Goal: Task Accomplishment & Management: Use online tool/utility

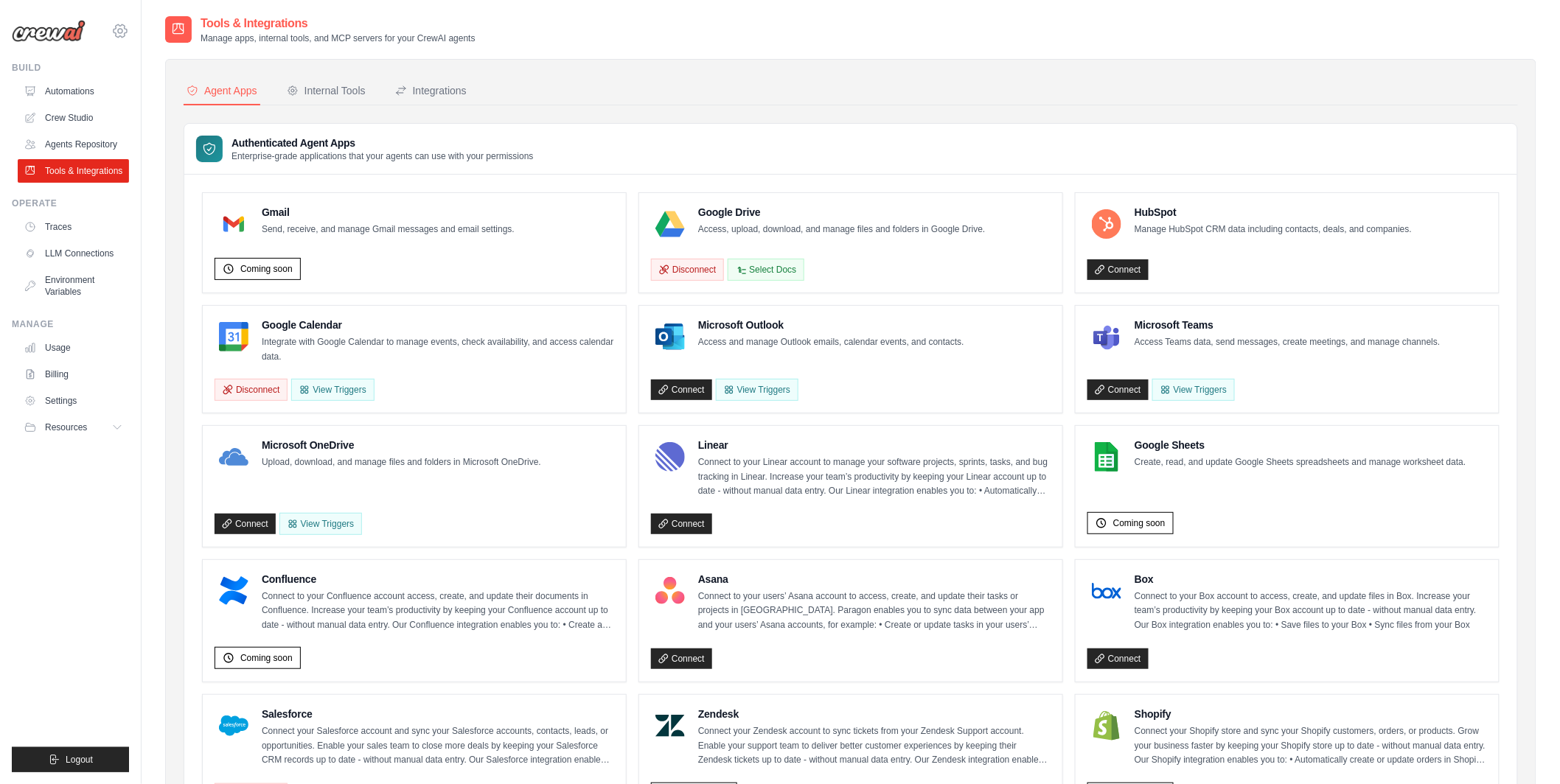
click at [119, 22] on icon at bounding box center [120, 31] width 18 height 18
click at [90, 85] on link "Automations" at bounding box center [74, 92] width 111 height 24
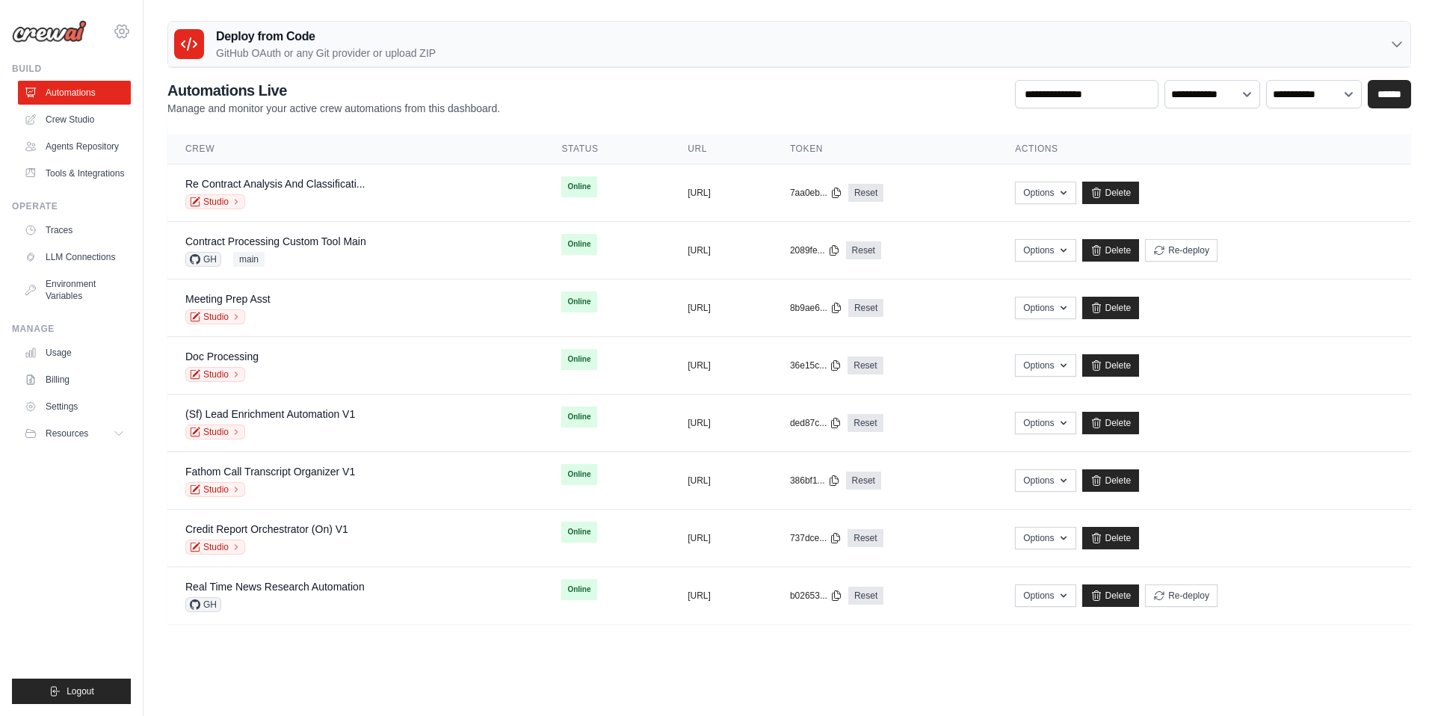
click at [120, 24] on icon at bounding box center [122, 31] width 18 height 18
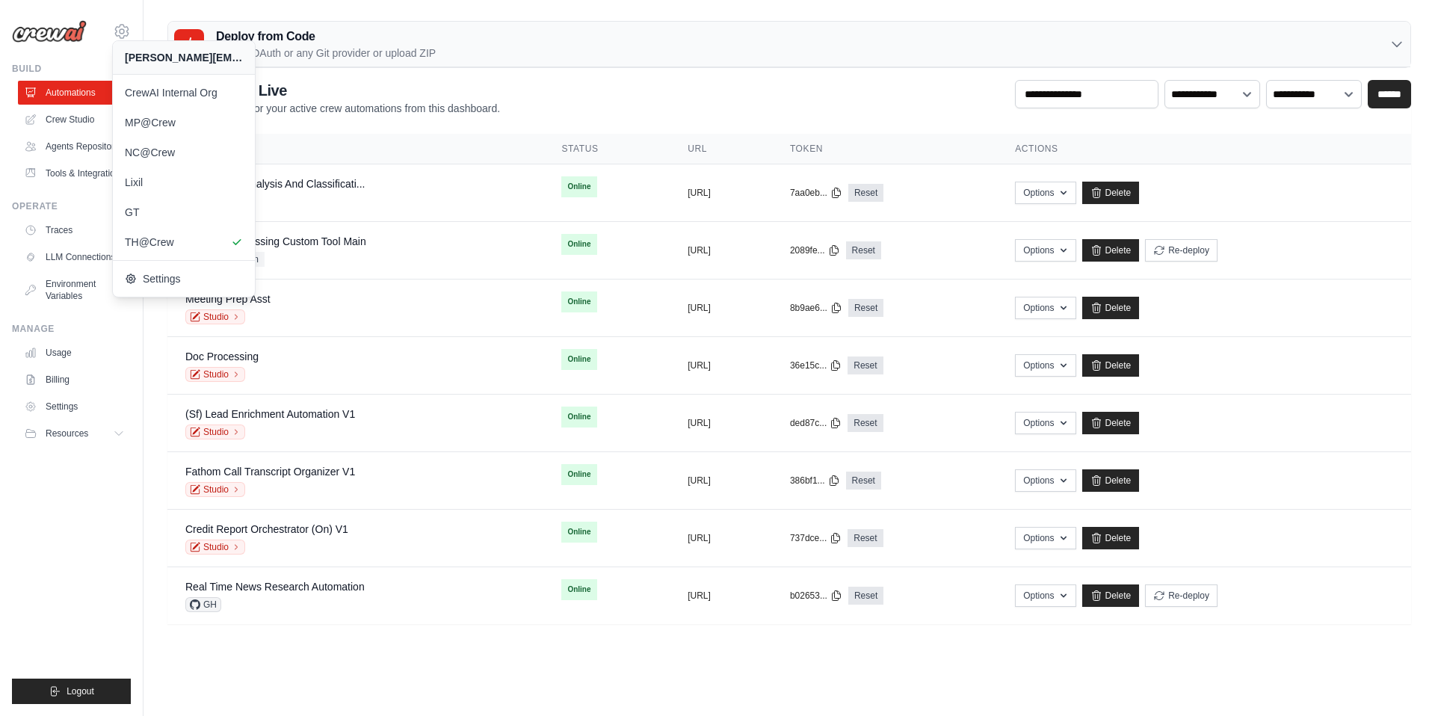
click at [539, 96] on div "**********" at bounding box center [788, 98] width 1243 height 36
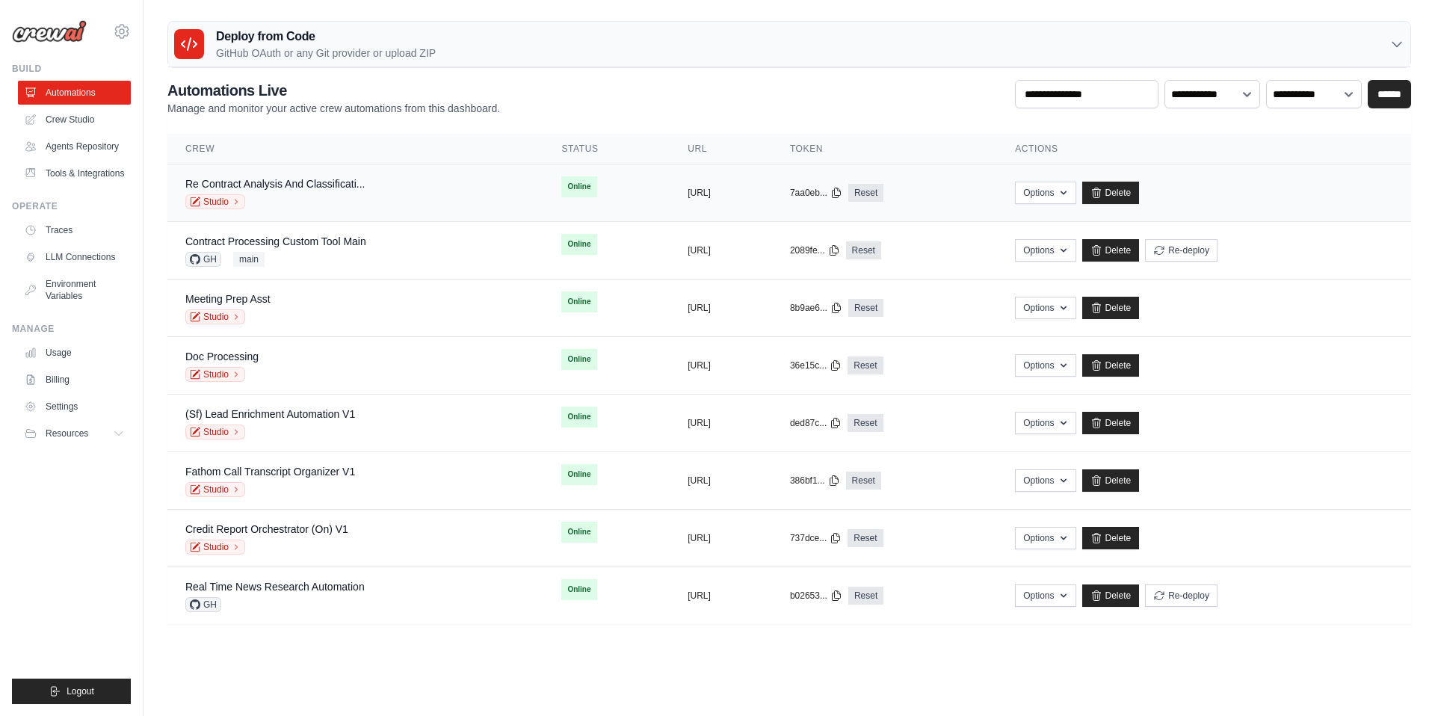
click at [366, 184] on div "Re Contract Analysis And Classificati... Studio" at bounding box center [355, 192] width 340 height 33
click at [352, 193] on div "Re Contract Analysis And Classificati... Studio" at bounding box center [274, 192] width 179 height 33
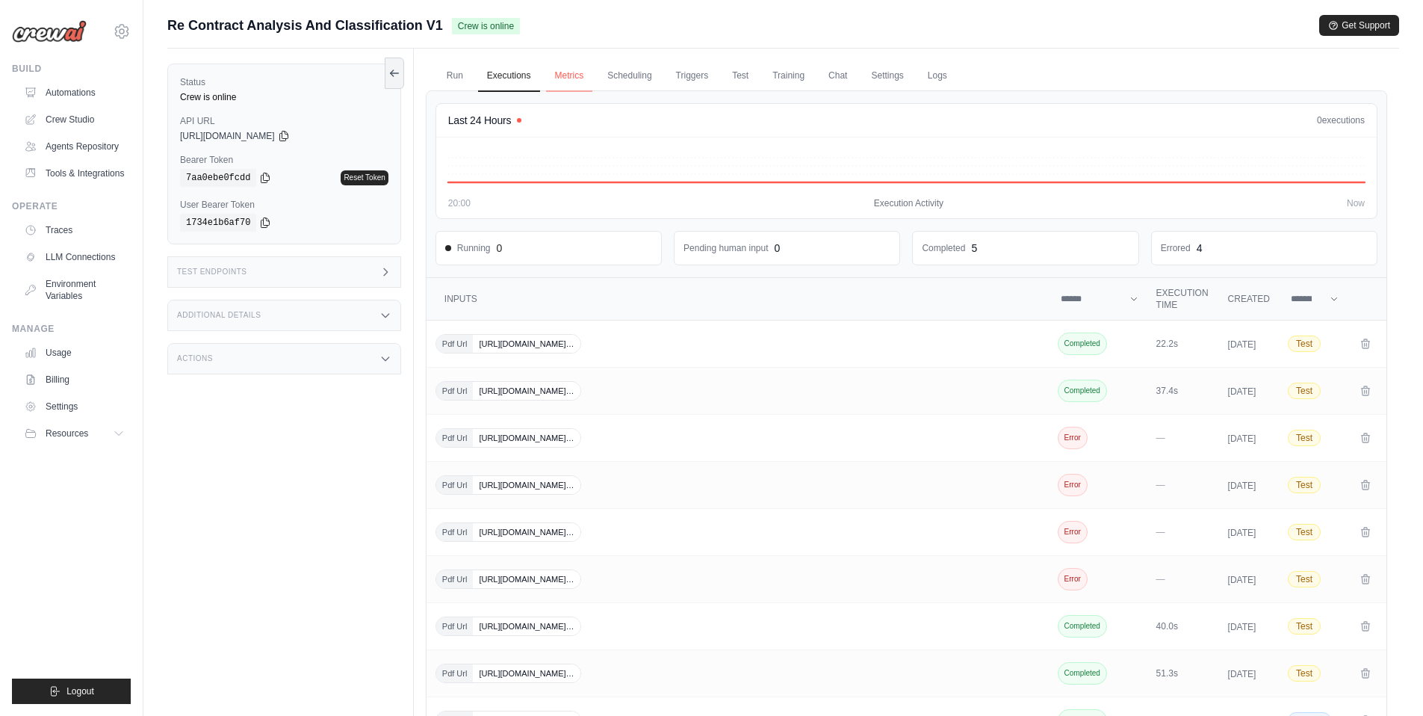
click at [572, 78] on link "Metrics" at bounding box center [569, 76] width 47 height 31
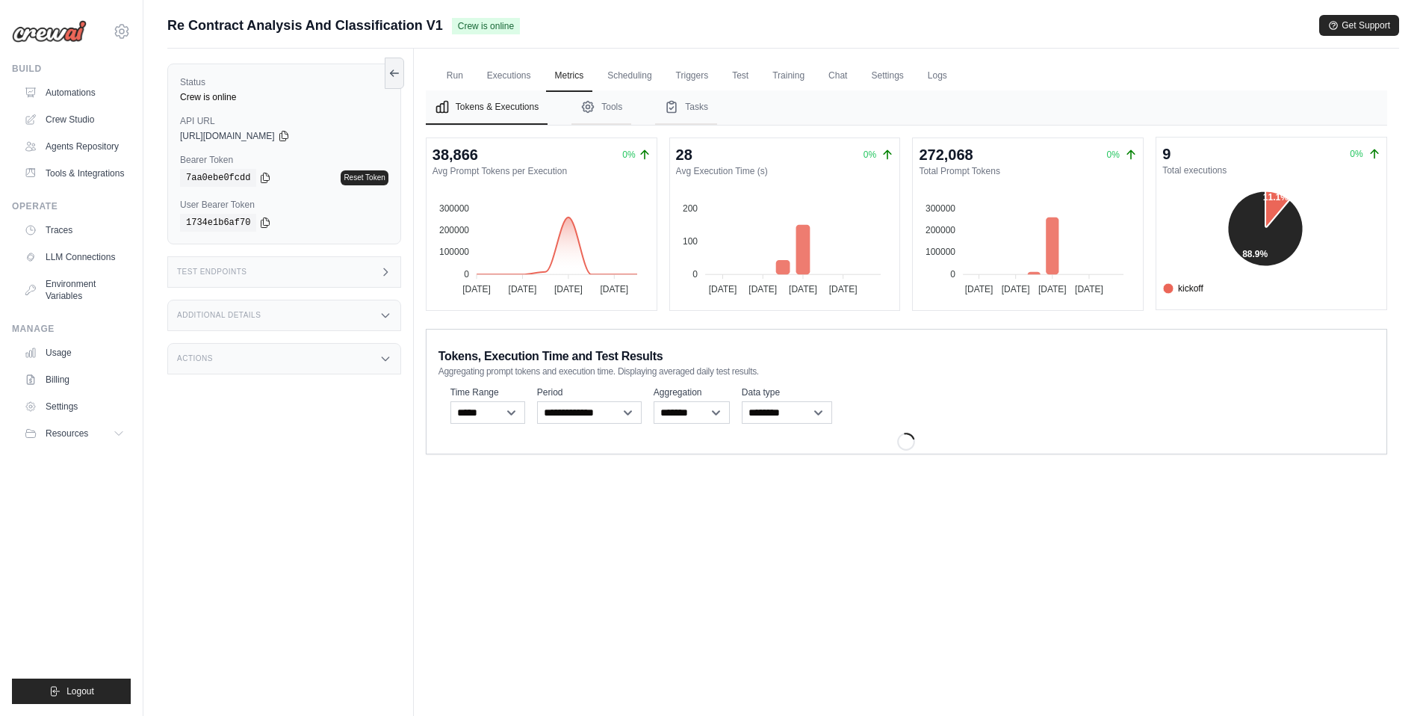
drag, startPoint x: 1164, startPoint y: 168, endPoint x: 1239, endPoint y: 168, distance: 74.7
click at [1239, 168] on dt "Total executions" at bounding box center [1272, 170] width 218 height 12
click at [697, 73] on link "Triggers" at bounding box center [692, 76] width 51 height 31
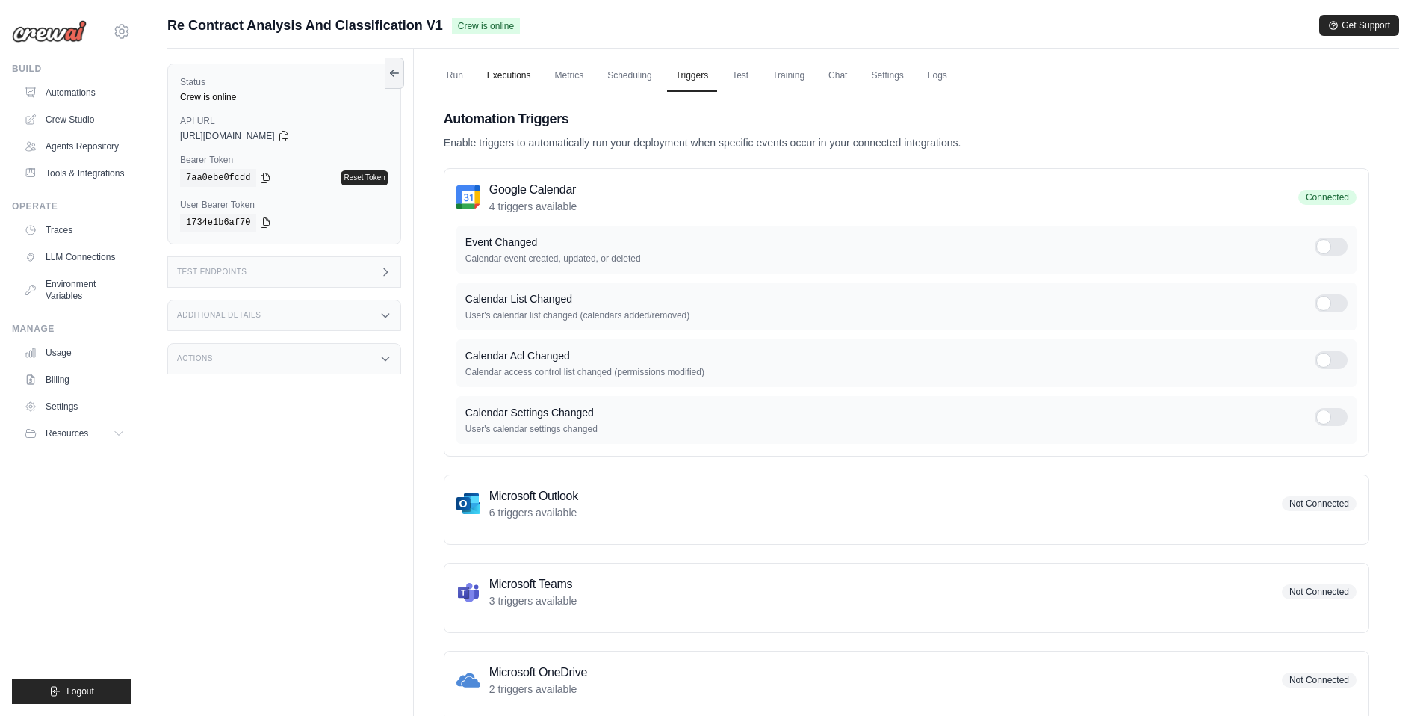
click at [500, 80] on link "Executions" at bounding box center [509, 76] width 62 height 31
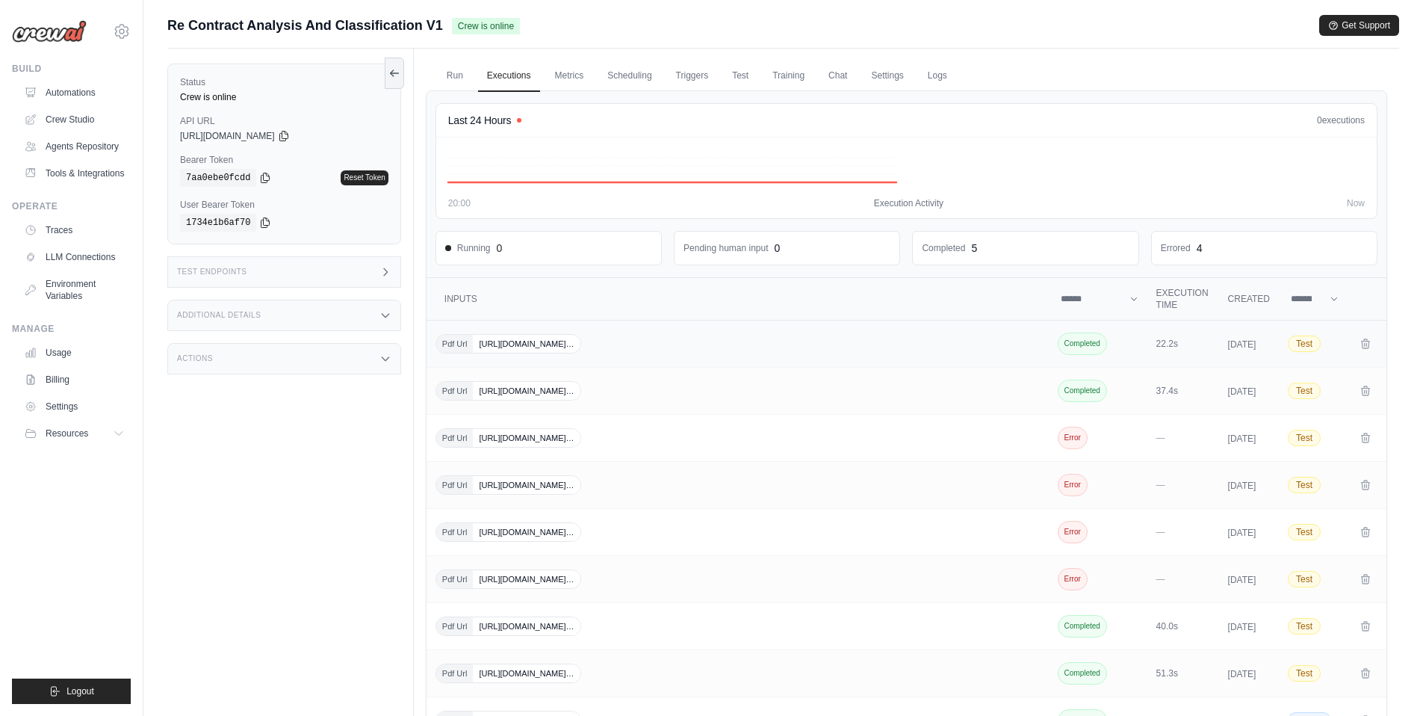
click at [749, 350] on div "Pdf Url https://drive.google.com/file/d/10mKRhNLFCK-_pawR…" at bounding box center [739, 343] width 607 height 19
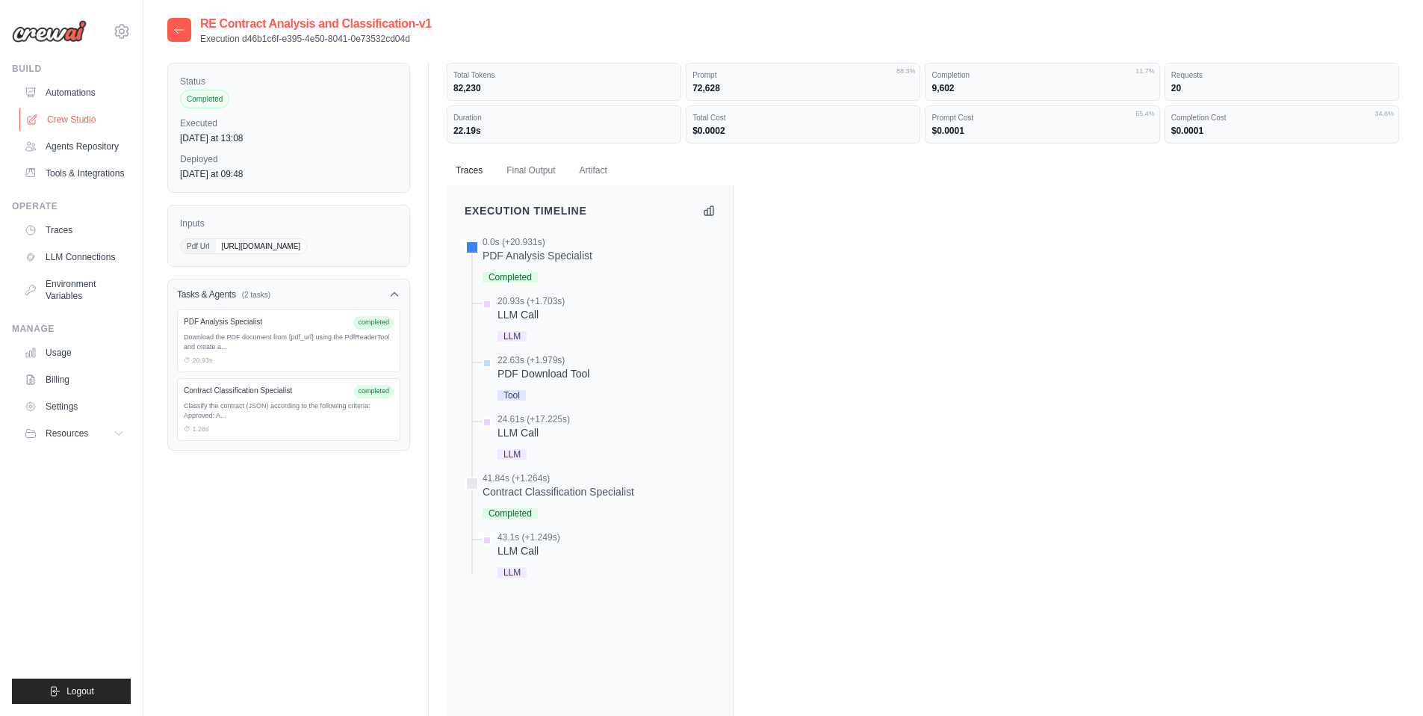
click at [86, 122] on link "Crew Studio" at bounding box center [75, 120] width 113 height 24
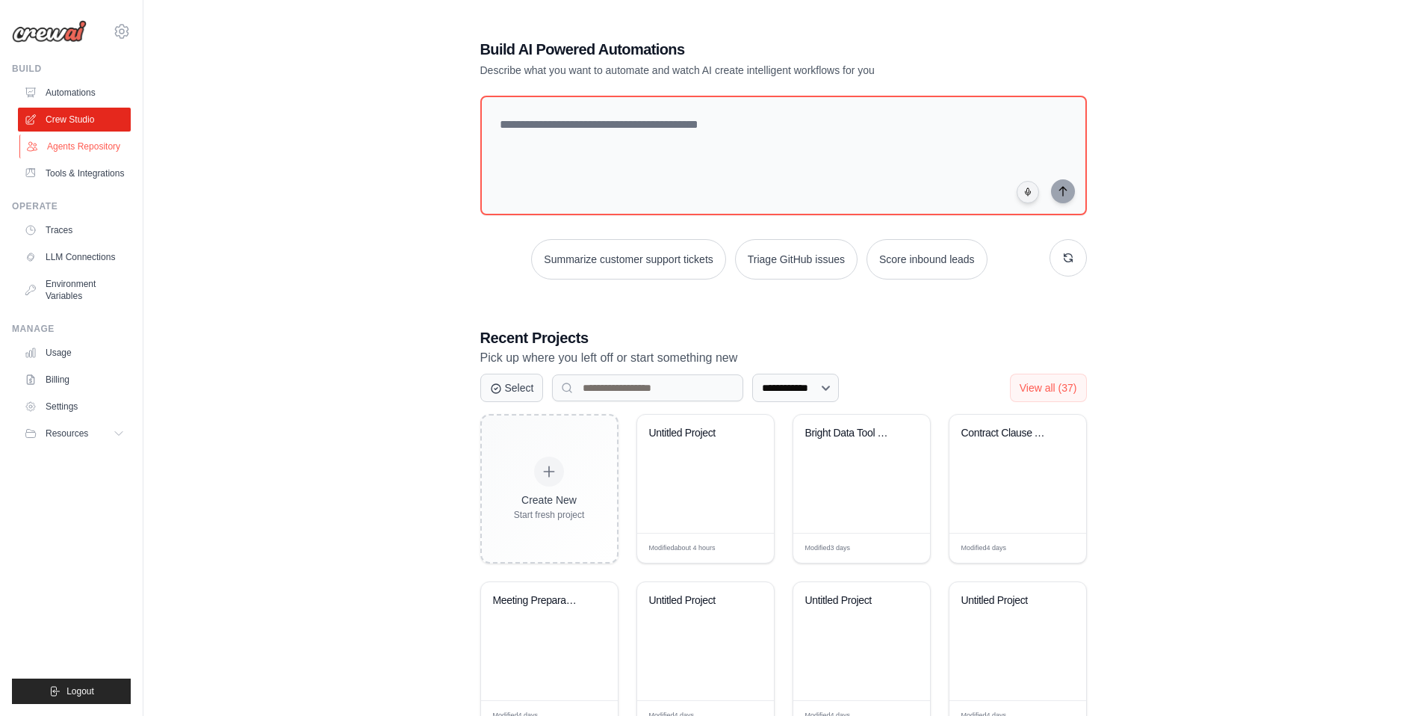
click at [75, 144] on link "Agents Repository" at bounding box center [75, 146] width 113 height 24
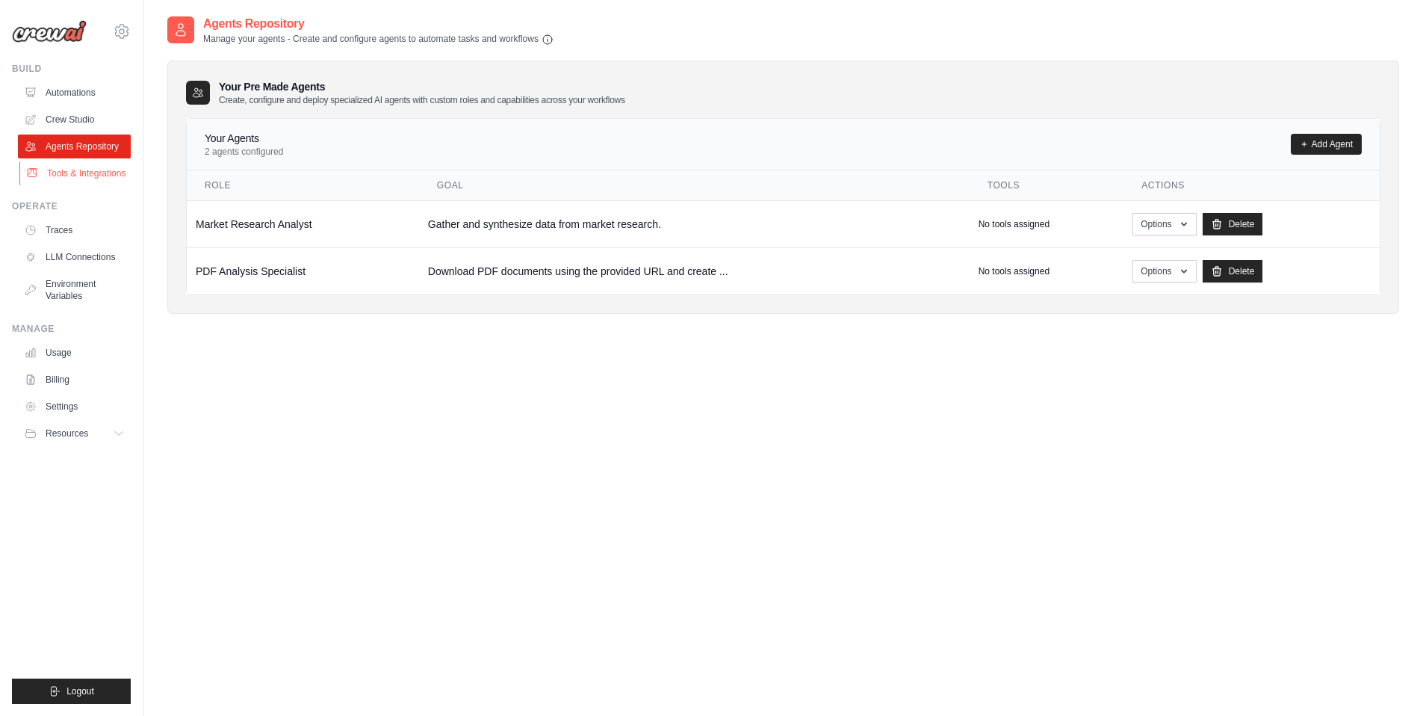
click at [109, 176] on link "Tools & Integrations" at bounding box center [75, 173] width 113 height 24
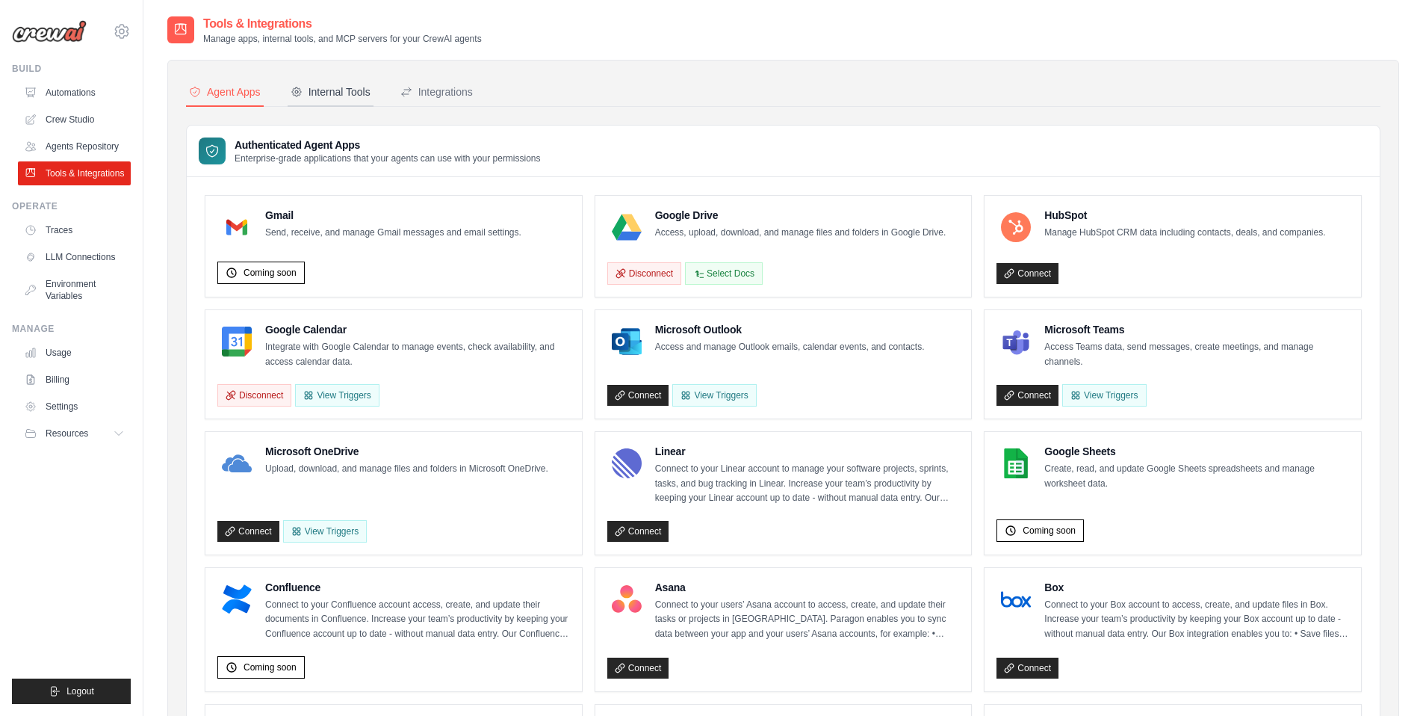
click at [334, 96] on div "Internal Tools" at bounding box center [331, 91] width 80 height 15
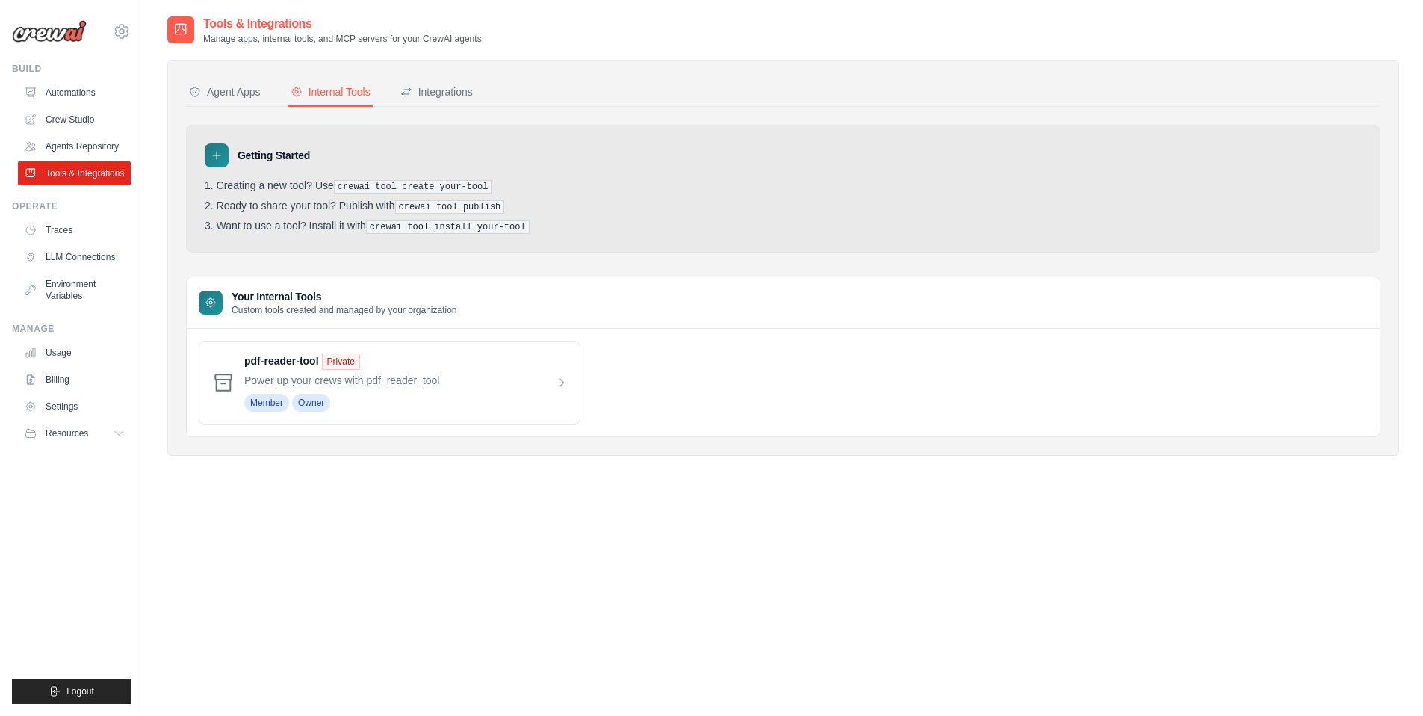
click at [318, 489] on div "Tools & Integrations Manage apps, internal tools, and MCP servers for your Crew…" at bounding box center [783, 373] width 1232 height 716
drag, startPoint x: 244, startPoint y: 355, endPoint x: 238, endPoint y: 604, distance: 249.6
click at [238, 604] on div "Tools & Integrations Manage apps, internal tools, and MCP servers for your Crew…" at bounding box center [783, 373] width 1232 height 716
drag, startPoint x: 340, startPoint y: 186, endPoint x: 514, endPoint y: 186, distance: 174.1
click at [514, 186] on li "Creating a new tool? Use crewai tool create your-tool" at bounding box center [783, 186] width 1157 height 14
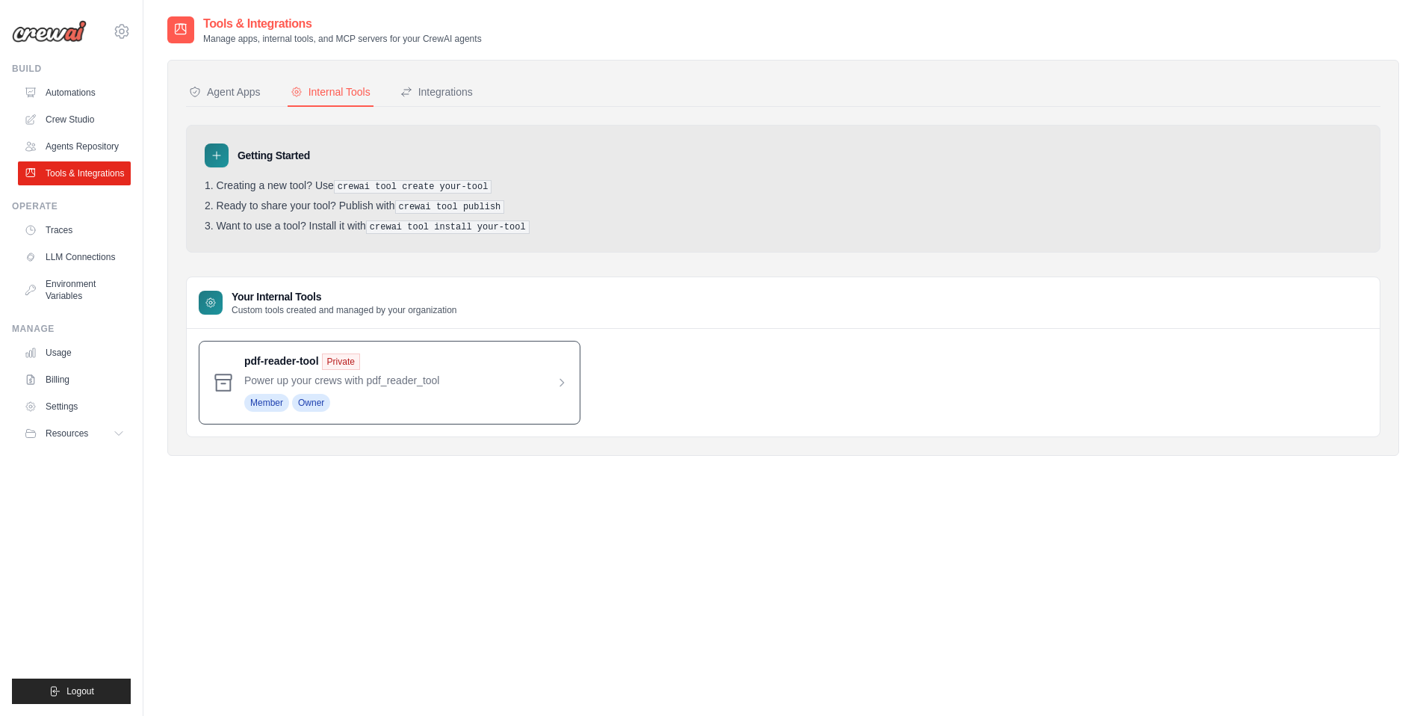
drag, startPoint x: 237, startPoint y: 359, endPoint x: 321, endPoint y: 362, distance: 83.7
click at [321, 362] on div "pdf-reader-tool Private Power up your crews with pdf_reader_tool Member Owner" at bounding box center [390, 383] width 382 height 84
click at [260, 77] on div "Agent Apps Internal Tools Integrations Authenticated Agent Apps Enterprise-grad…" at bounding box center [783, 258] width 1232 height 396
click at [247, 89] on div "Agent Apps" at bounding box center [225, 91] width 72 height 15
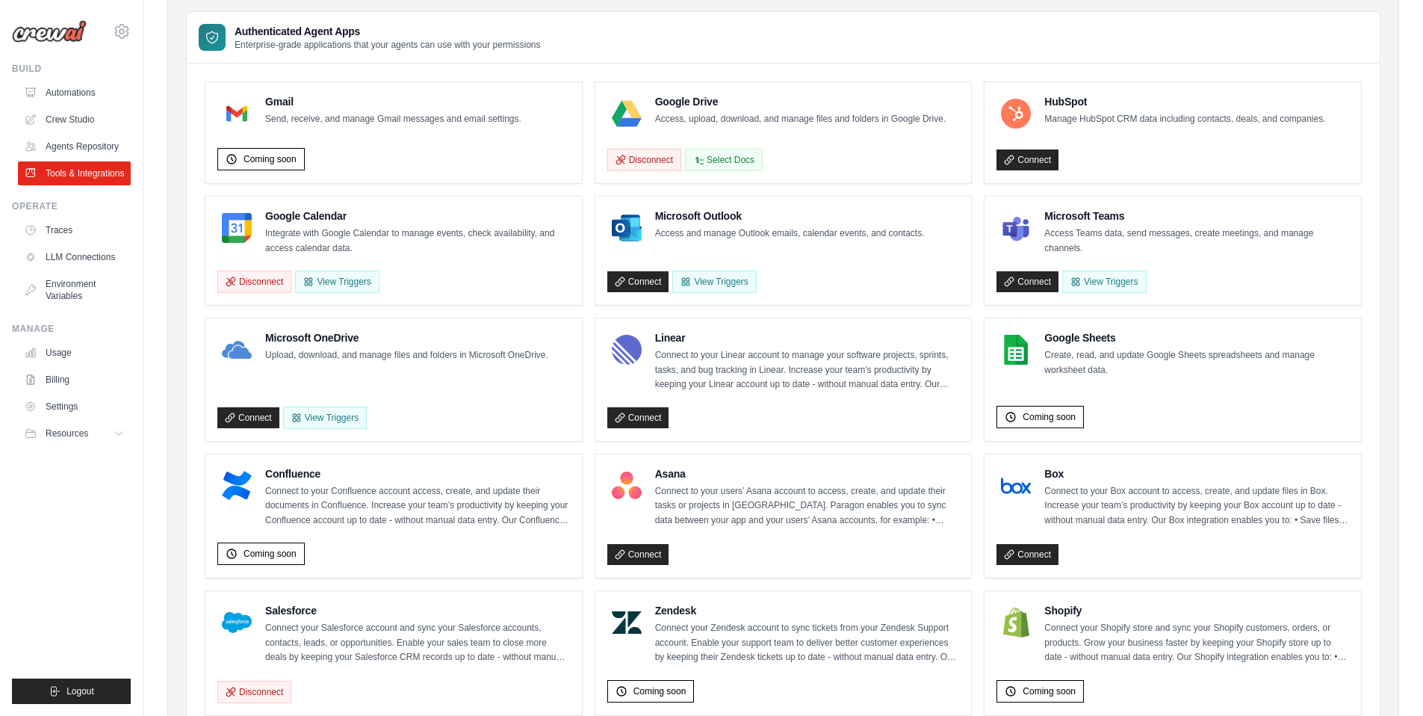
scroll to position [137, 0]
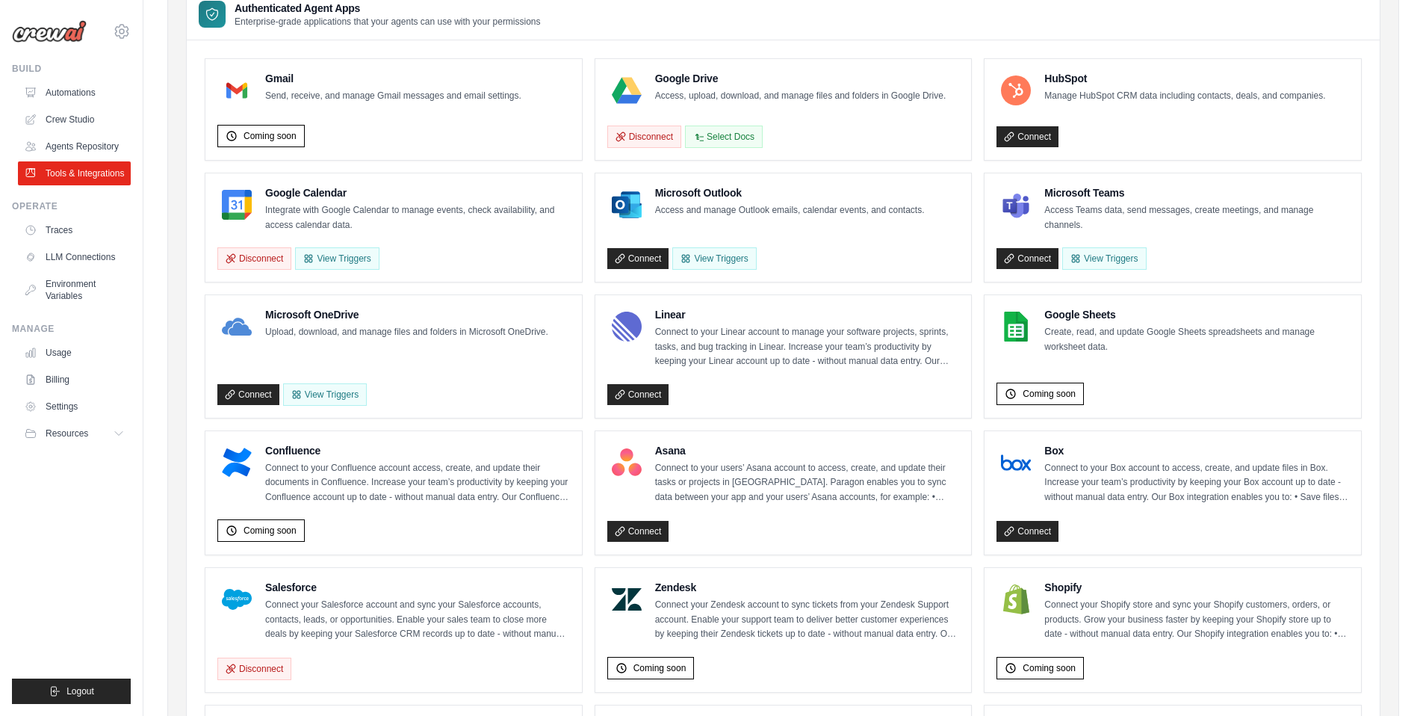
click at [291, 584] on h4 "Salesforce" at bounding box center [417, 587] width 305 height 15
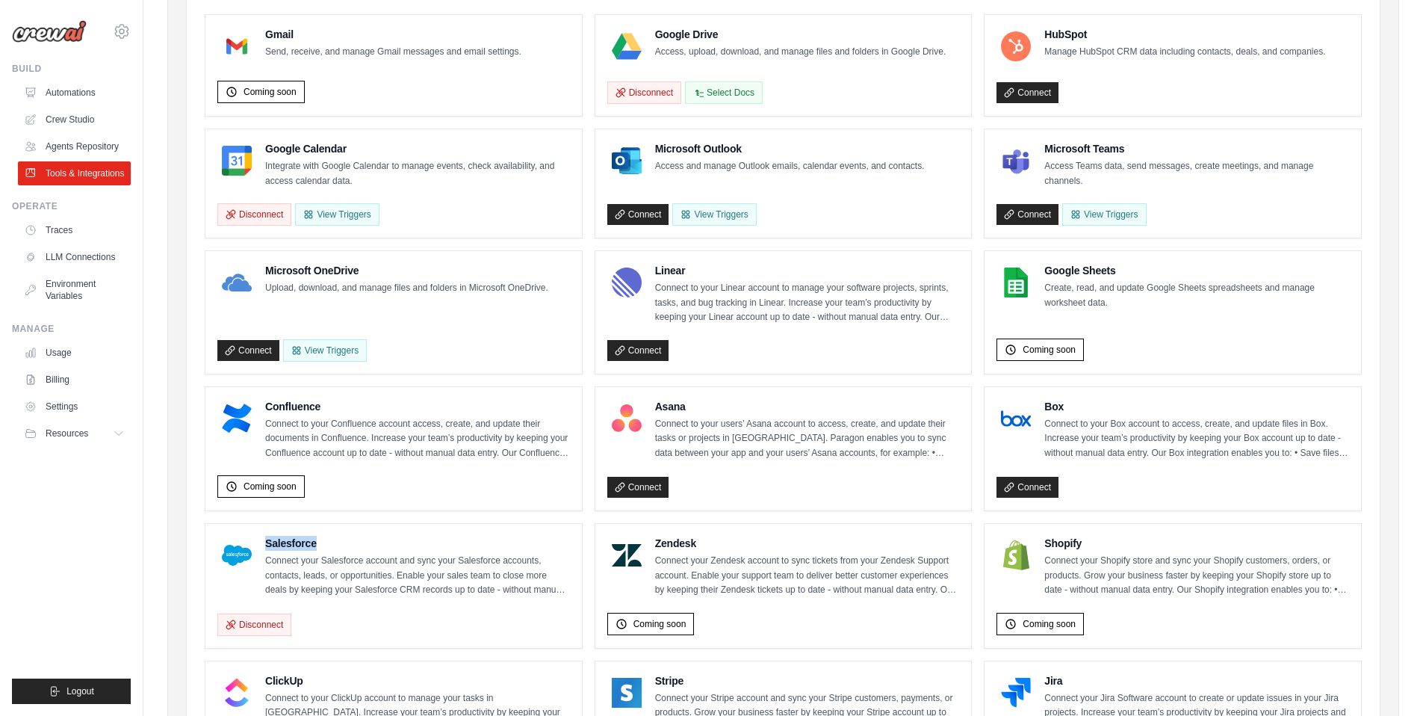
scroll to position [0, 0]
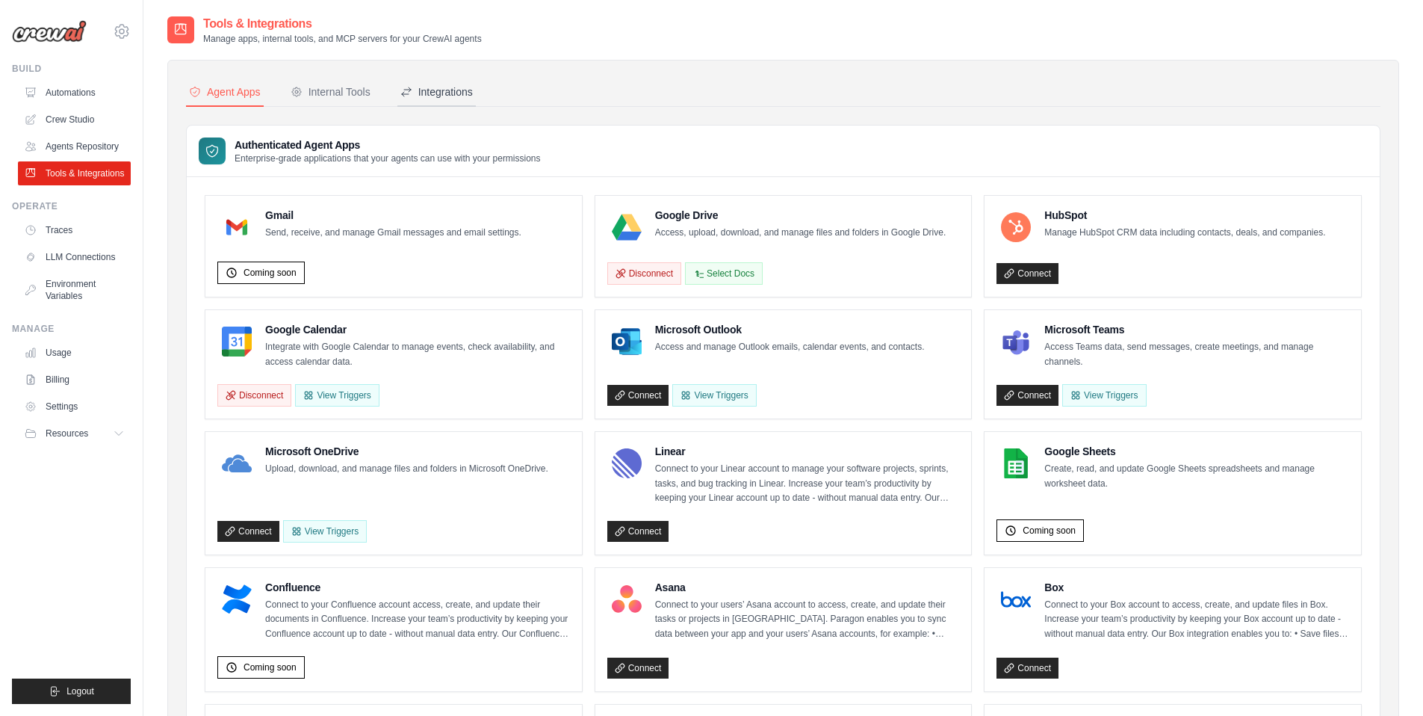
click at [455, 105] on button "Integrations" at bounding box center [437, 92] width 78 height 28
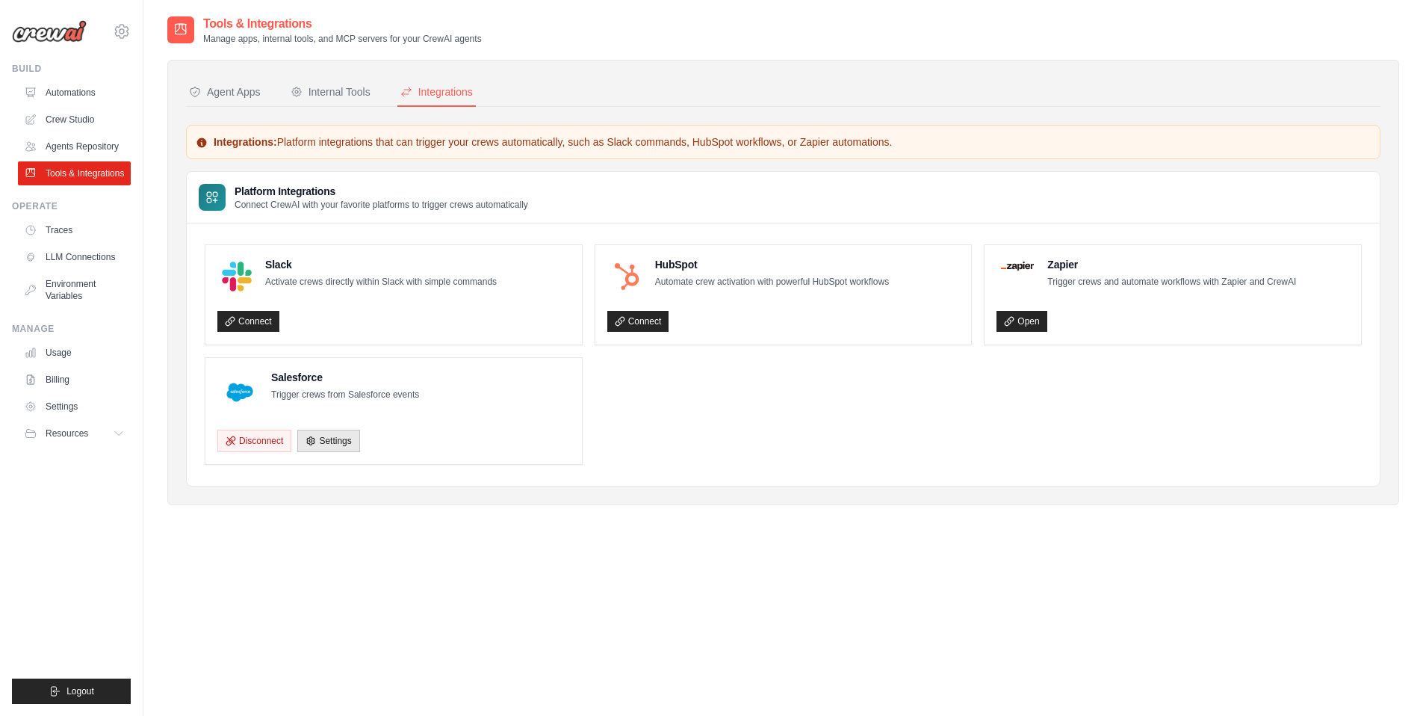
click at [612, 419] on ul "Slack Activate crews directly within Slack with simple commands Connect HubSpot…" at bounding box center [783, 354] width 1157 height 220
click at [232, 94] on div "Agent Apps" at bounding box center [225, 91] width 72 height 15
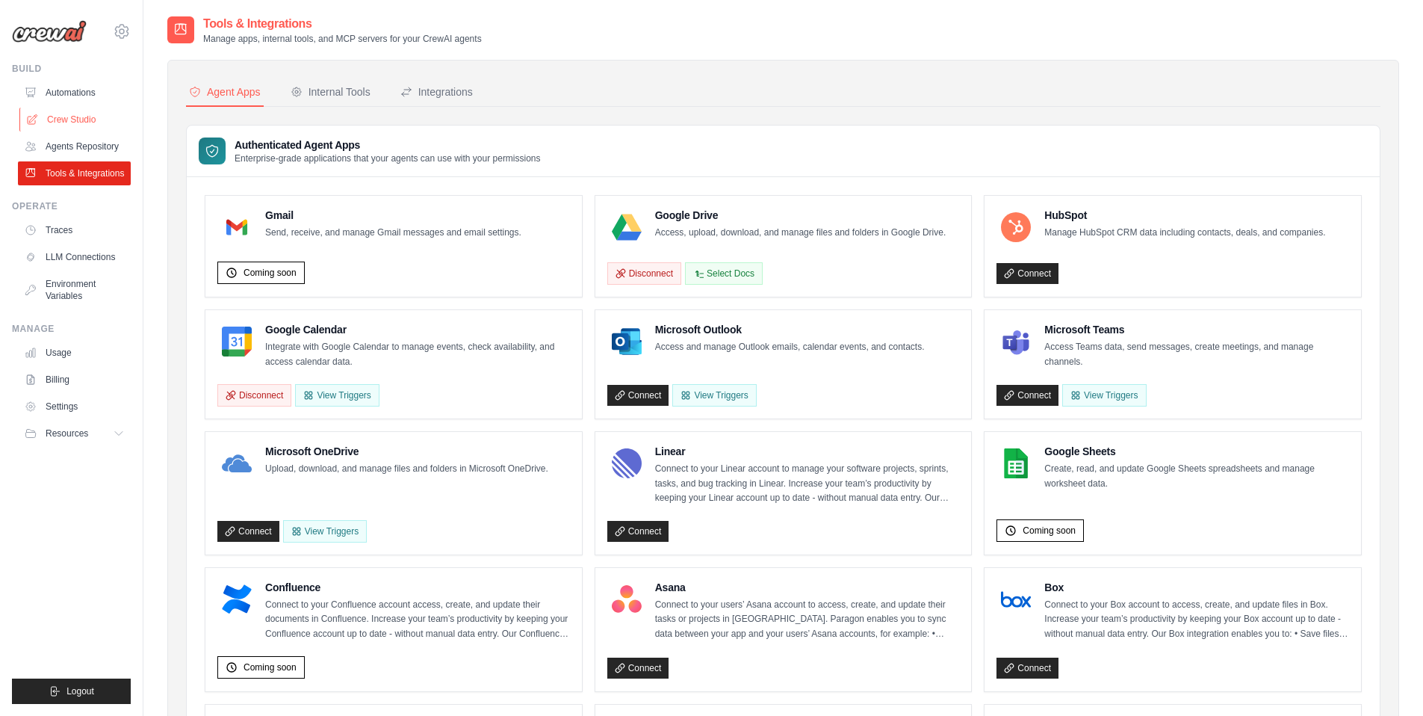
click at [83, 114] on link "Crew Studio" at bounding box center [75, 120] width 113 height 24
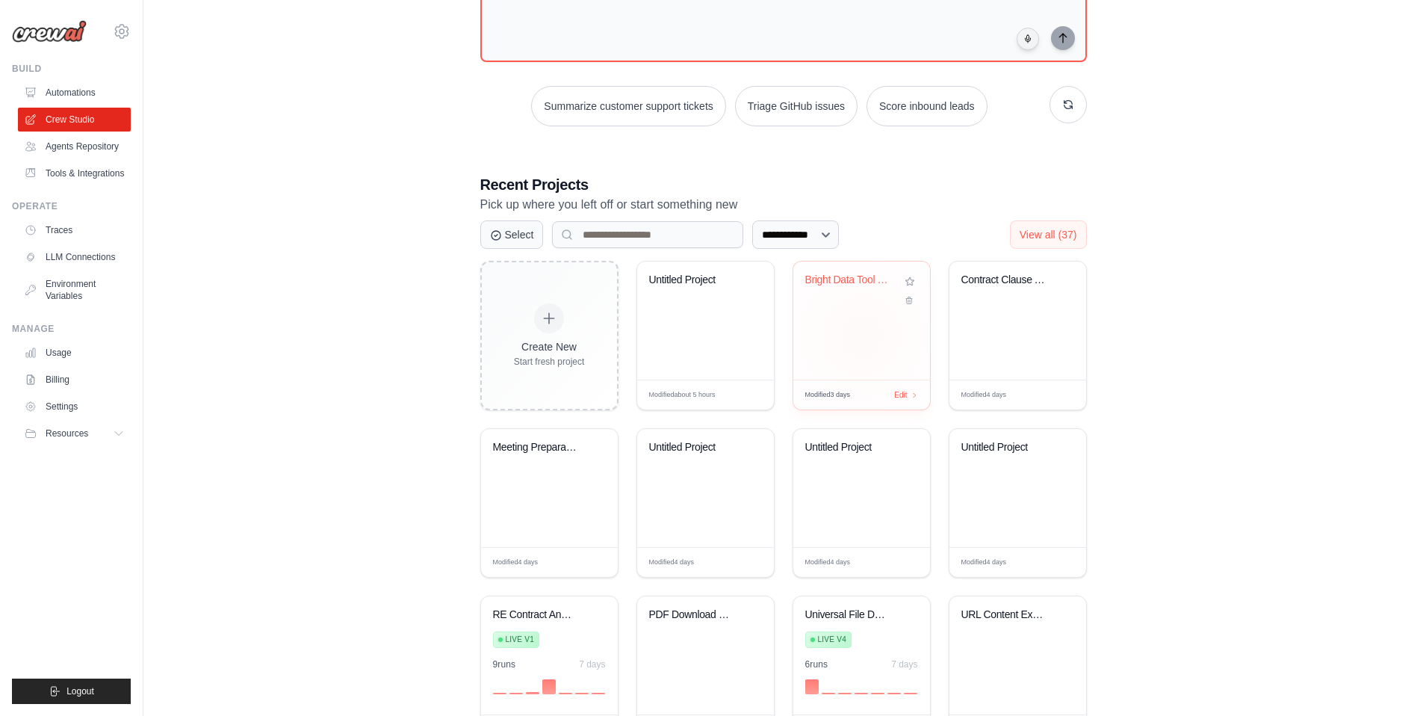
scroll to position [159, 0]
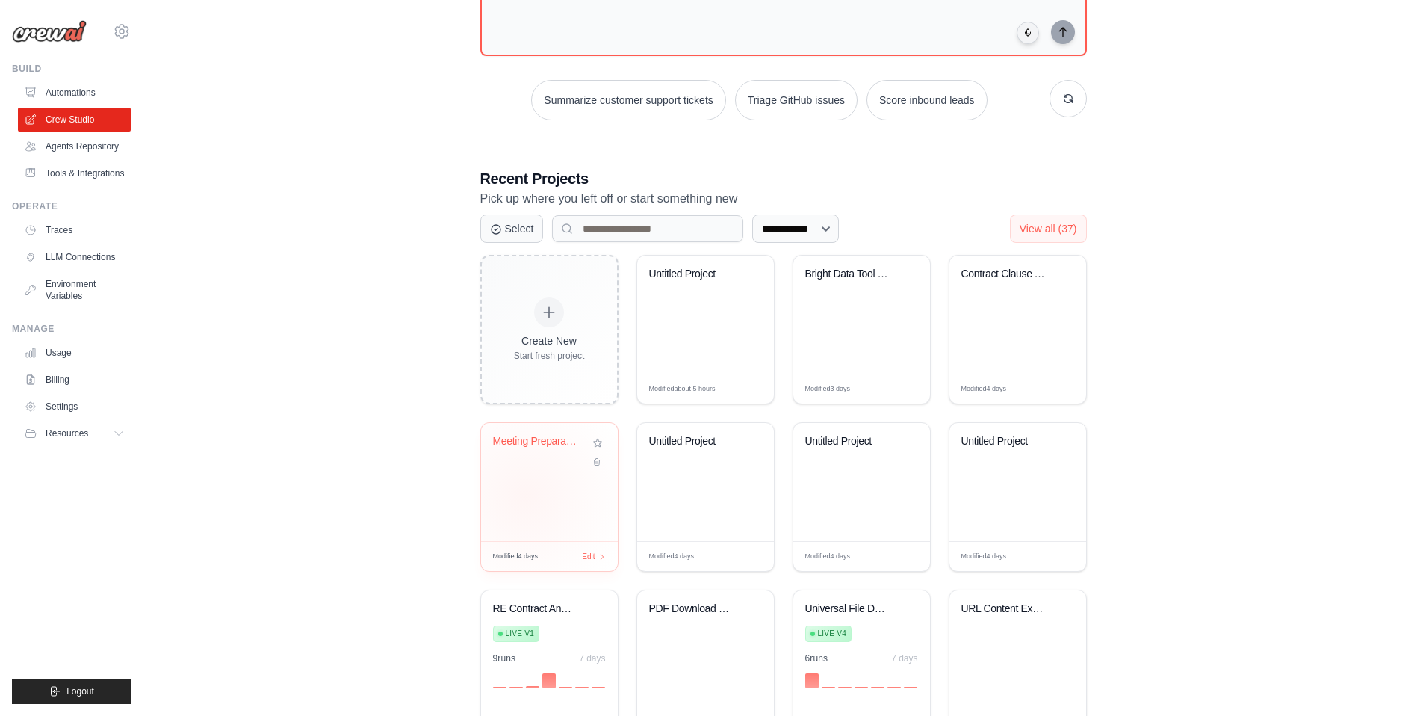
click at [525, 495] on div "Meeting Preparation Assistant" at bounding box center [549, 482] width 137 height 118
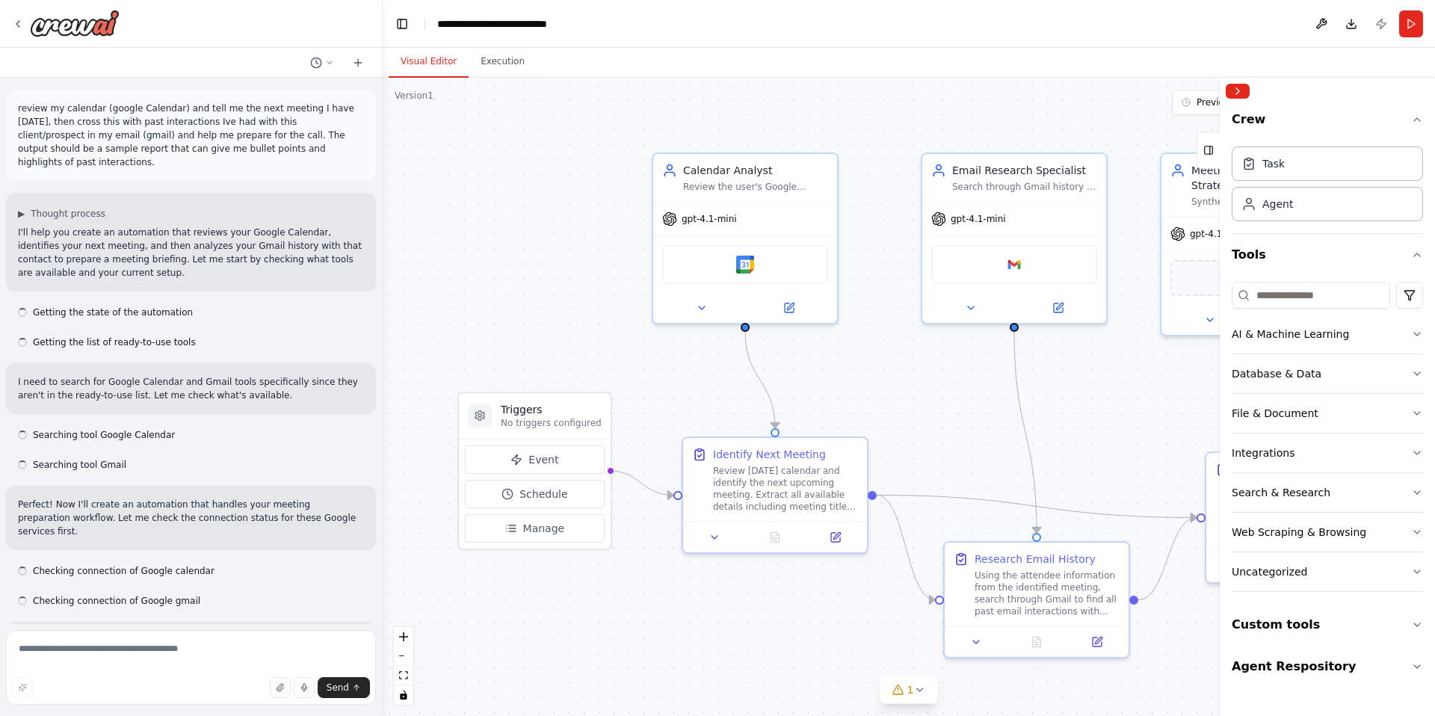
click at [143, 115] on p "review my calendar (google Calendar) and tell me the next meeting I have [DATE]…" at bounding box center [191, 135] width 346 height 67
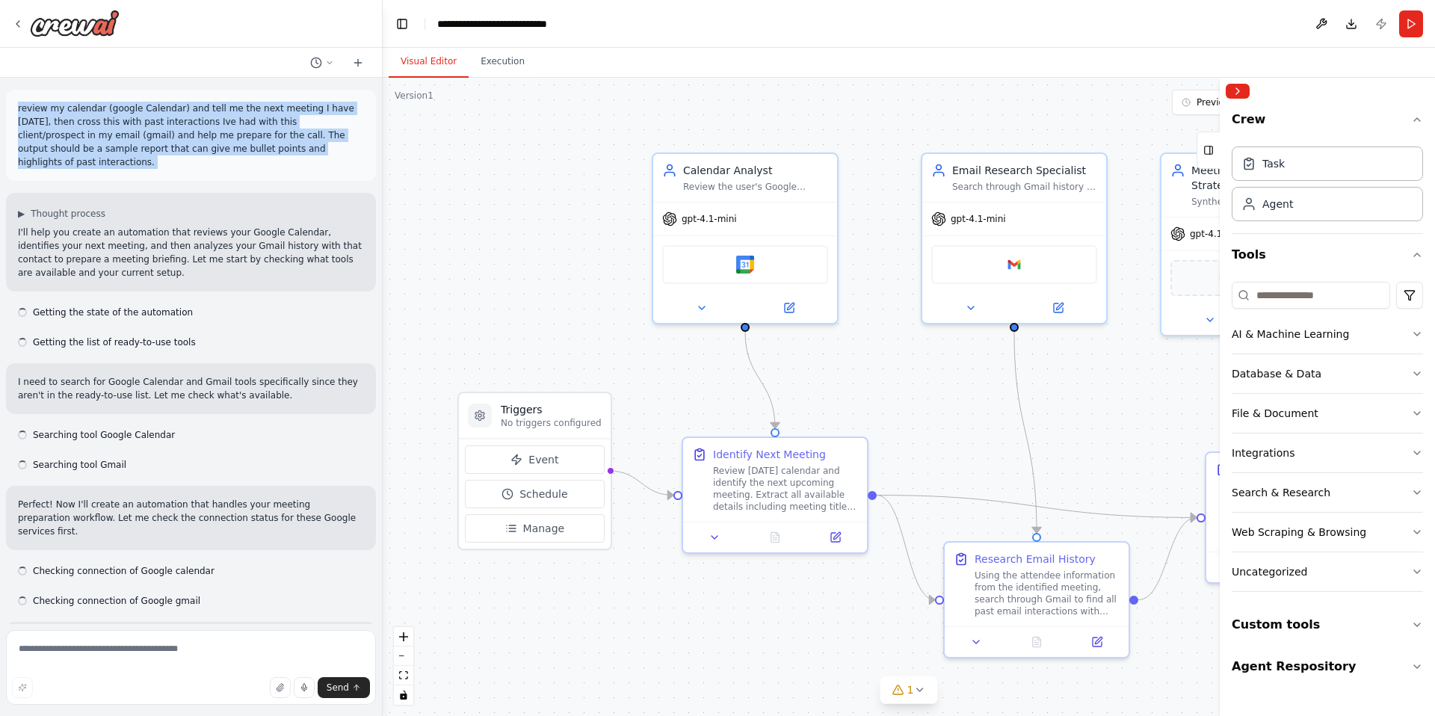
click at [143, 115] on p "review my calendar (google Calendar) and tell me the next meeting I have [DATE]…" at bounding box center [191, 135] width 346 height 67
copy p "review my calendar (google Calendar) and tell me the next meeting I have [DATE]…"
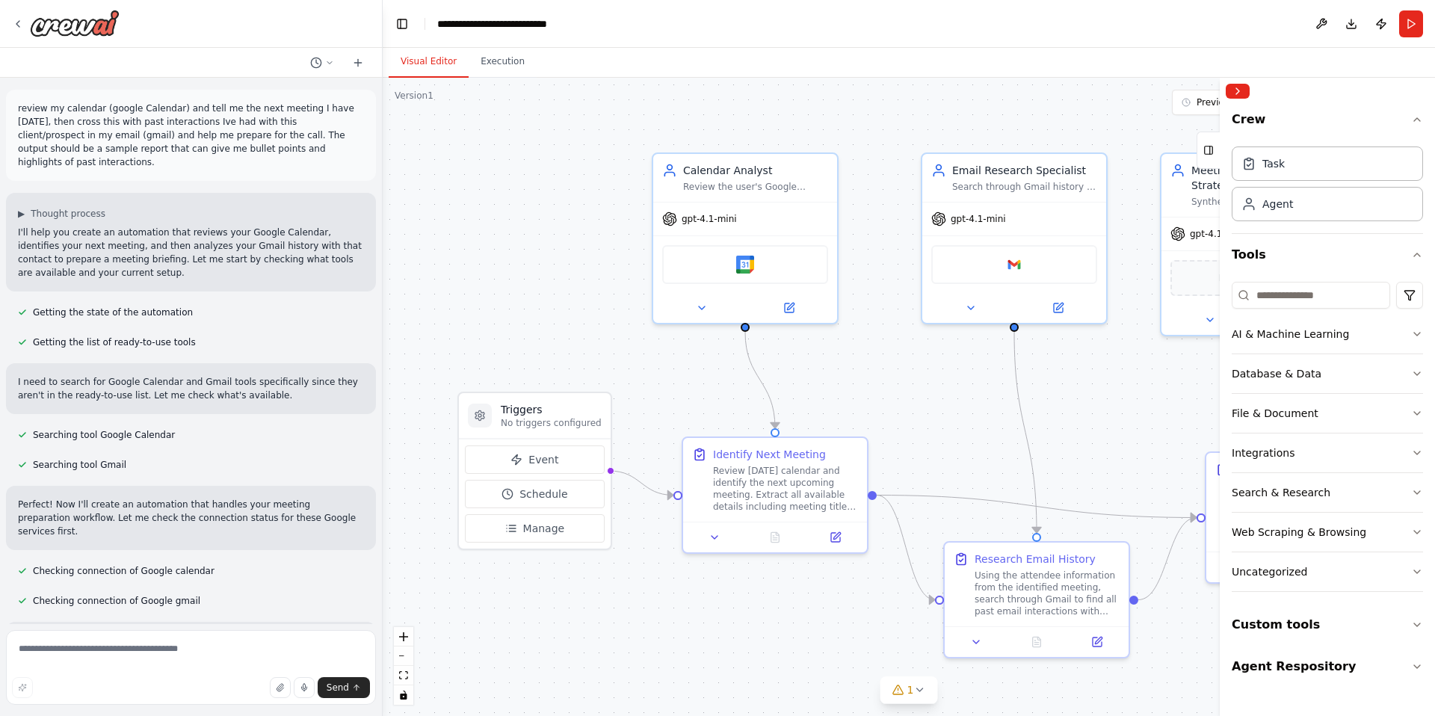
click at [9, 21] on div at bounding box center [191, 24] width 382 height 48
click at [22, 24] on icon at bounding box center [18, 24] width 12 height 12
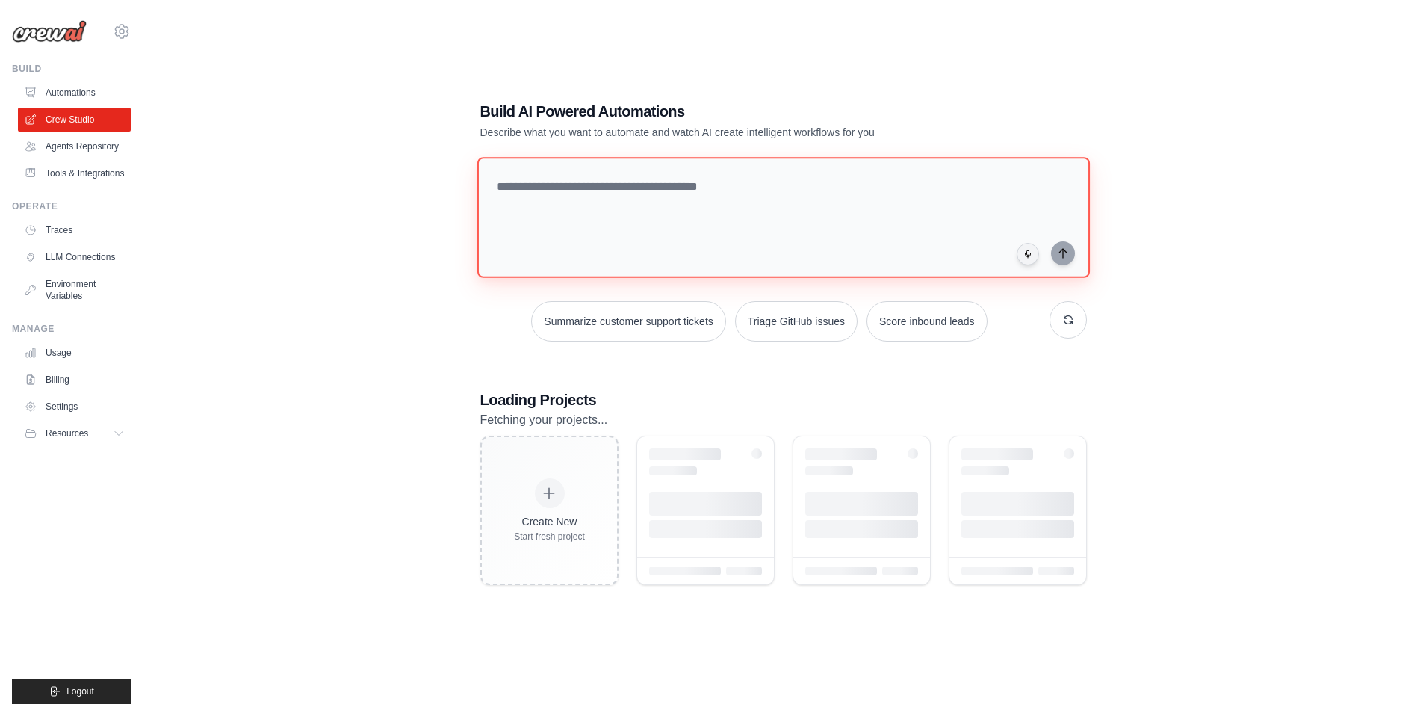
click at [572, 219] on textarea at bounding box center [783, 217] width 613 height 121
paste textarea "**********"
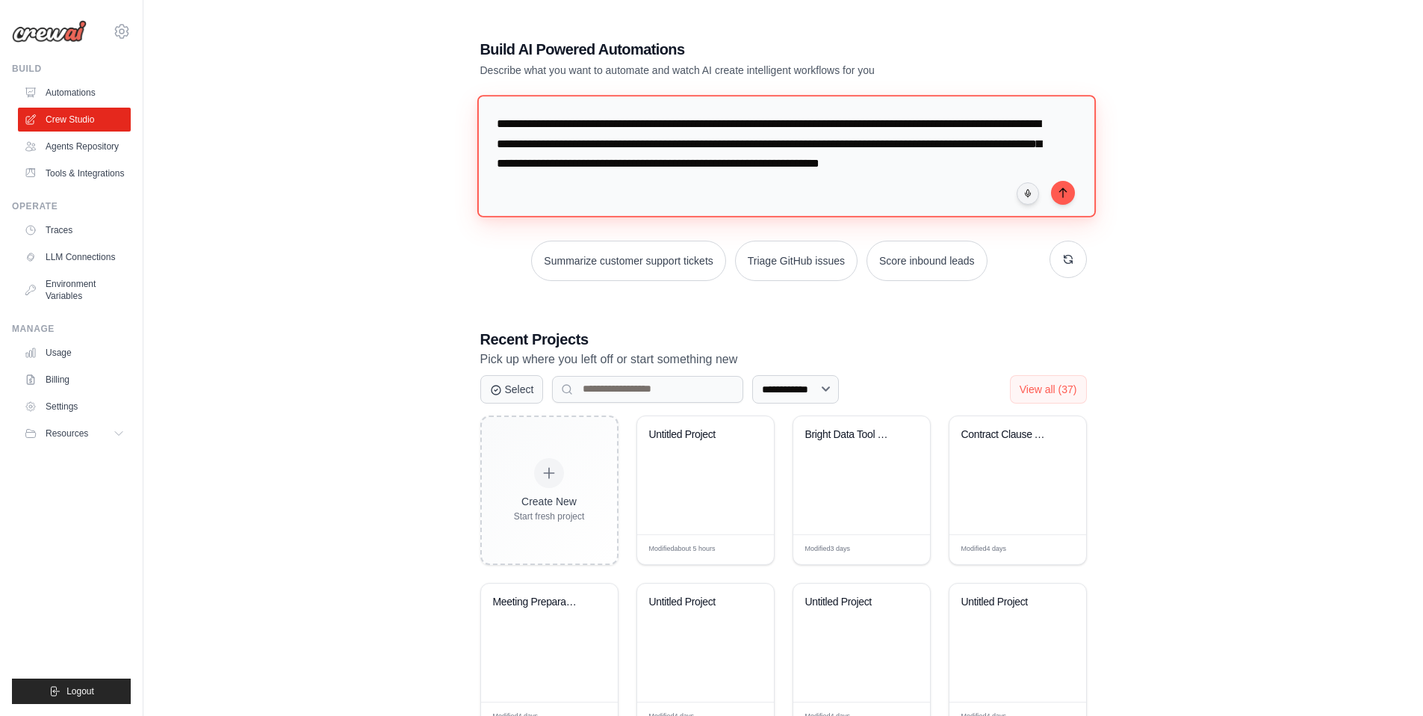
drag, startPoint x: 498, startPoint y: 124, endPoint x: 708, endPoint y: 125, distance: 210.0
click at [708, 125] on textarea "**********" at bounding box center [786, 156] width 619 height 122
drag, startPoint x: 787, startPoint y: 123, endPoint x: 948, endPoint y: 129, distance: 161.5
click at [948, 129] on textarea "**********" at bounding box center [786, 156] width 619 height 122
drag, startPoint x: 529, startPoint y: 143, endPoint x: 797, endPoint y: 146, distance: 268.3
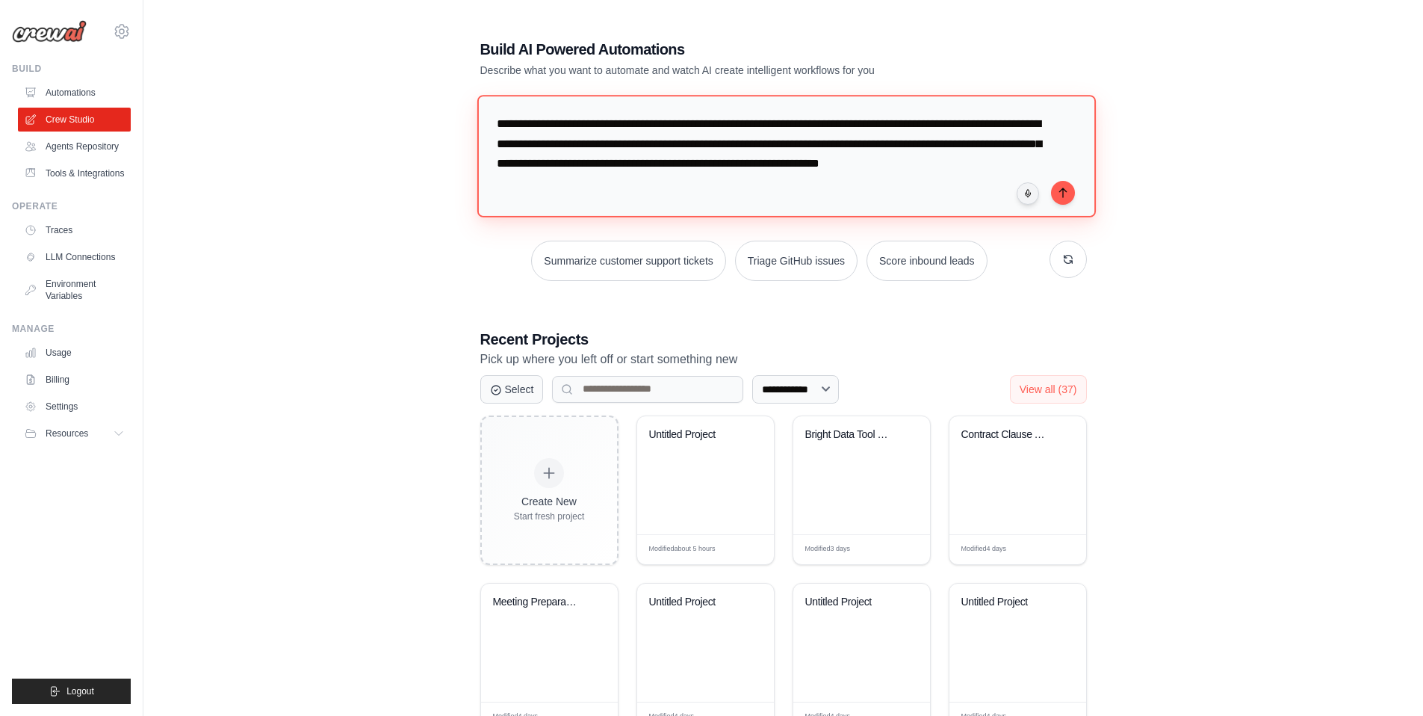
click at [797, 146] on textarea "**********" at bounding box center [786, 156] width 619 height 122
click at [869, 151] on textarea "**********" at bounding box center [786, 156] width 619 height 122
drag, startPoint x: 622, startPoint y: 161, endPoint x: 891, endPoint y: 162, distance: 269.0
click at [892, 164] on textarea "**********" at bounding box center [786, 156] width 619 height 122
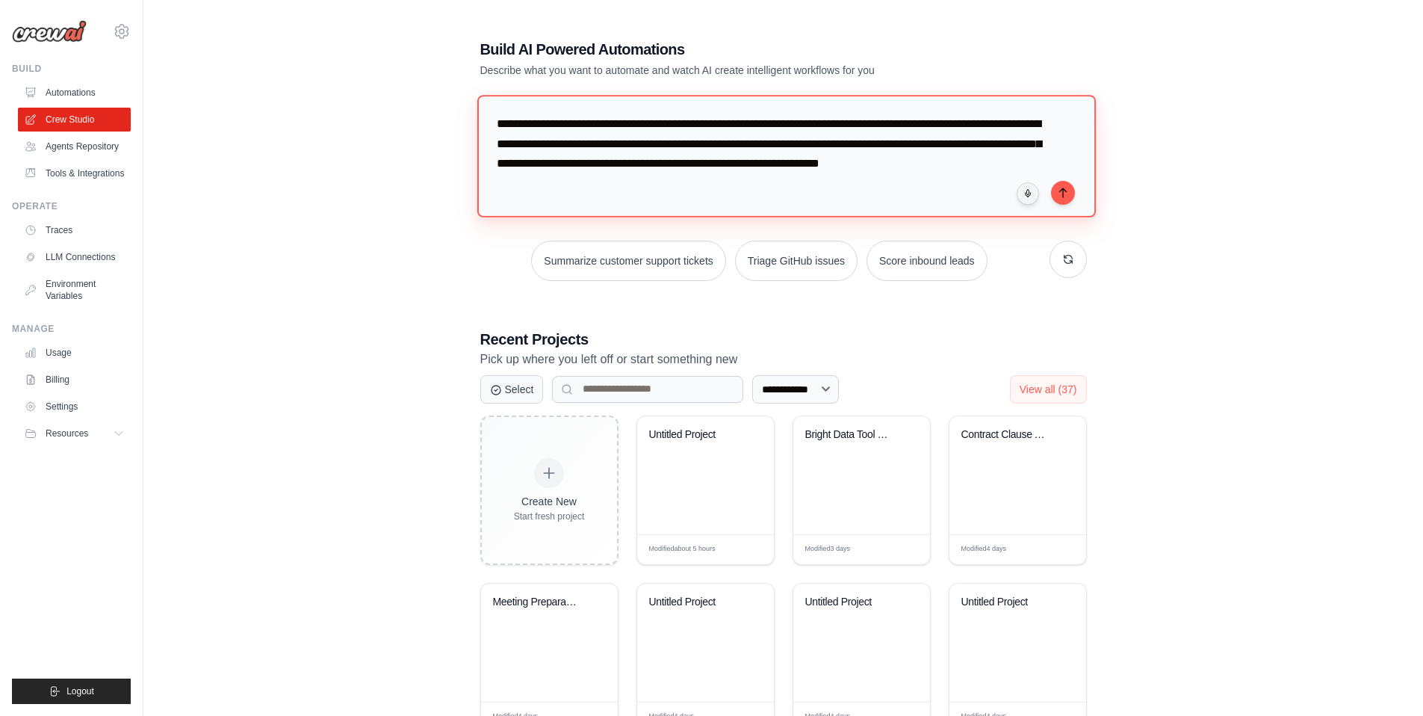
click at [882, 185] on textarea "**********" at bounding box center [786, 156] width 619 height 122
click at [1052, 200] on textarea "**********" at bounding box center [786, 156] width 619 height 122
type textarea "**********"
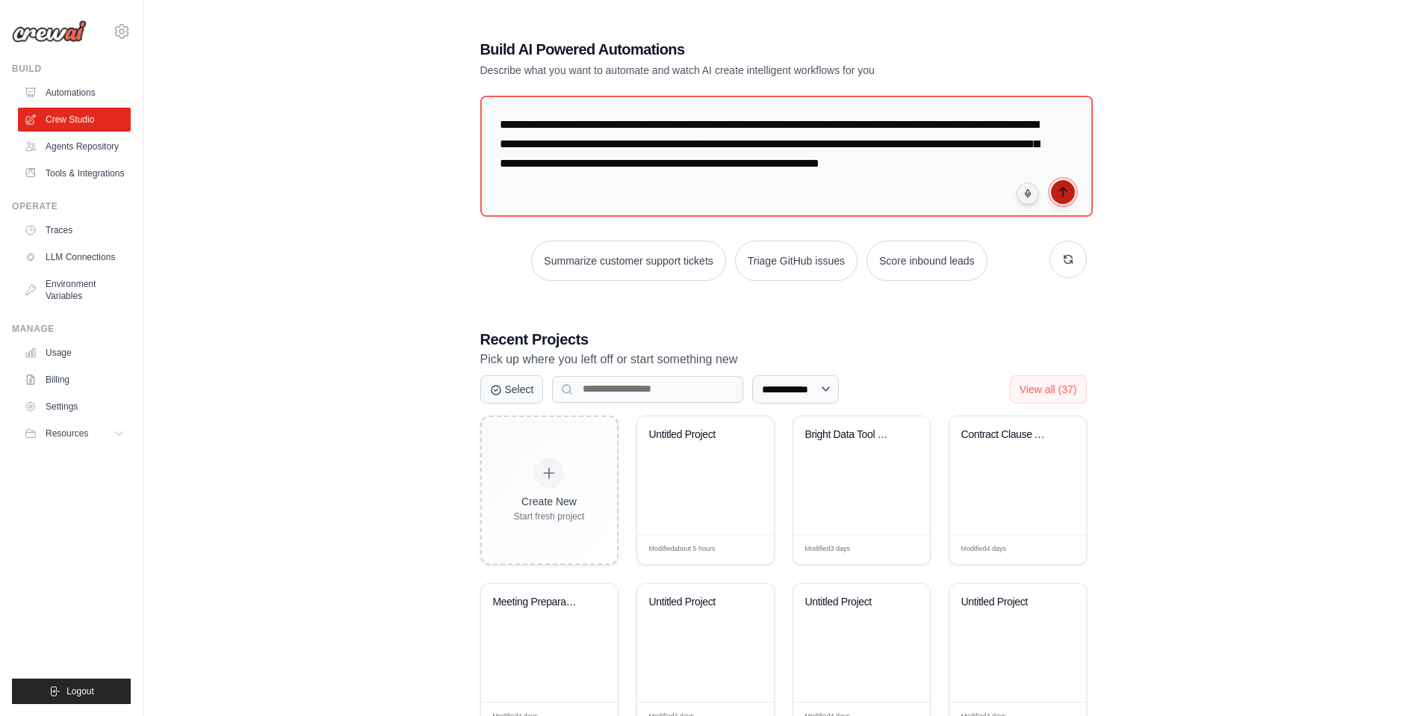
click at [1065, 194] on icon "submit" at bounding box center [1063, 192] width 12 height 12
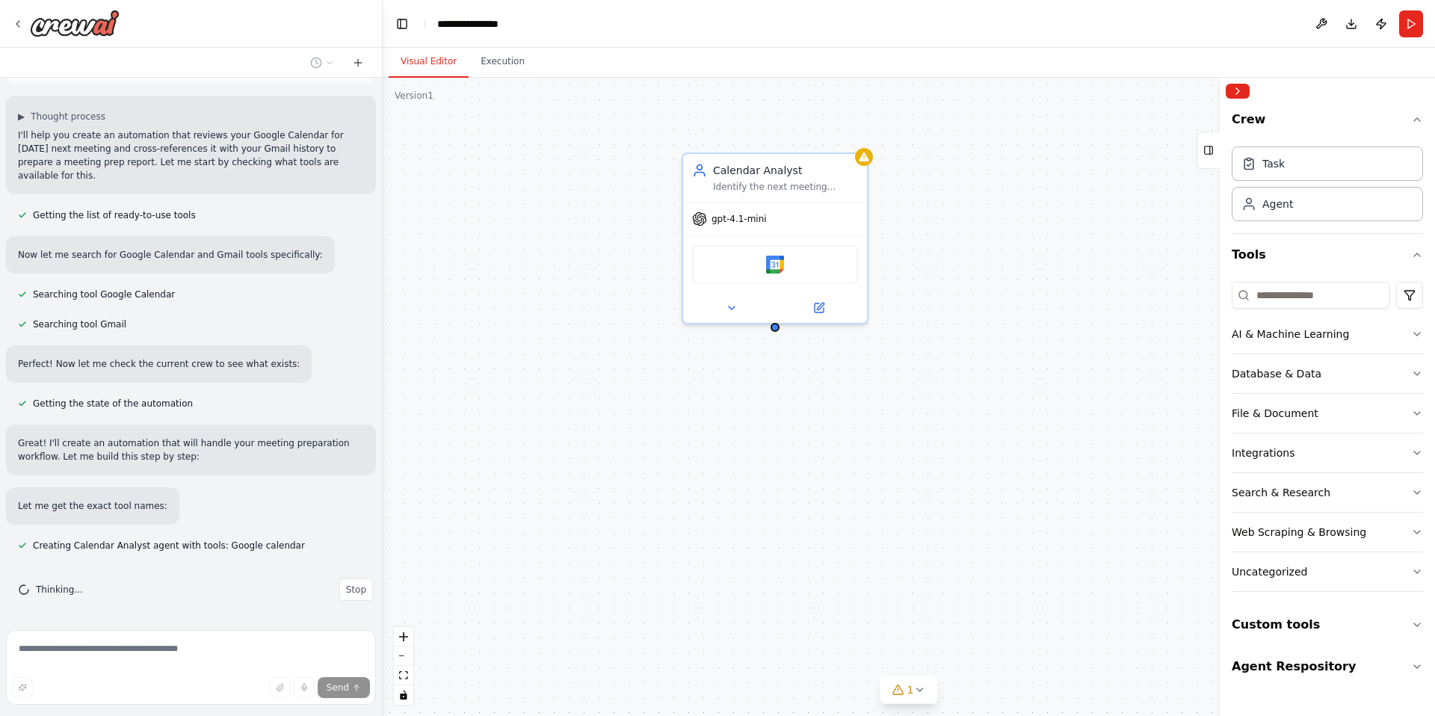
scroll to position [127, 0]
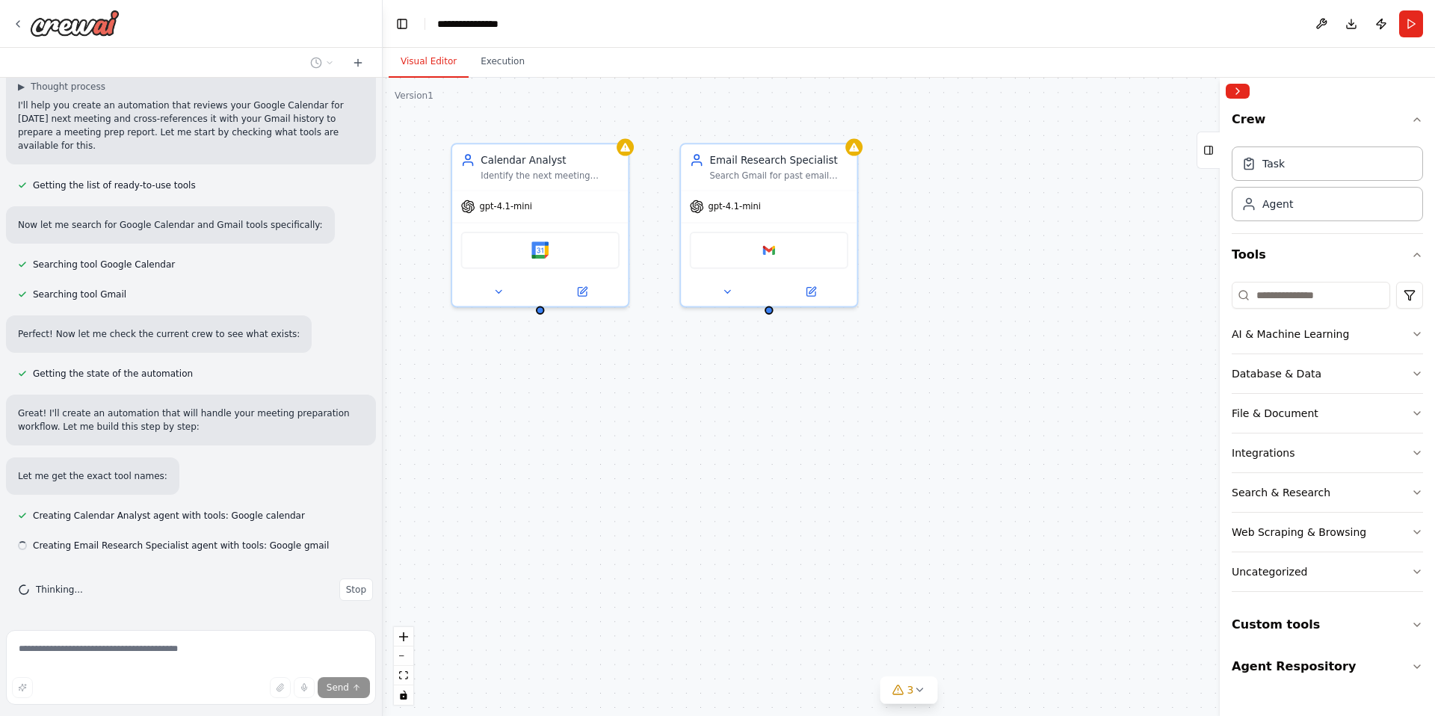
drag, startPoint x: 702, startPoint y: 417, endPoint x: 468, endPoint y: 395, distance: 234.1
click at [468, 395] on div "Calendar Analyst Identify the next meeting scheduled for [DATE] from the user's…" at bounding box center [909, 397] width 1052 height 638
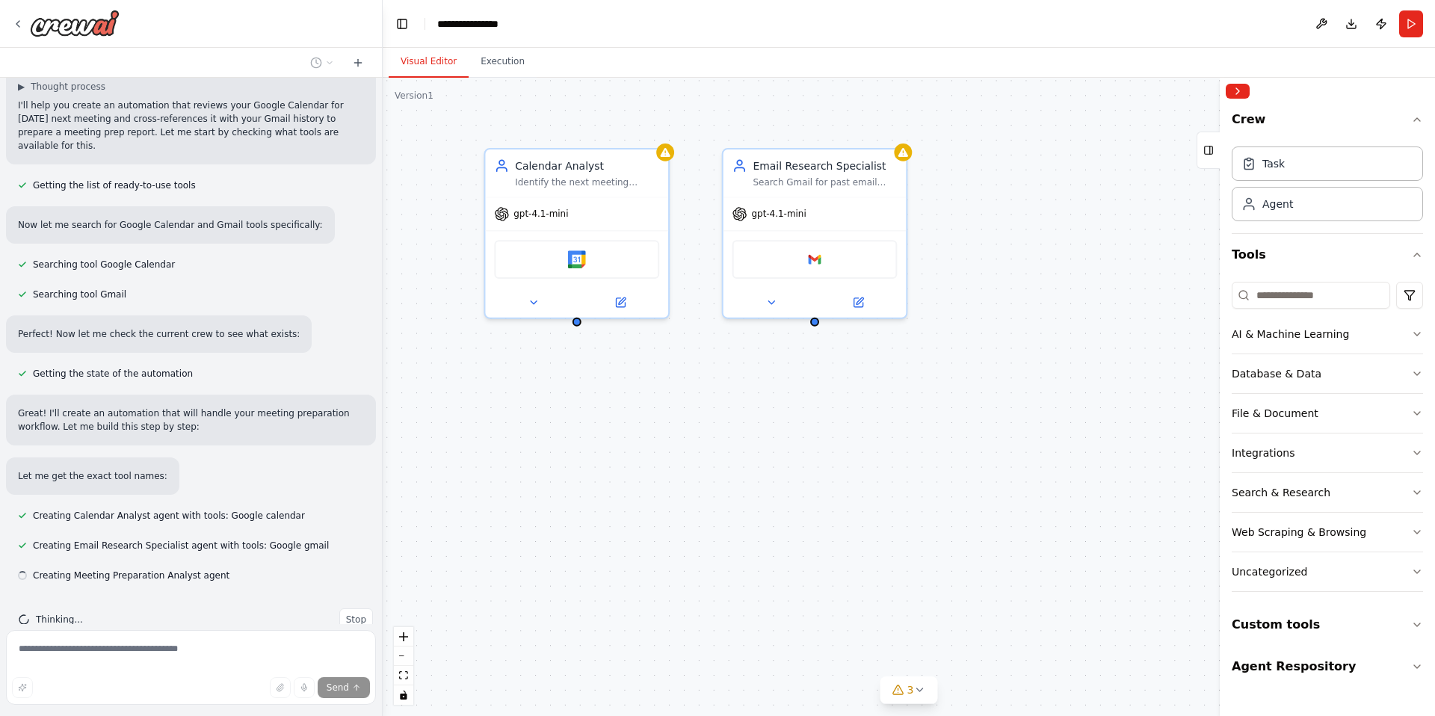
scroll to position [157, 0]
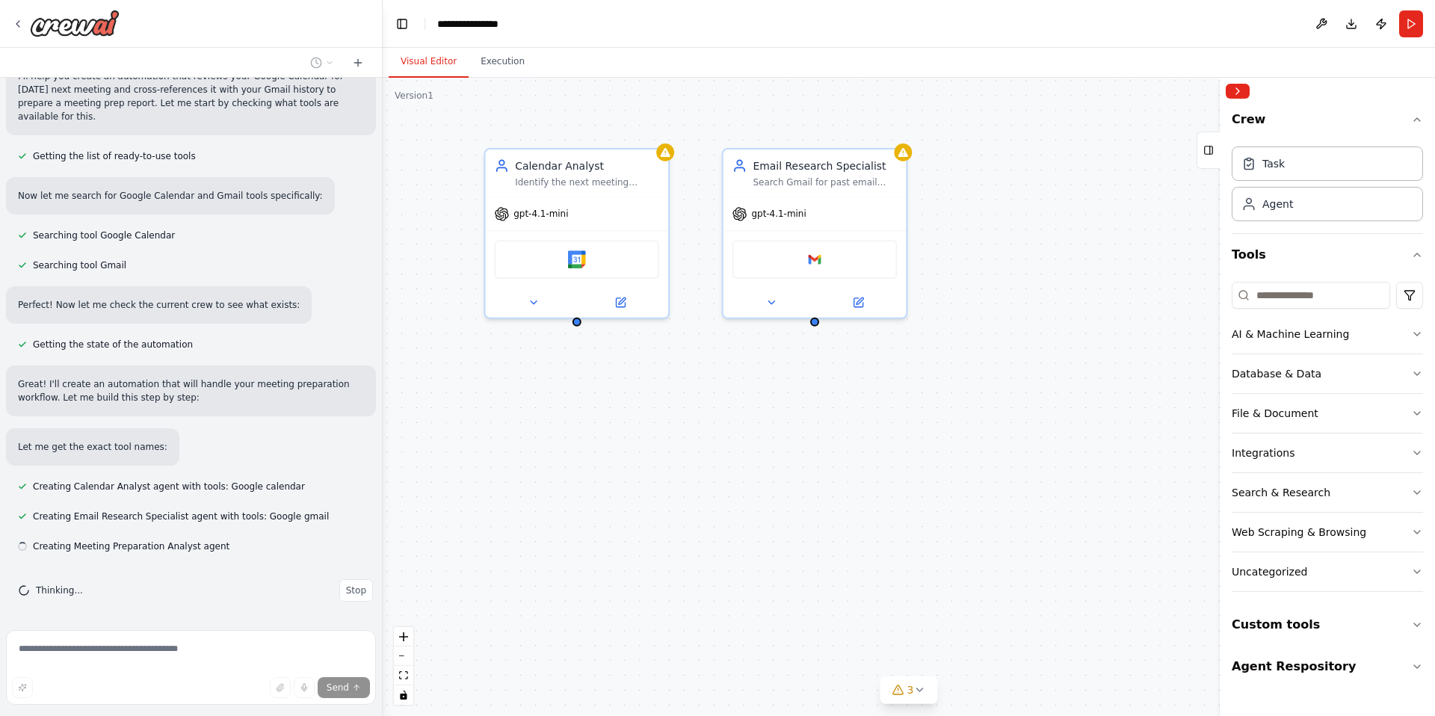
drag, startPoint x: 557, startPoint y: 395, endPoint x: 596, endPoint y: 411, distance: 41.9
click at [596, 411] on div "Calendar Analyst Identify the next meeting scheduled for today from the user's …" at bounding box center [909, 397] width 1052 height 638
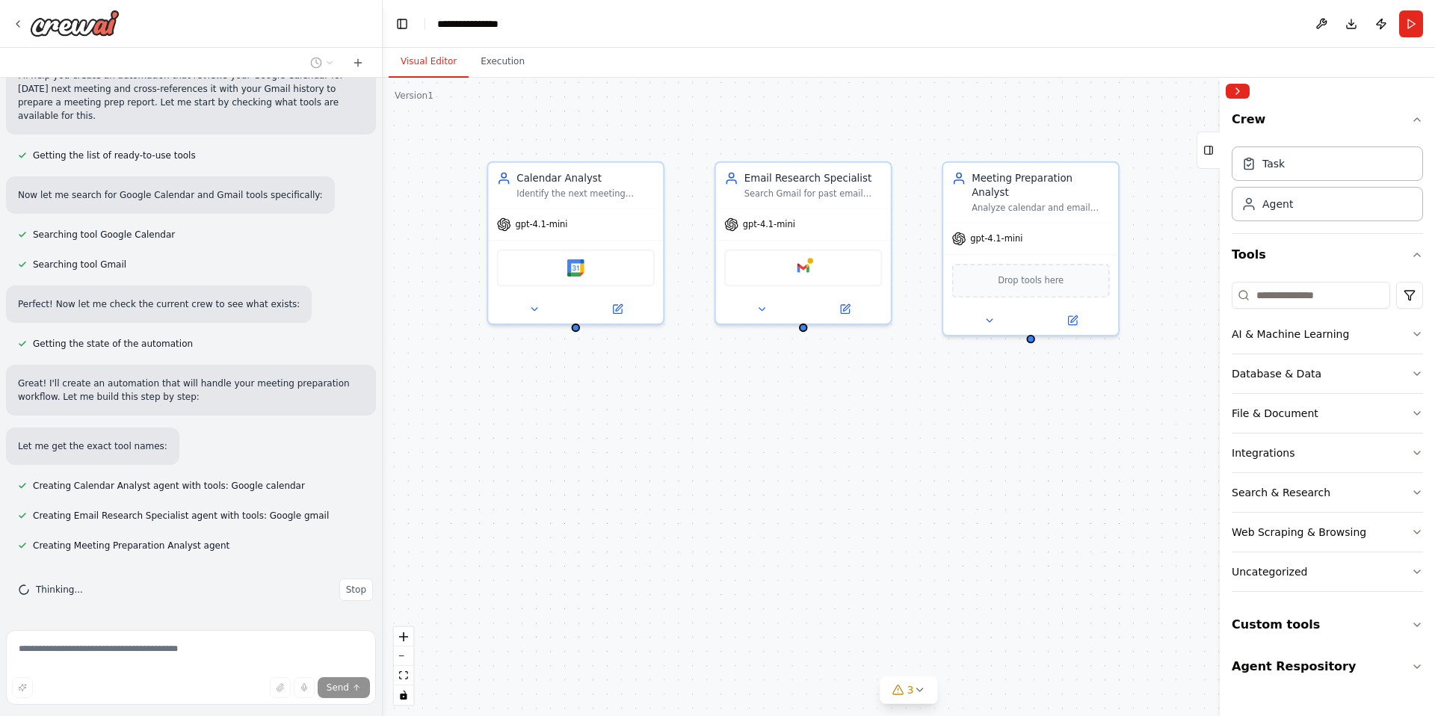
drag, startPoint x: 881, startPoint y: 457, endPoint x: 846, endPoint y: 448, distance: 36.2
click at [846, 448] on div "Calendar Analyst Identify the next meeting scheduled for today from the user's …" at bounding box center [909, 397] width 1052 height 638
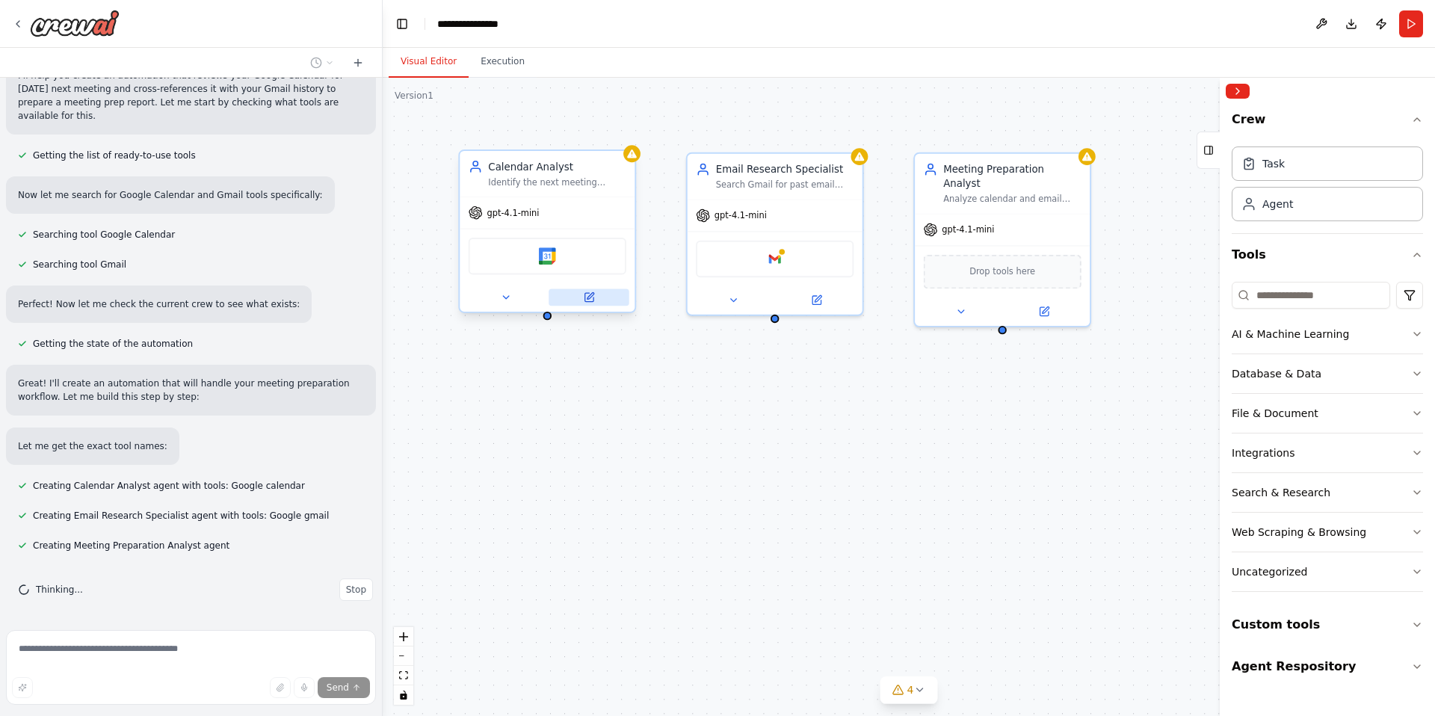
click at [593, 297] on icon at bounding box center [588, 297] width 8 height 8
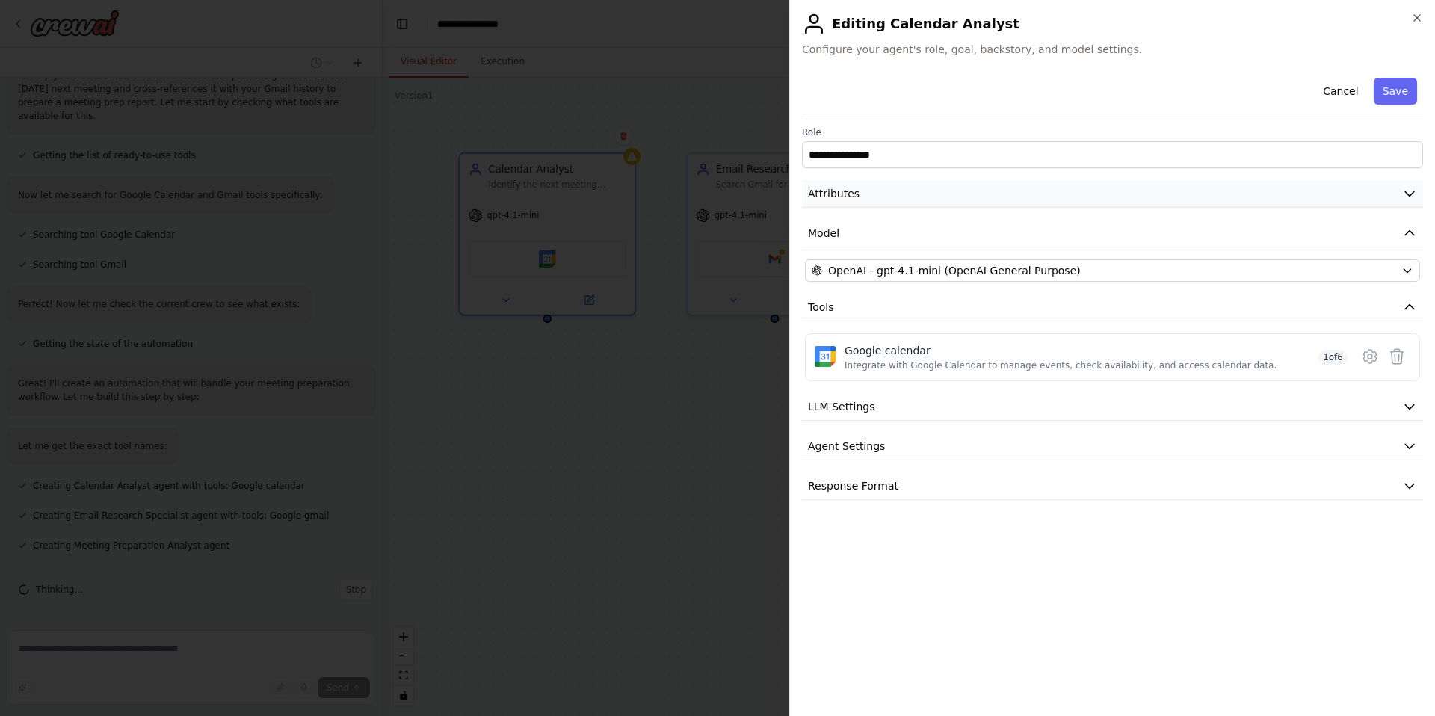
click at [1058, 203] on button "Attributes" at bounding box center [1112, 194] width 621 height 28
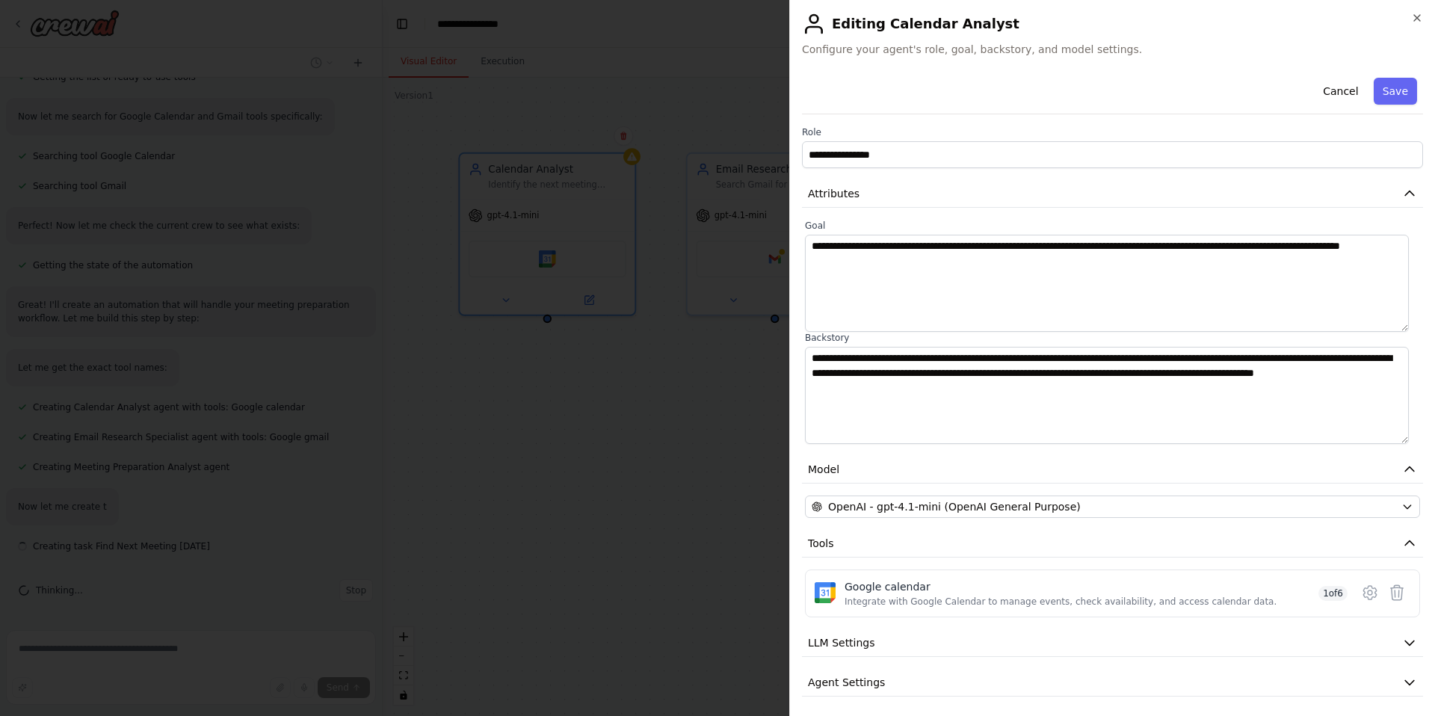
scroll to position [236, 0]
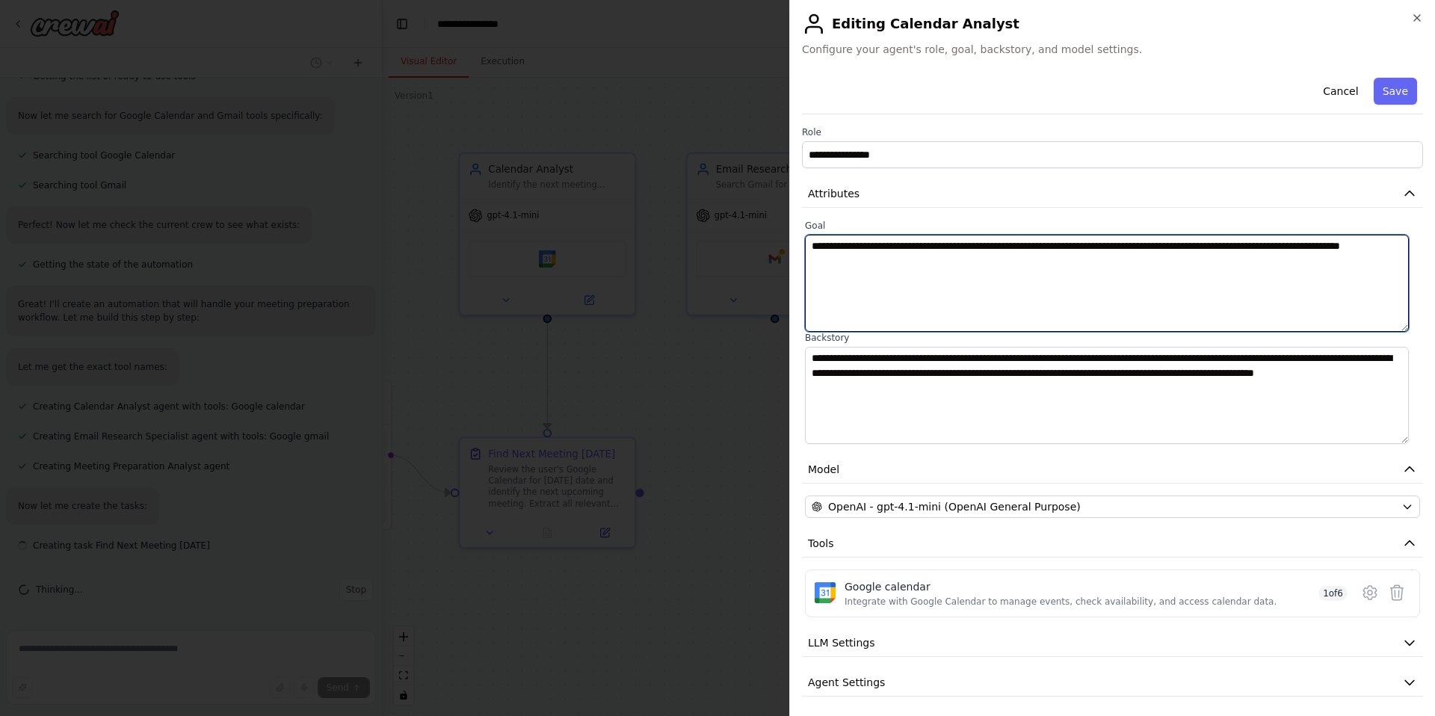
click at [1025, 265] on textarea "**********" at bounding box center [1107, 283] width 604 height 97
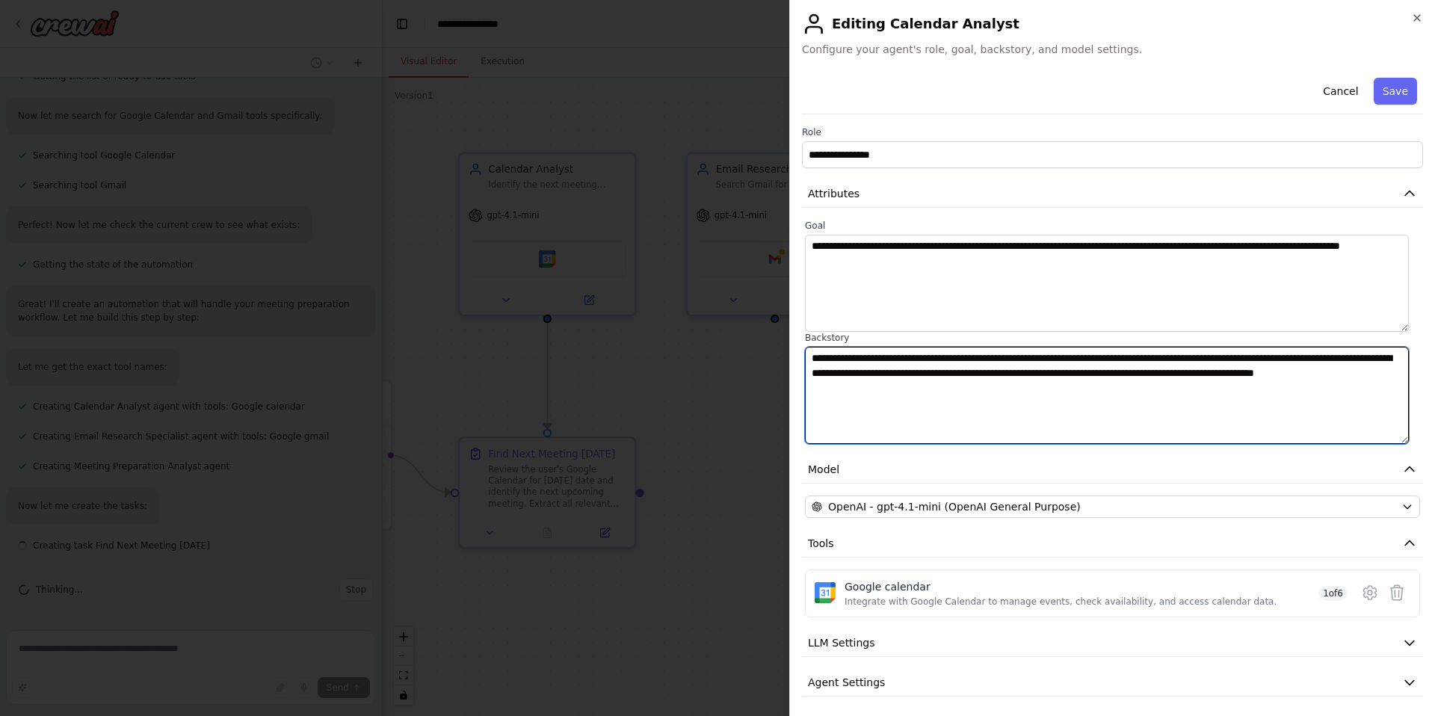
click at [1017, 368] on textarea "**********" at bounding box center [1107, 395] width 604 height 97
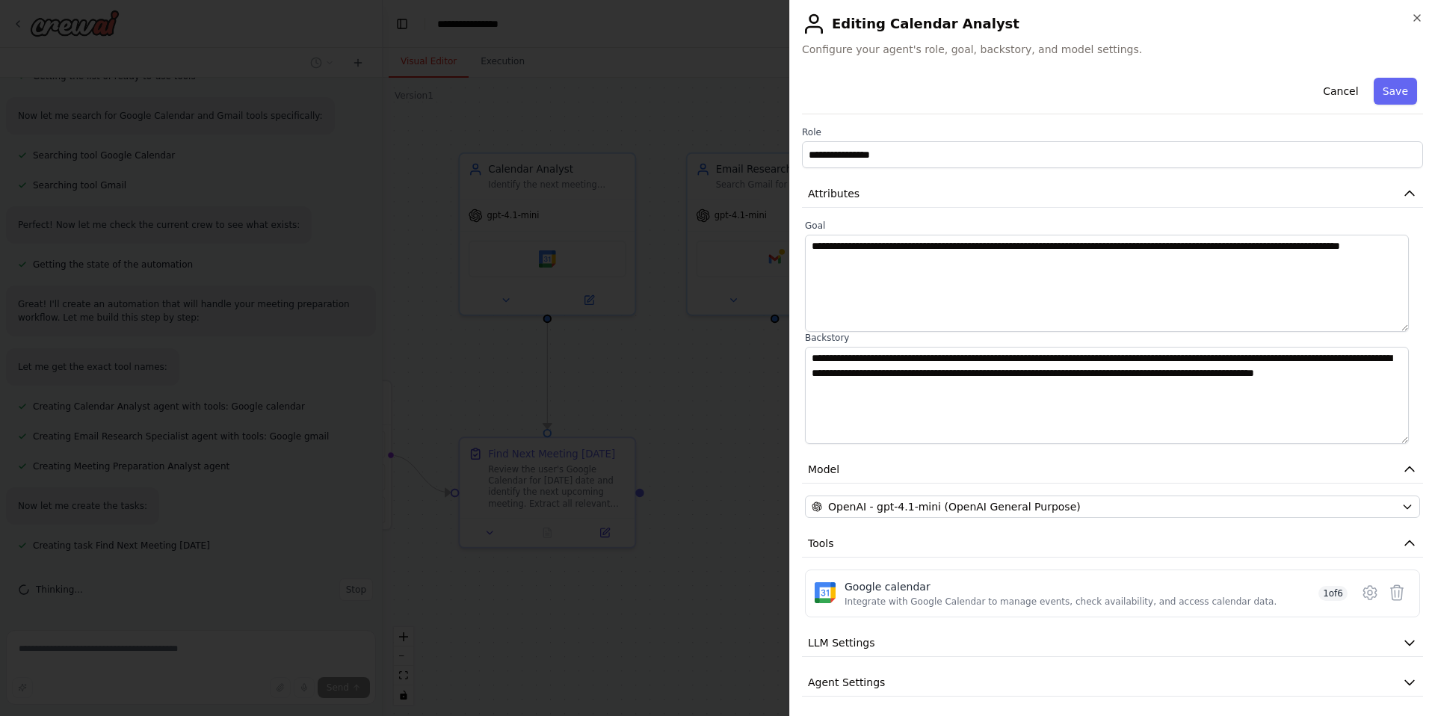
click at [1009, 224] on label "Goal" at bounding box center [1112, 226] width 615 height 12
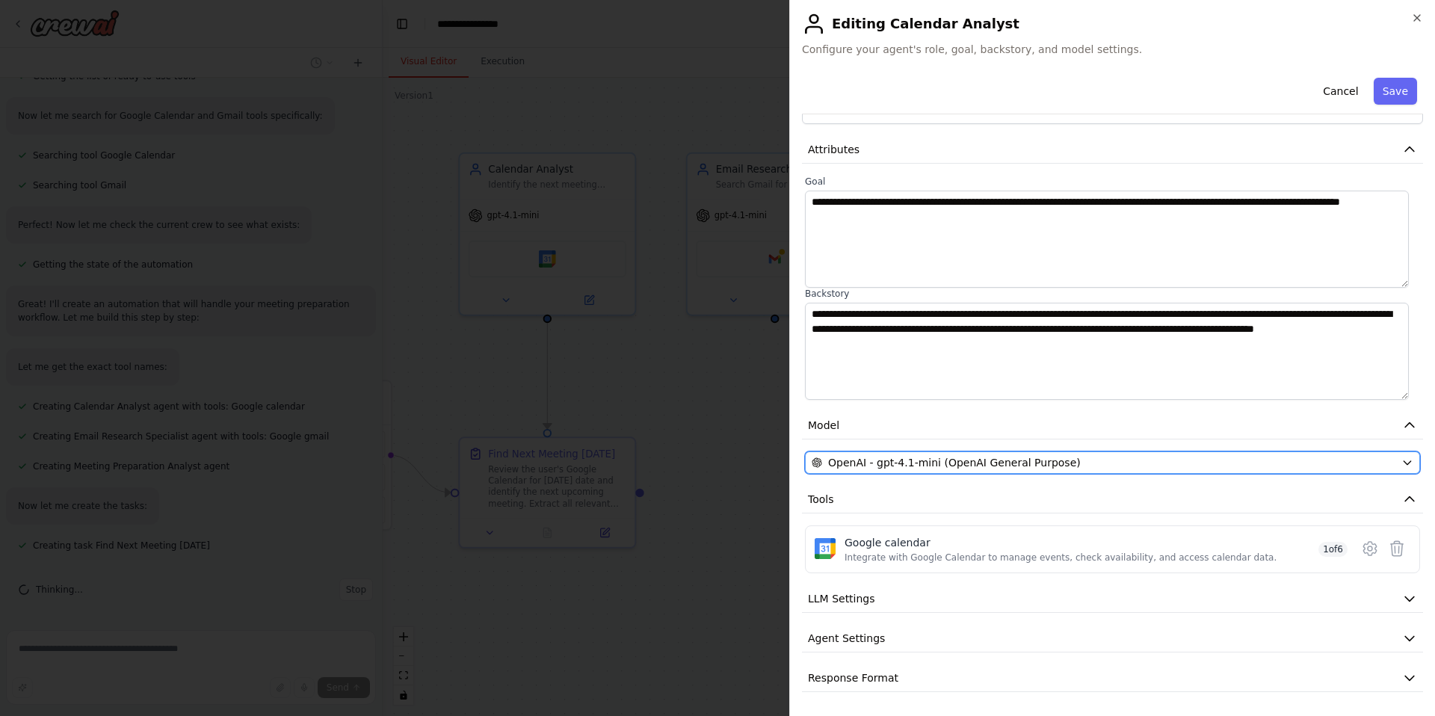
click at [986, 466] on span "OpenAI - gpt-4.1-mini (OpenAI General Purpose)" at bounding box center [954, 462] width 253 height 15
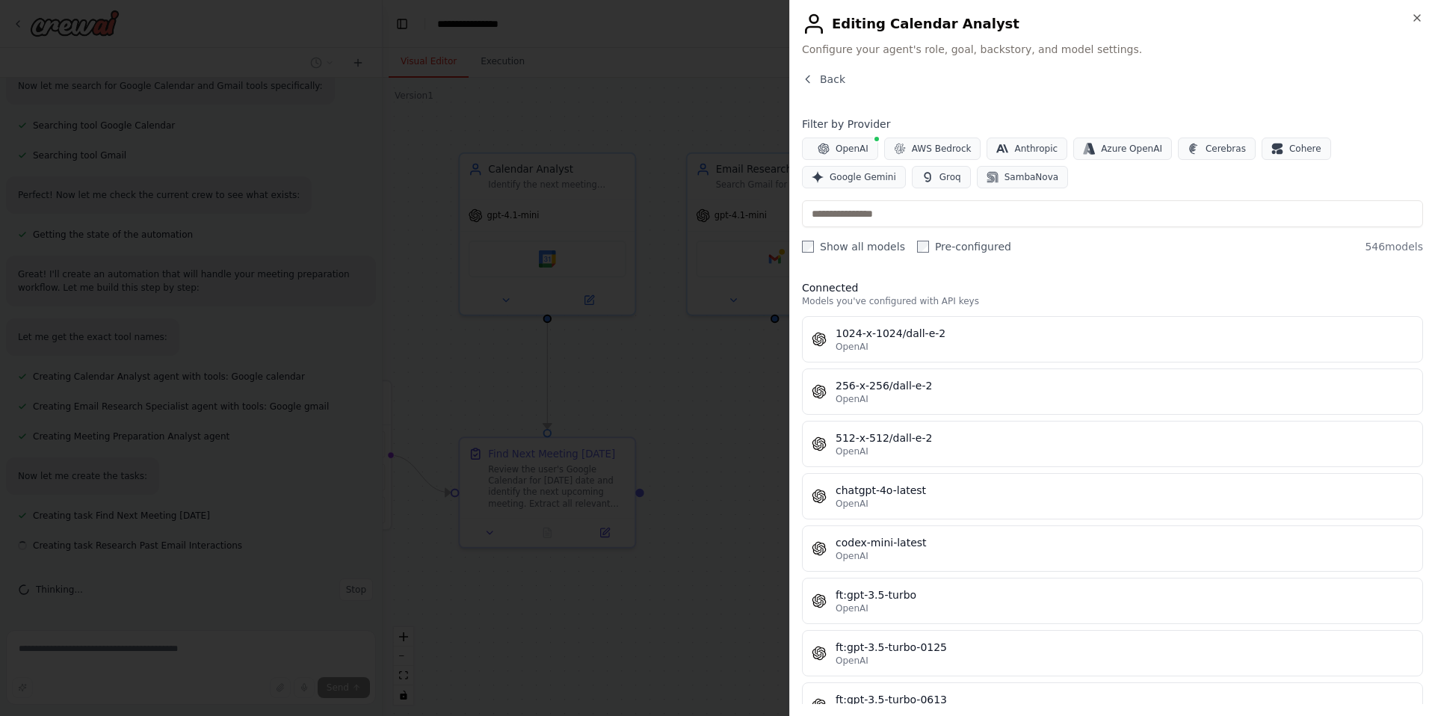
scroll to position [0, 0]
click at [806, 75] on icon "button" at bounding box center [808, 79] width 12 height 12
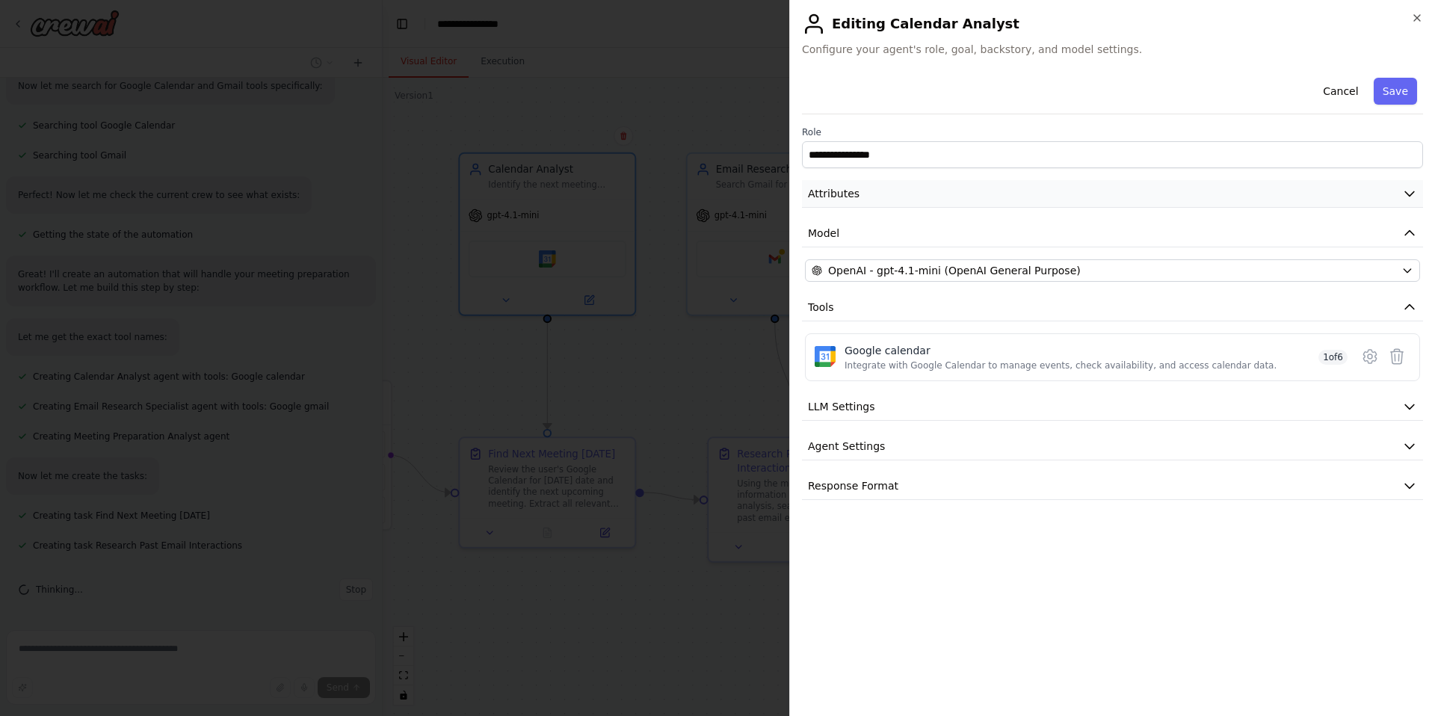
click at [891, 180] on button "Attributes" at bounding box center [1112, 194] width 621 height 28
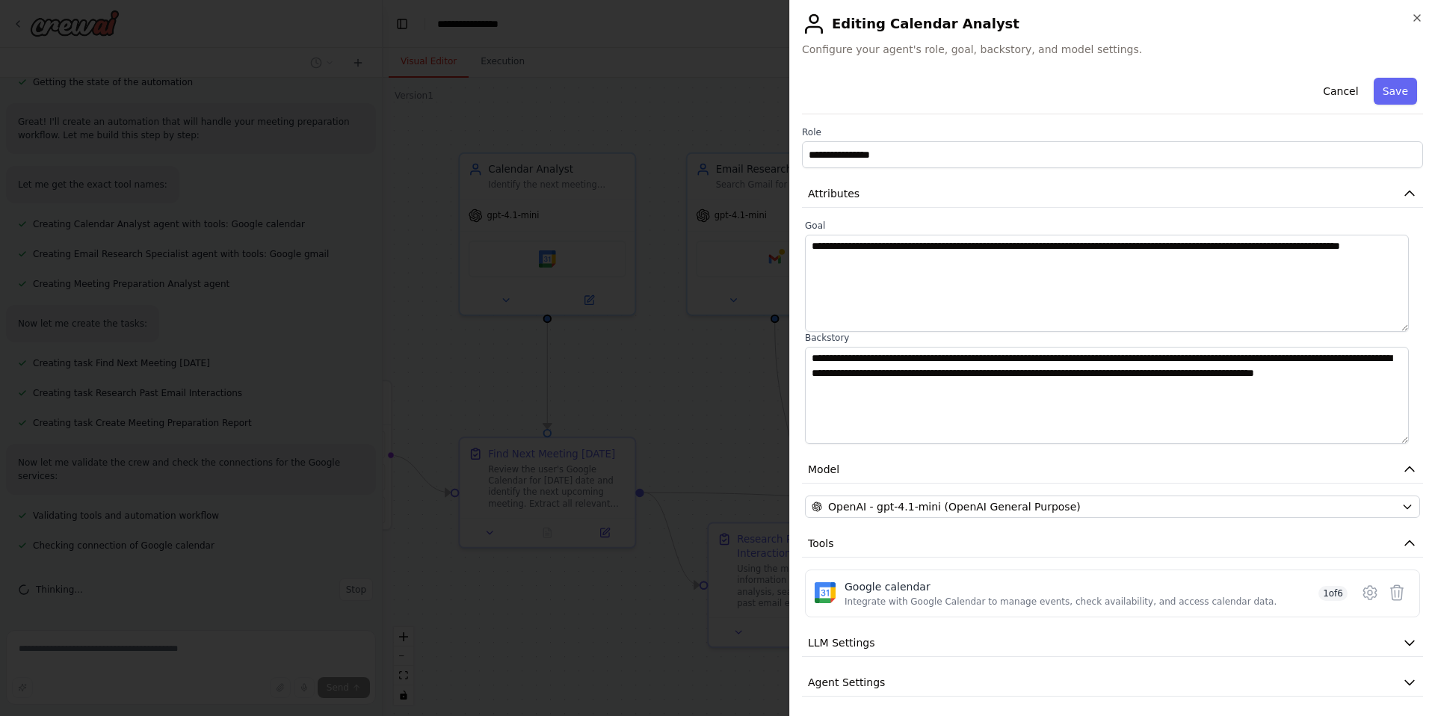
scroll to position [448, 0]
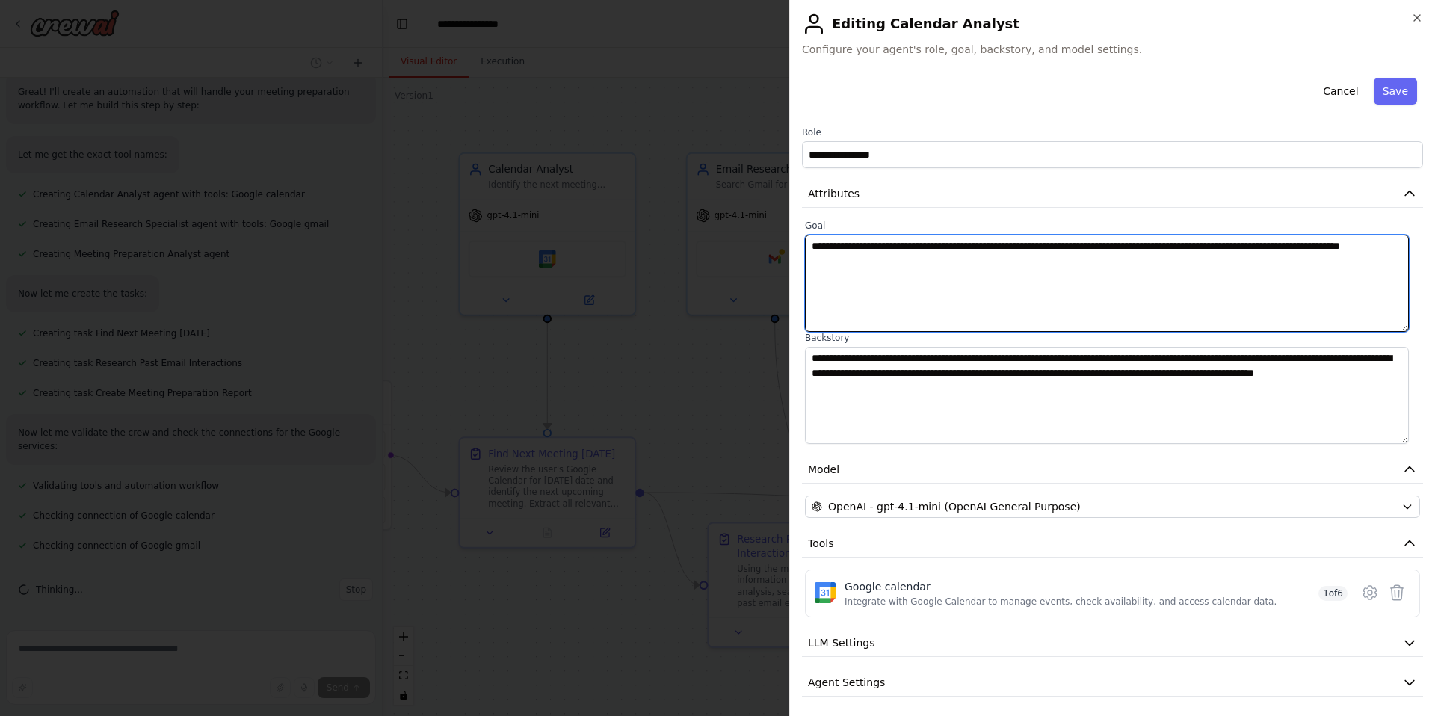
drag, startPoint x: 927, startPoint y: 275, endPoint x: 779, endPoint y: 226, distance: 155.9
click at [779, 226] on body "review my calendar (google Calendar) and tell me the next meeting I have today,…" at bounding box center [717, 358] width 1435 height 716
click at [897, 292] on textarea "**********" at bounding box center [1107, 283] width 604 height 97
drag, startPoint x: 937, startPoint y: 270, endPoint x: 804, endPoint y: 220, distance: 142.1
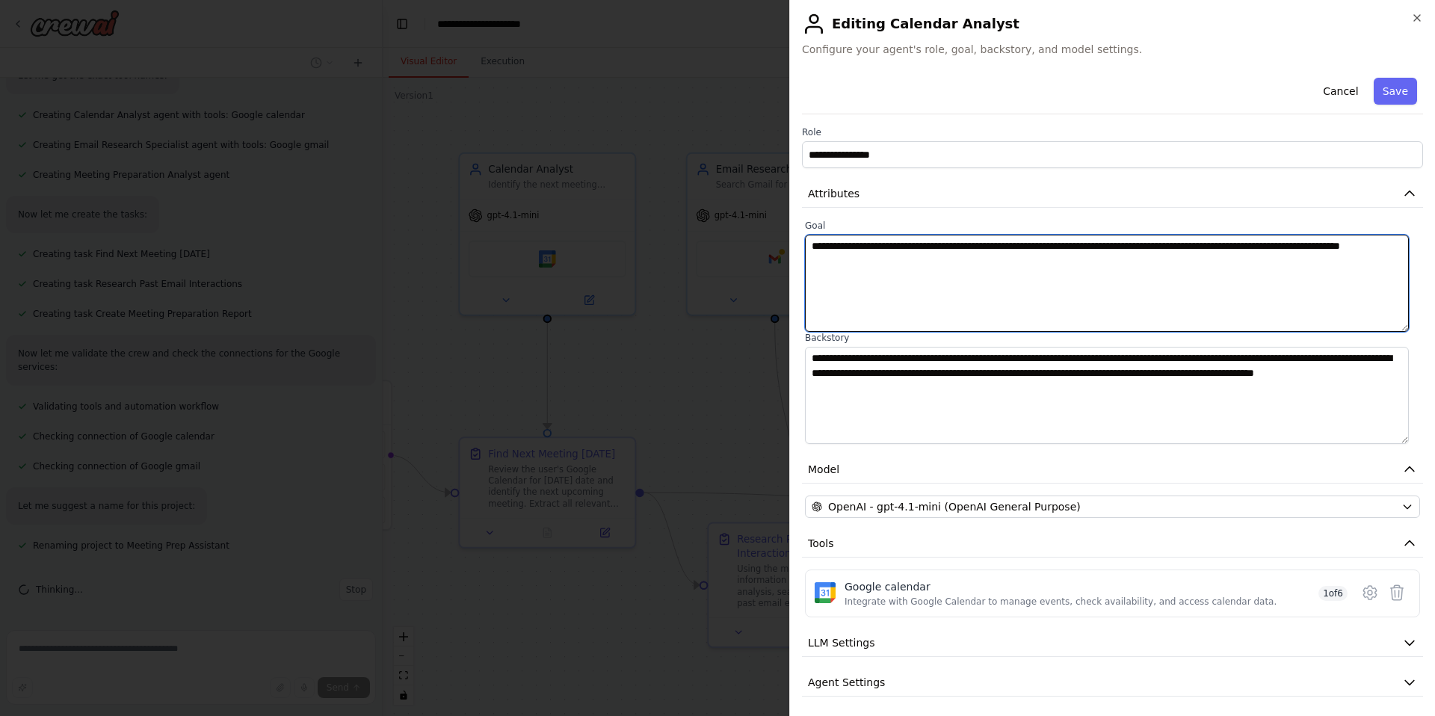
click at [805, 220] on div "**********" at bounding box center [1112, 276] width 615 height 112
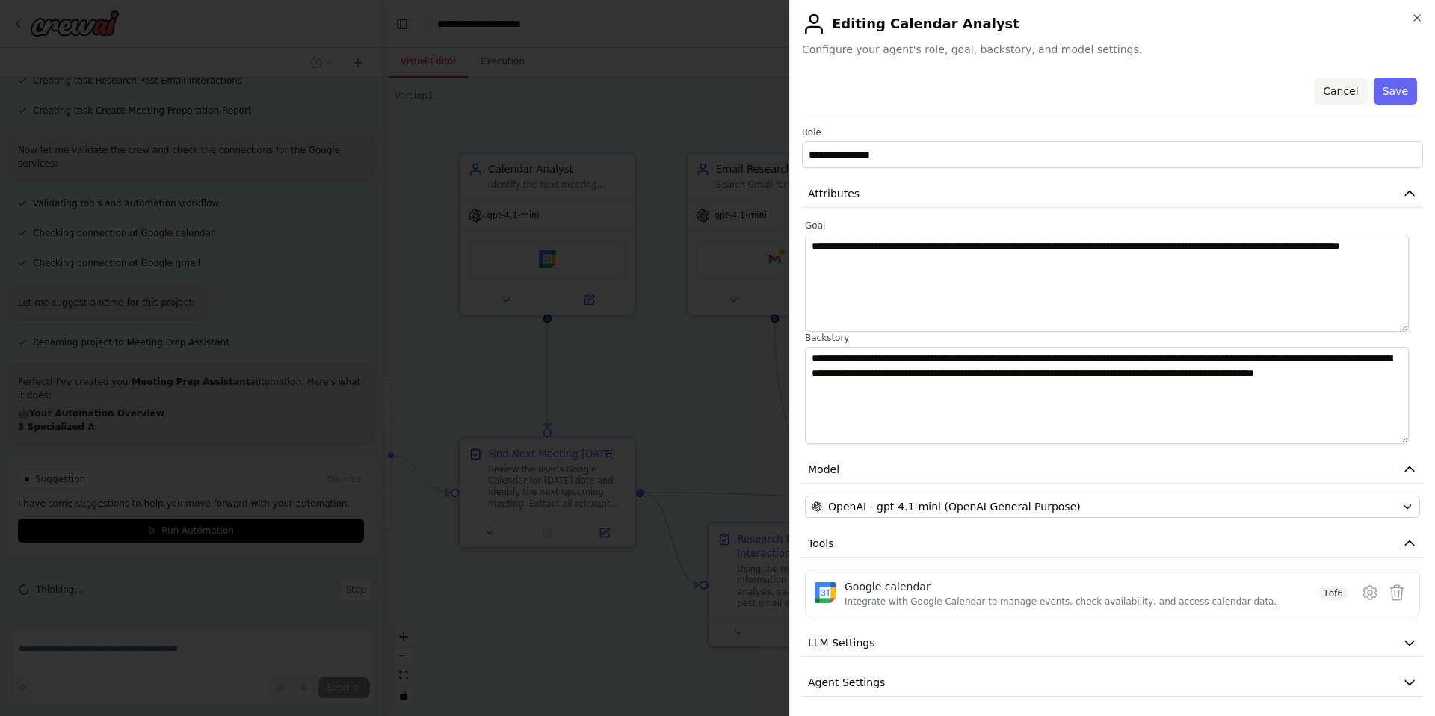
click at [1334, 90] on button "Cancel" at bounding box center [1340, 91] width 53 height 27
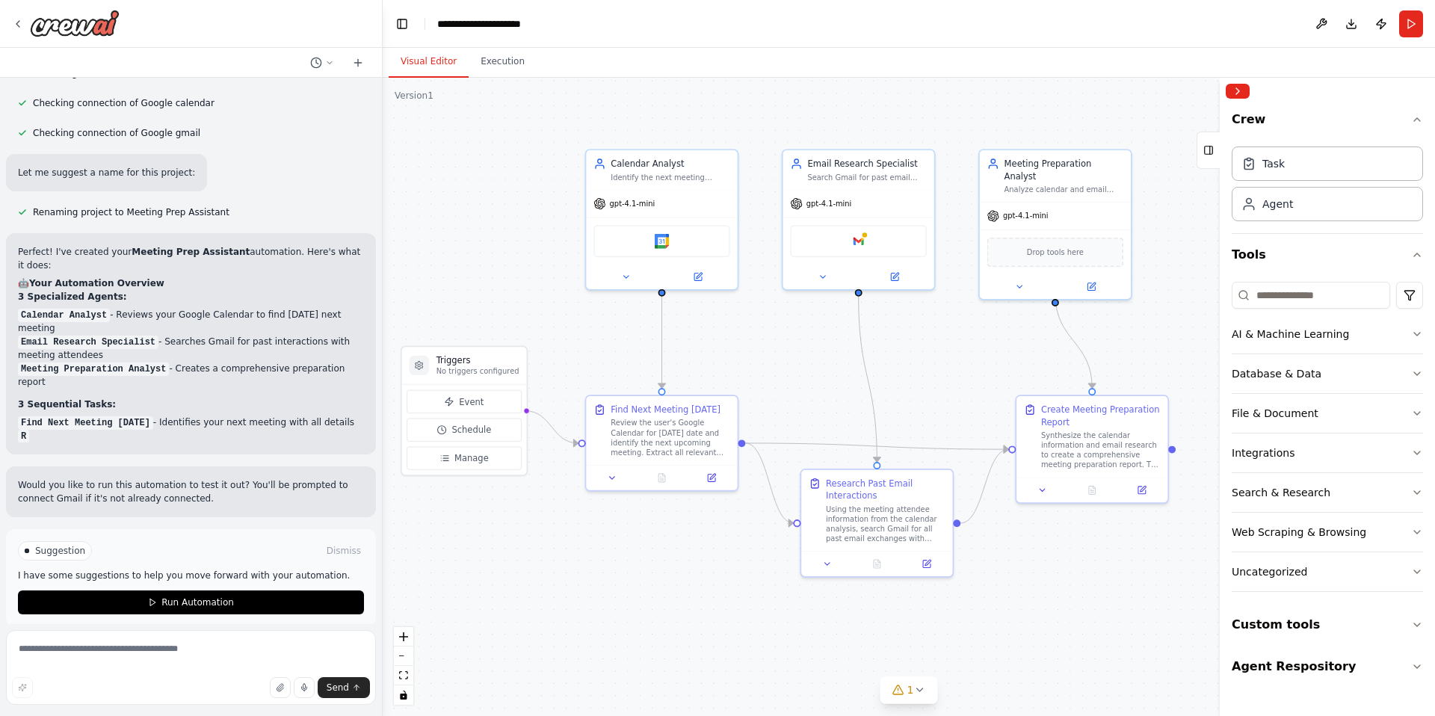
drag, startPoint x: 551, startPoint y: 635, endPoint x: 661, endPoint y: 584, distance: 121.0
click at [661, 584] on div ".deletable-edge-delete-btn { width: 20px; height: 20px; border: 0px solid #ffff…" at bounding box center [909, 397] width 1052 height 638
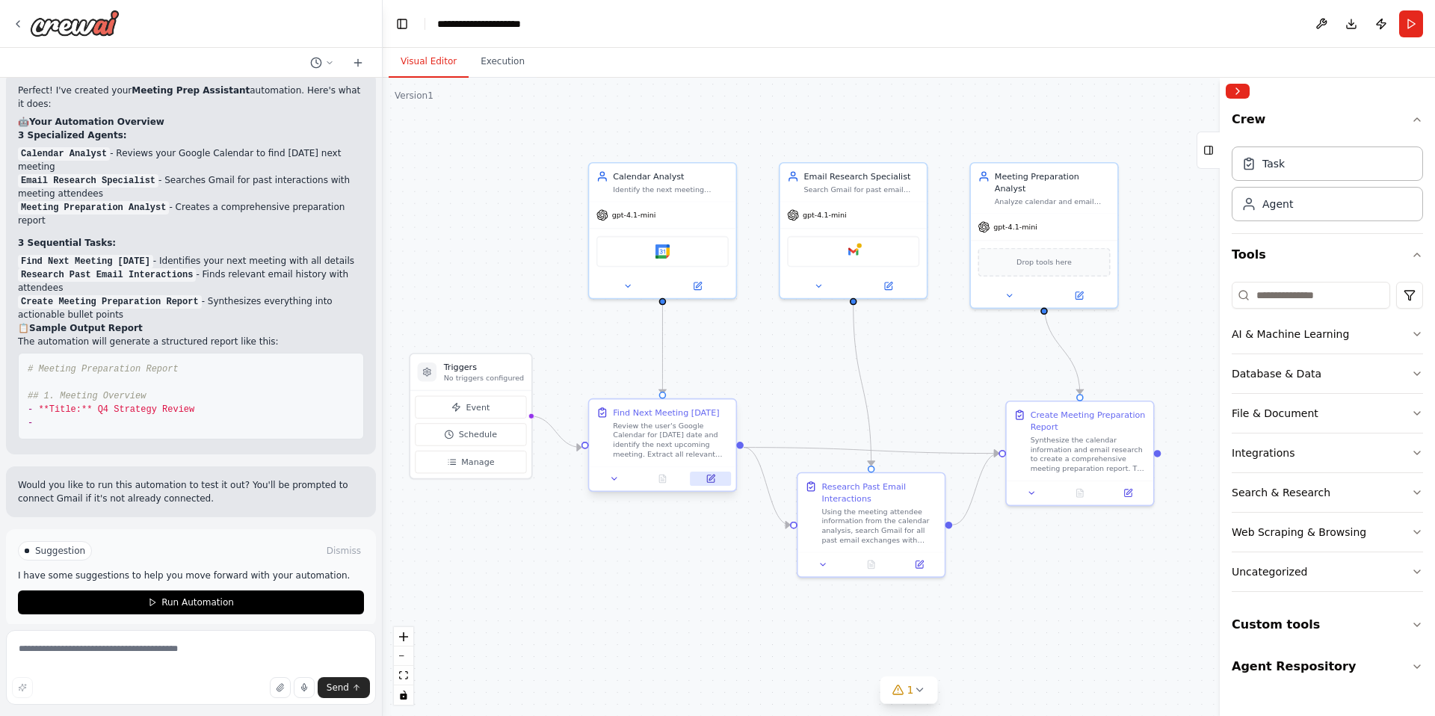
click at [715, 481] on button at bounding box center [710, 478] width 41 height 14
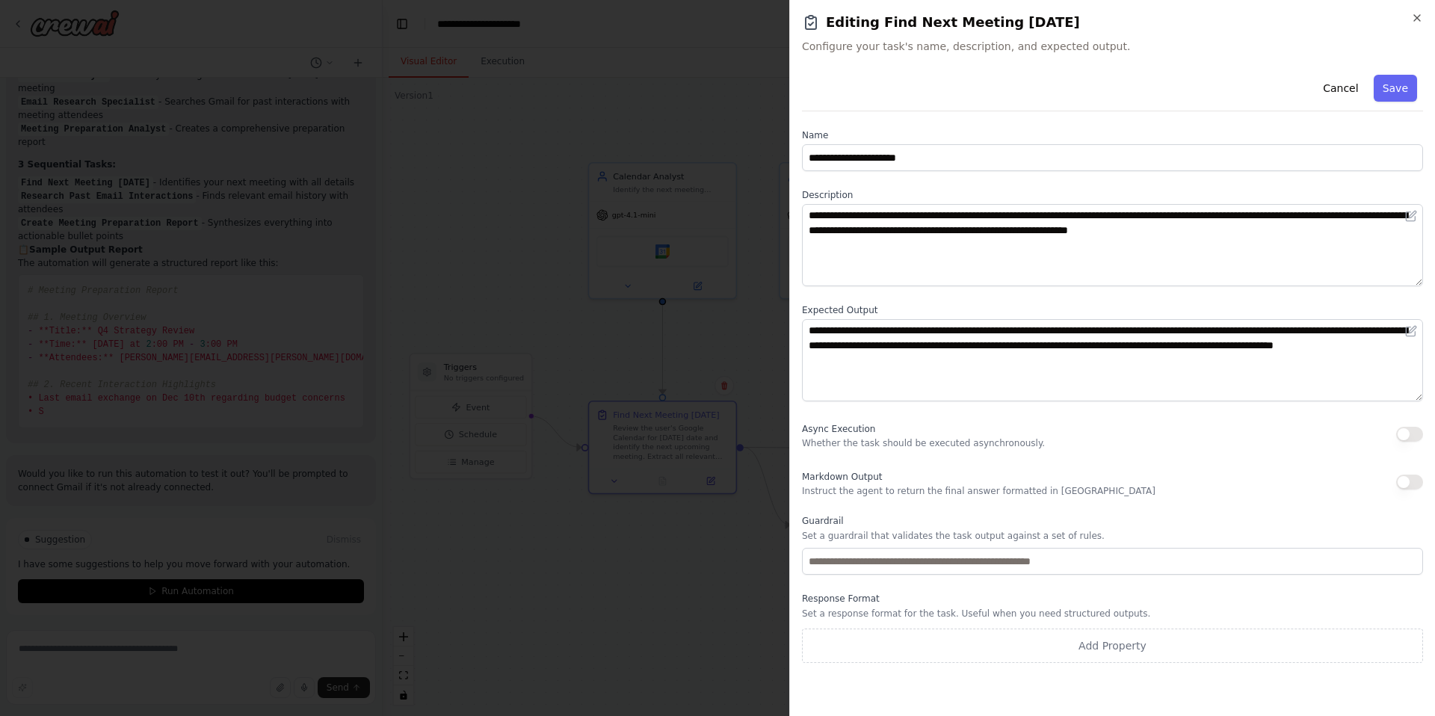
scroll to position [1114, 0]
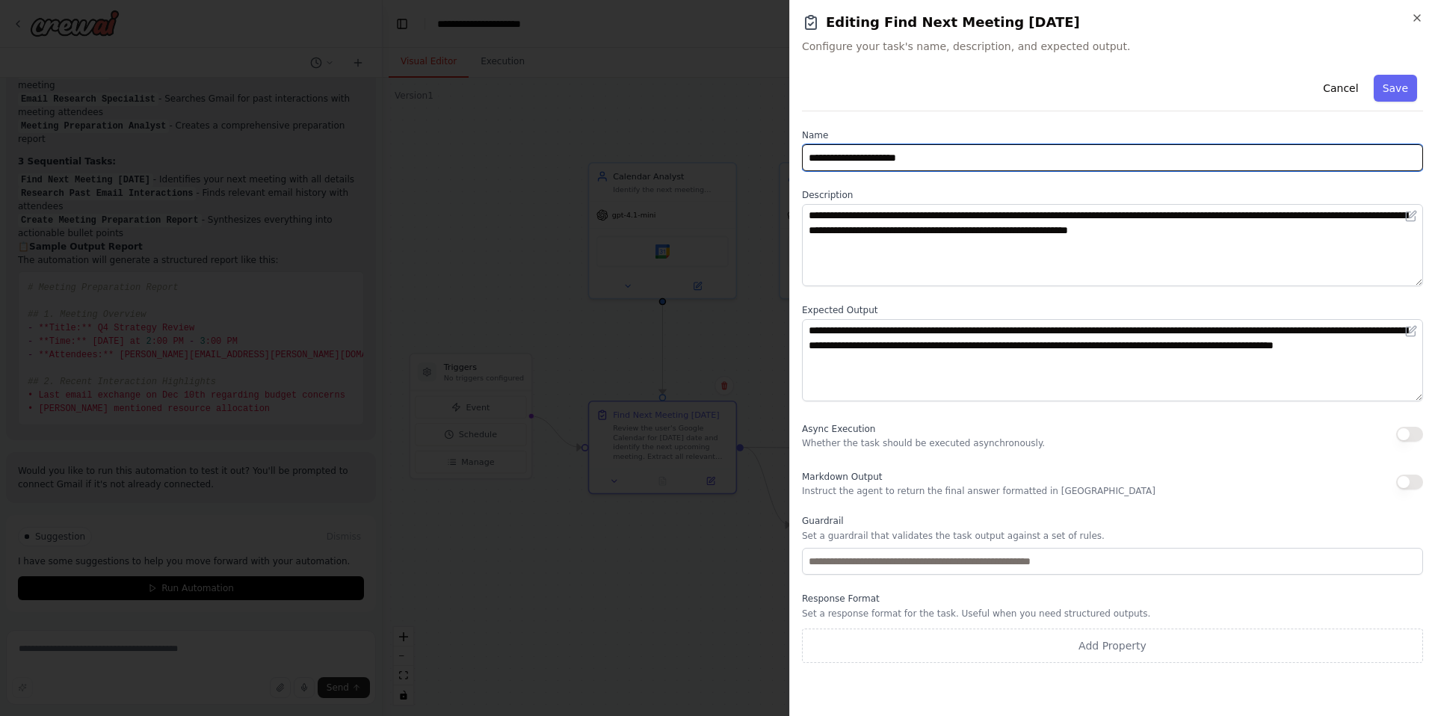
click at [876, 157] on input "**********" at bounding box center [1112, 157] width 621 height 27
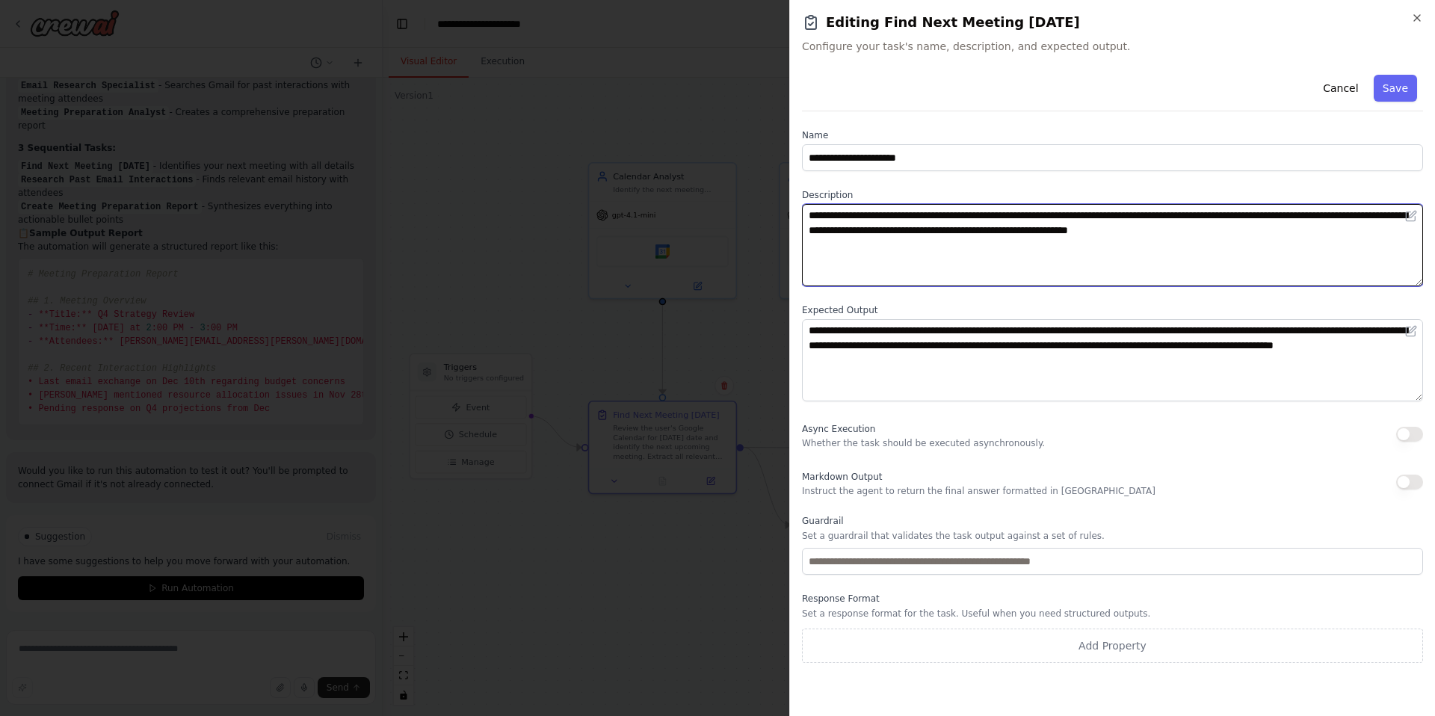
click at [865, 241] on textarea "**********" at bounding box center [1112, 245] width 621 height 82
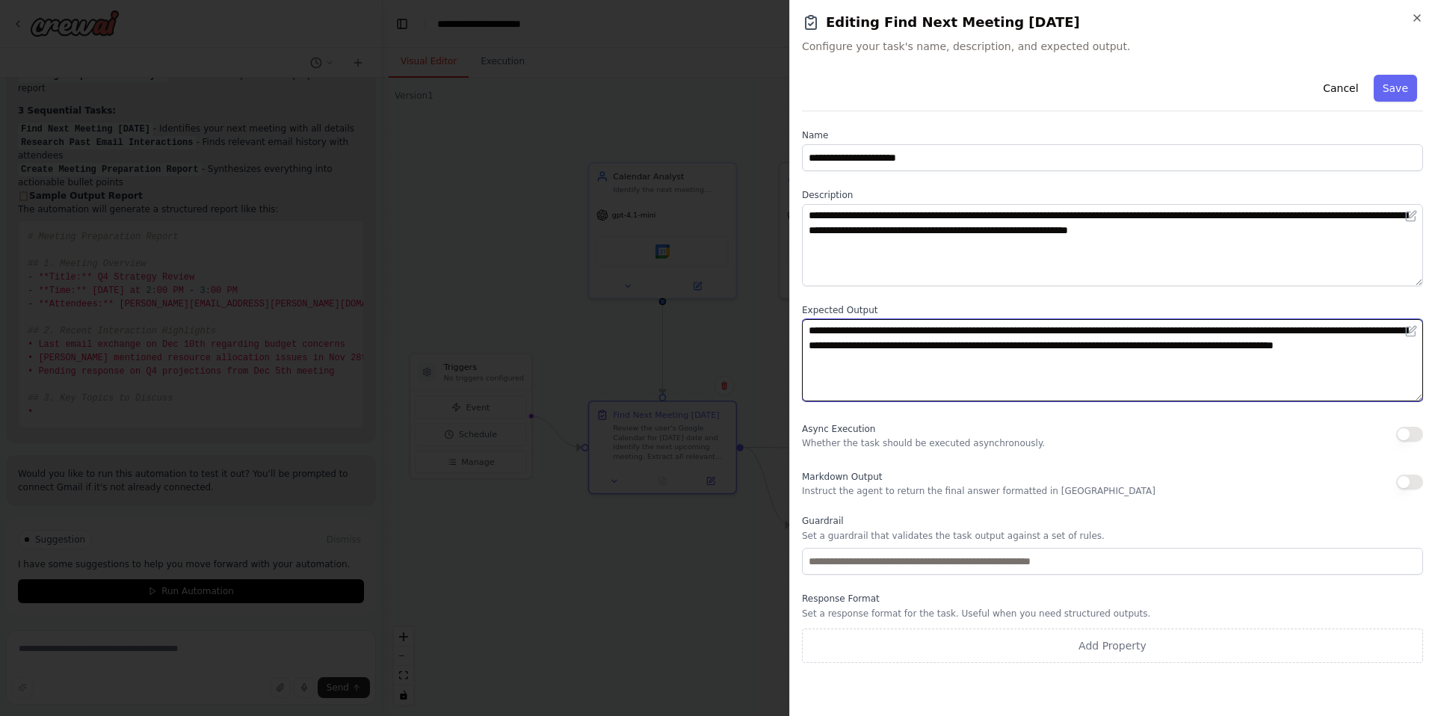
click at [873, 340] on textarea "**********" at bounding box center [1112, 360] width 621 height 82
click at [1002, 360] on textarea "**********" at bounding box center [1112, 360] width 621 height 82
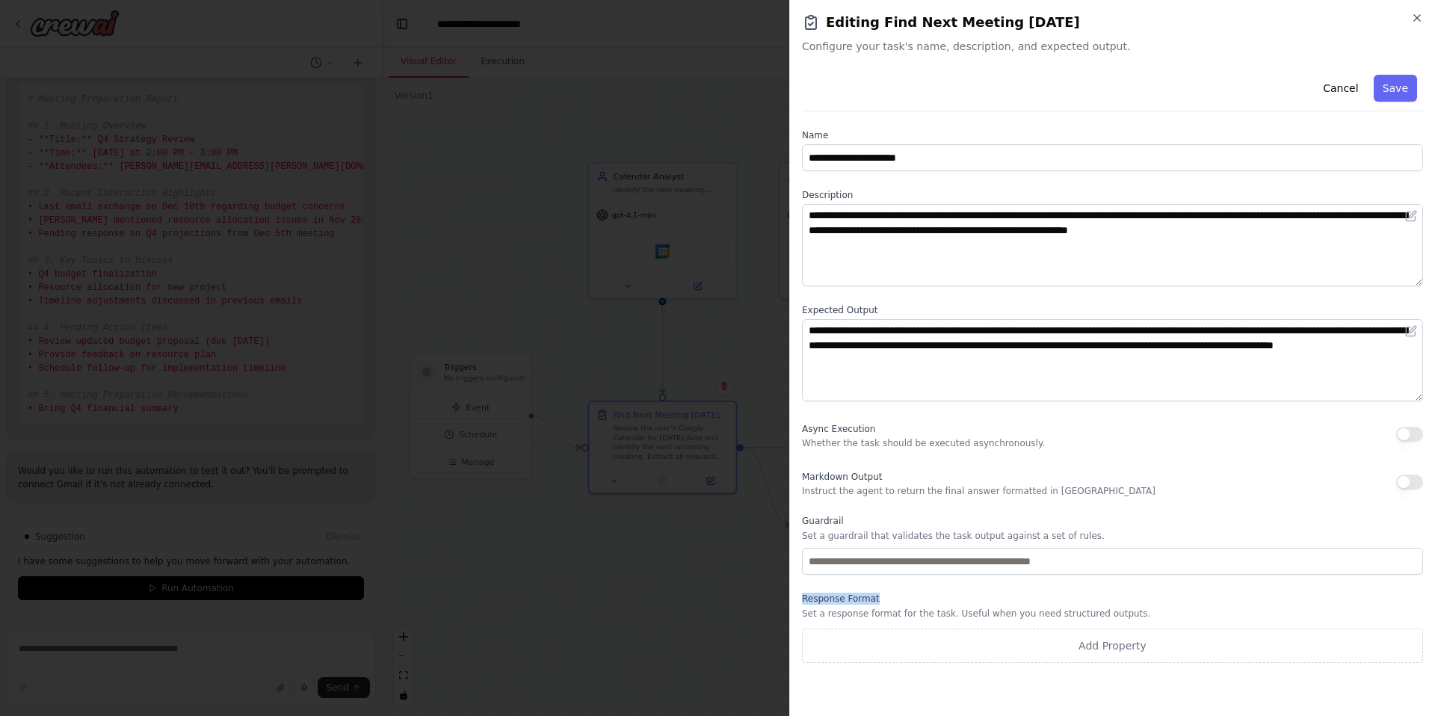
drag, startPoint x: 798, startPoint y: 596, endPoint x: 898, endPoint y: 596, distance: 100.1
click at [898, 596] on div "**********" at bounding box center [1112, 358] width 646 height 716
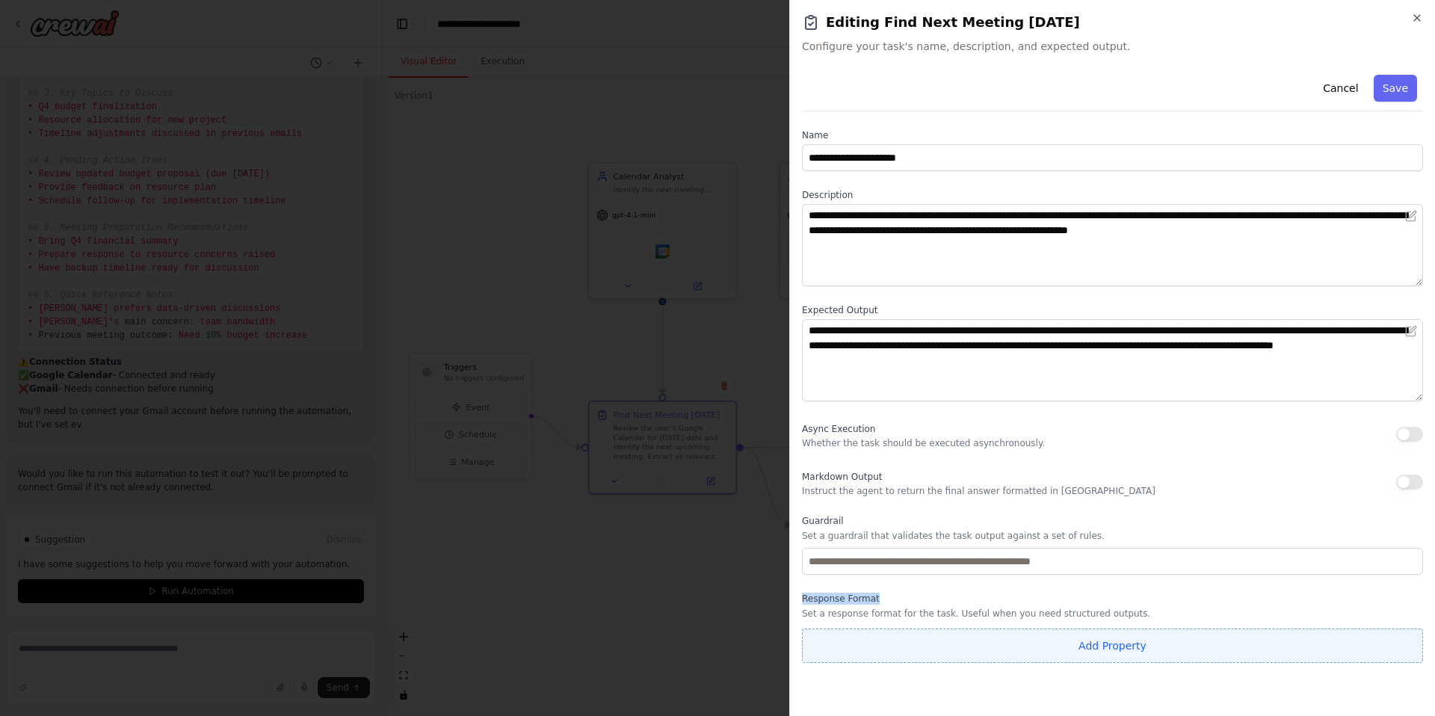
scroll to position [1473, 0]
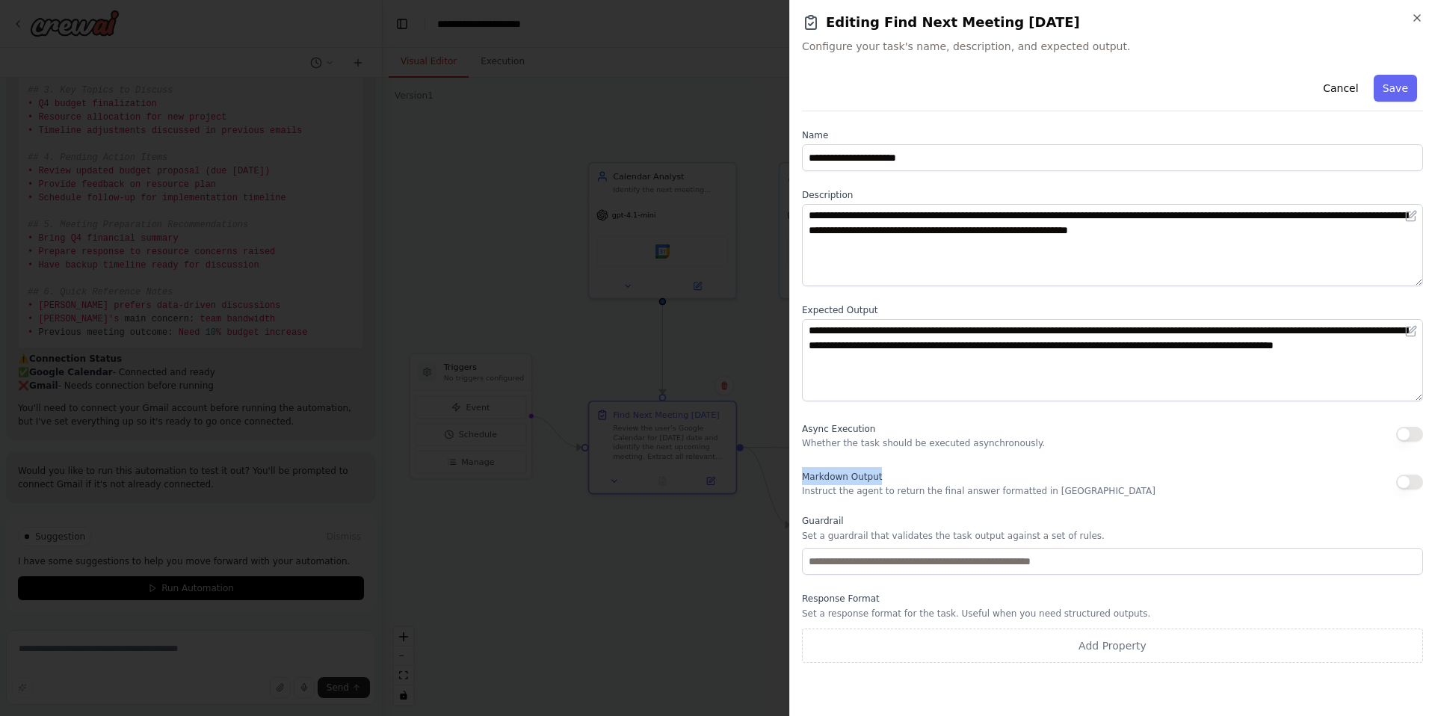
drag, startPoint x: 799, startPoint y: 478, endPoint x: 918, endPoint y: 475, distance: 118.8
click at [918, 475] on div "**********" at bounding box center [1112, 358] width 646 height 716
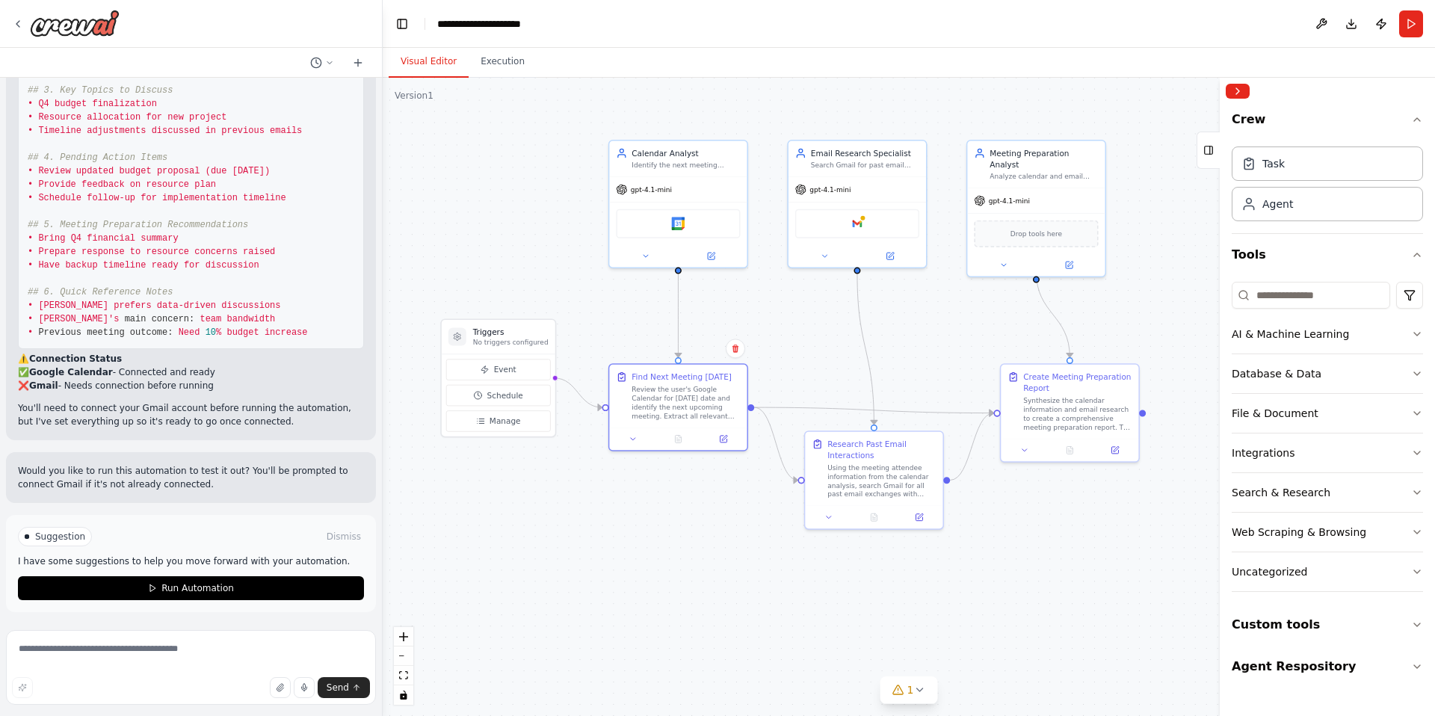
drag, startPoint x: 918, startPoint y: 624, endPoint x: 927, endPoint y: 578, distance: 46.5
click at [927, 578] on div ".deletable-edge-delete-btn { width: 20px; height: 20px; border: 0px solid #ffff…" at bounding box center [909, 397] width 1052 height 638
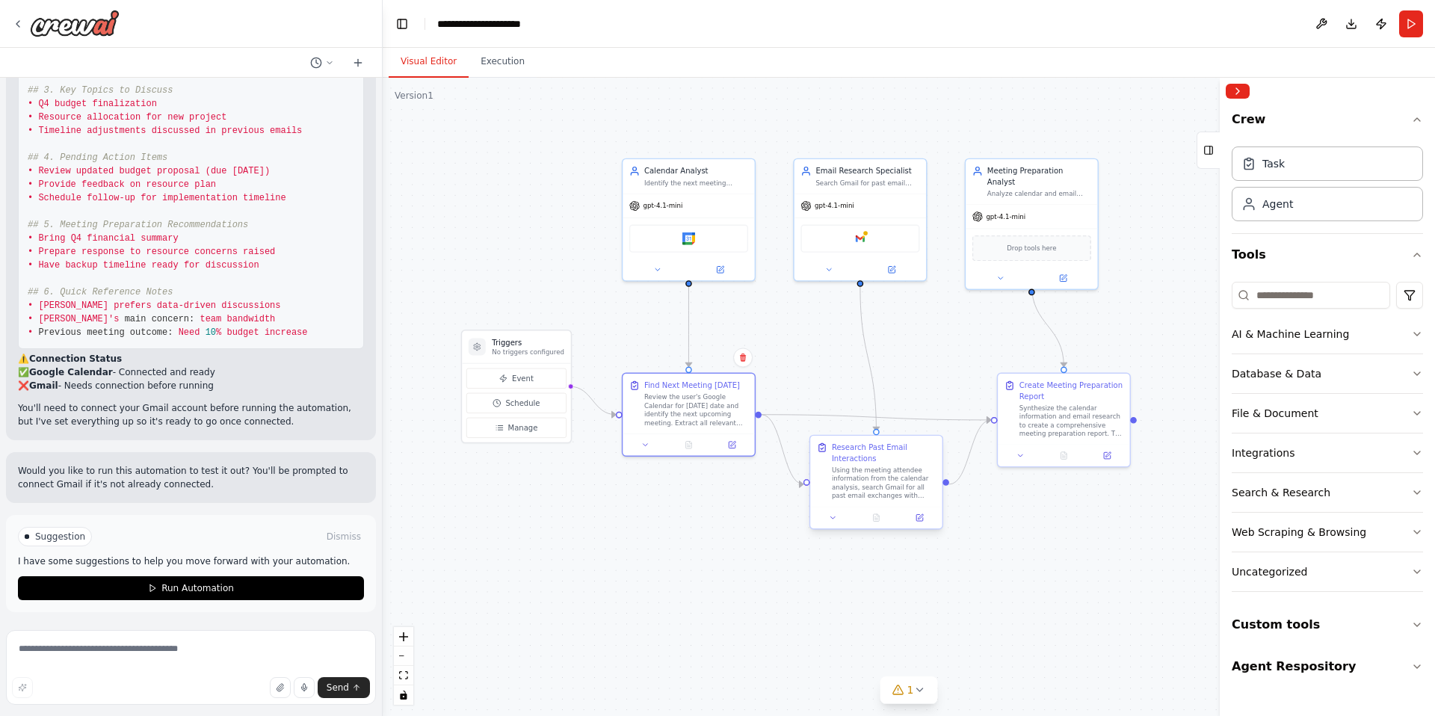
click at [867, 459] on div "Research Past Email Interactions" at bounding box center [884, 453] width 104 height 22
drag, startPoint x: 959, startPoint y: 335, endPoint x: 954, endPoint y: 321, distance: 15.6
click at [954, 321] on div ".deletable-edge-delete-btn { width: 20px; height: 20px; border: 0px solid #ffff…" at bounding box center [909, 397] width 1052 height 638
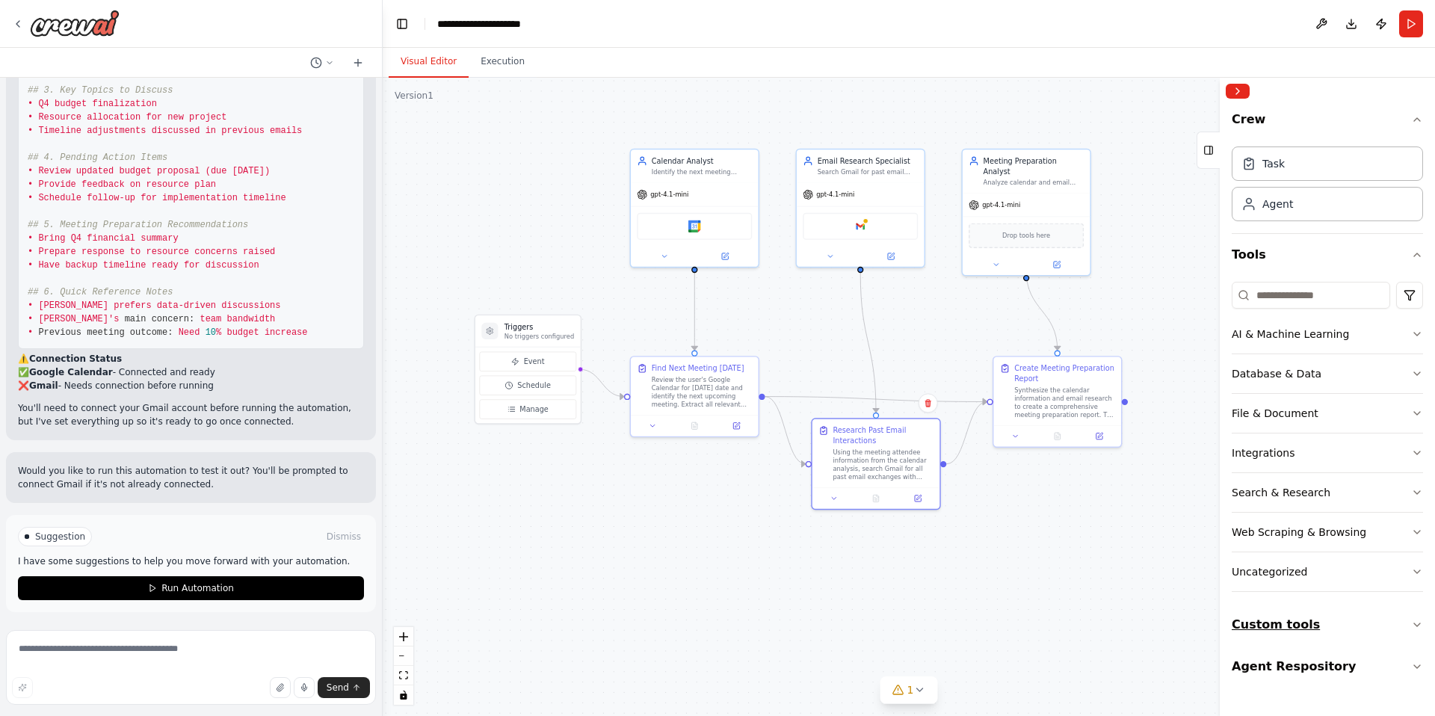
click at [1278, 627] on button "Custom tools" at bounding box center [1326, 625] width 191 height 42
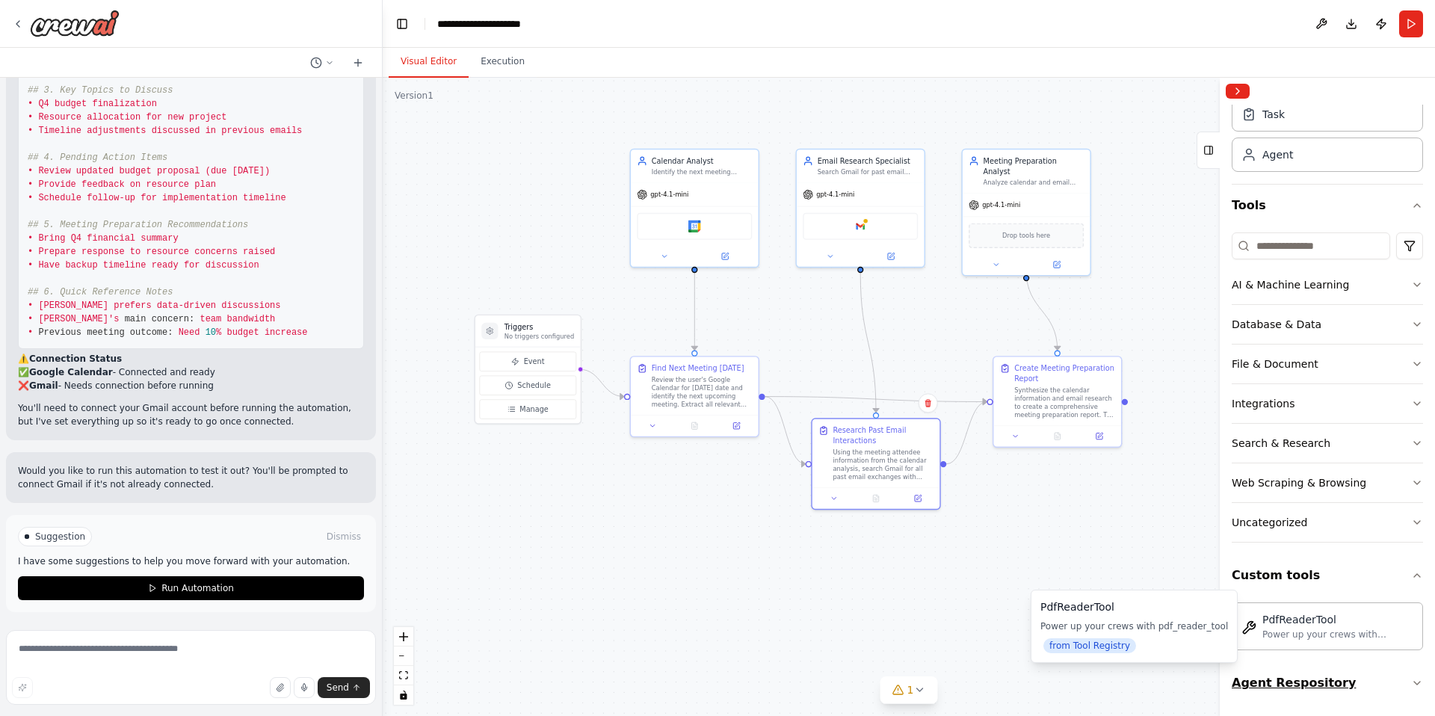
click at [1292, 688] on button "Agent Respository" at bounding box center [1326, 683] width 191 height 42
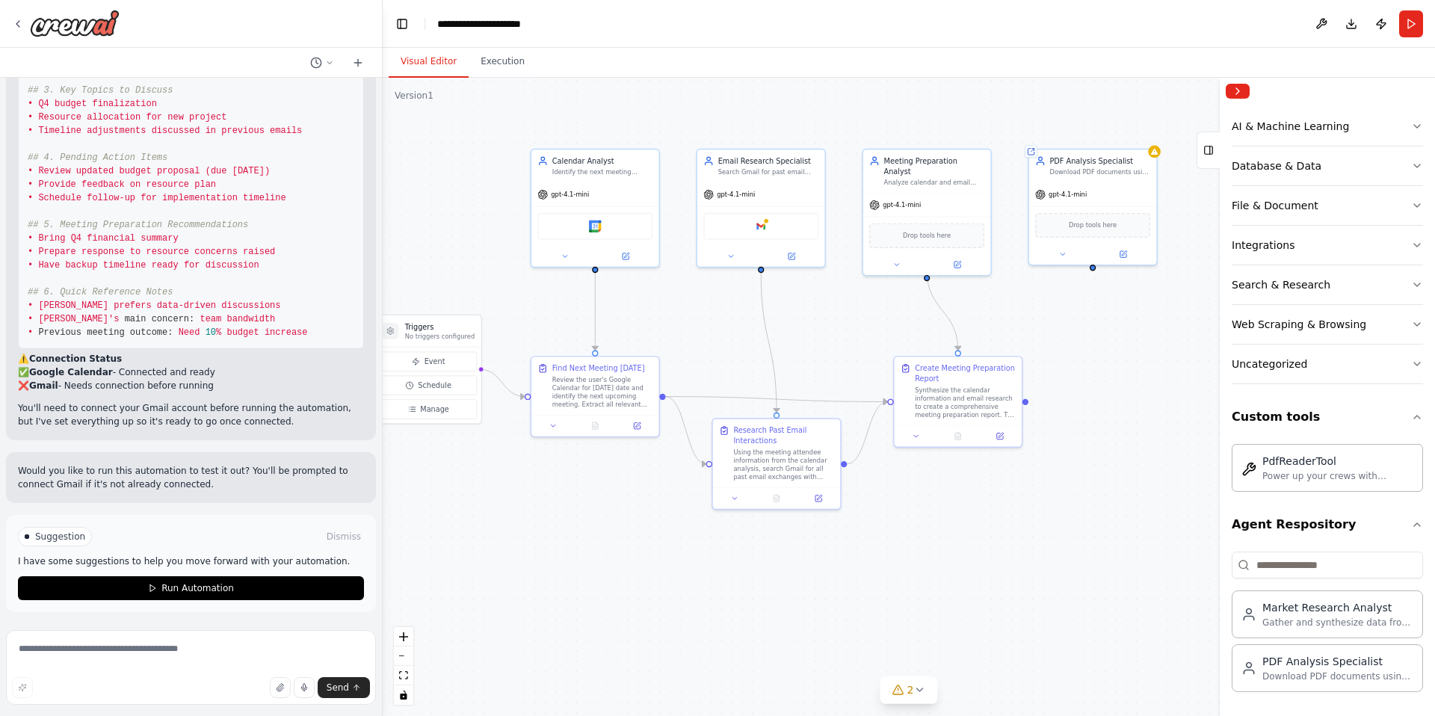
drag, startPoint x: 1165, startPoint y: 337, endPoint x: 1053, endPoint y: 337, distance: 112.1
click at [1053, 337] on div ".deletable-edge-delete-btn { width: 20px; height: 20px; border: 0px solid #ffff…" at bounding box center [909, 397] width 1052 height 638
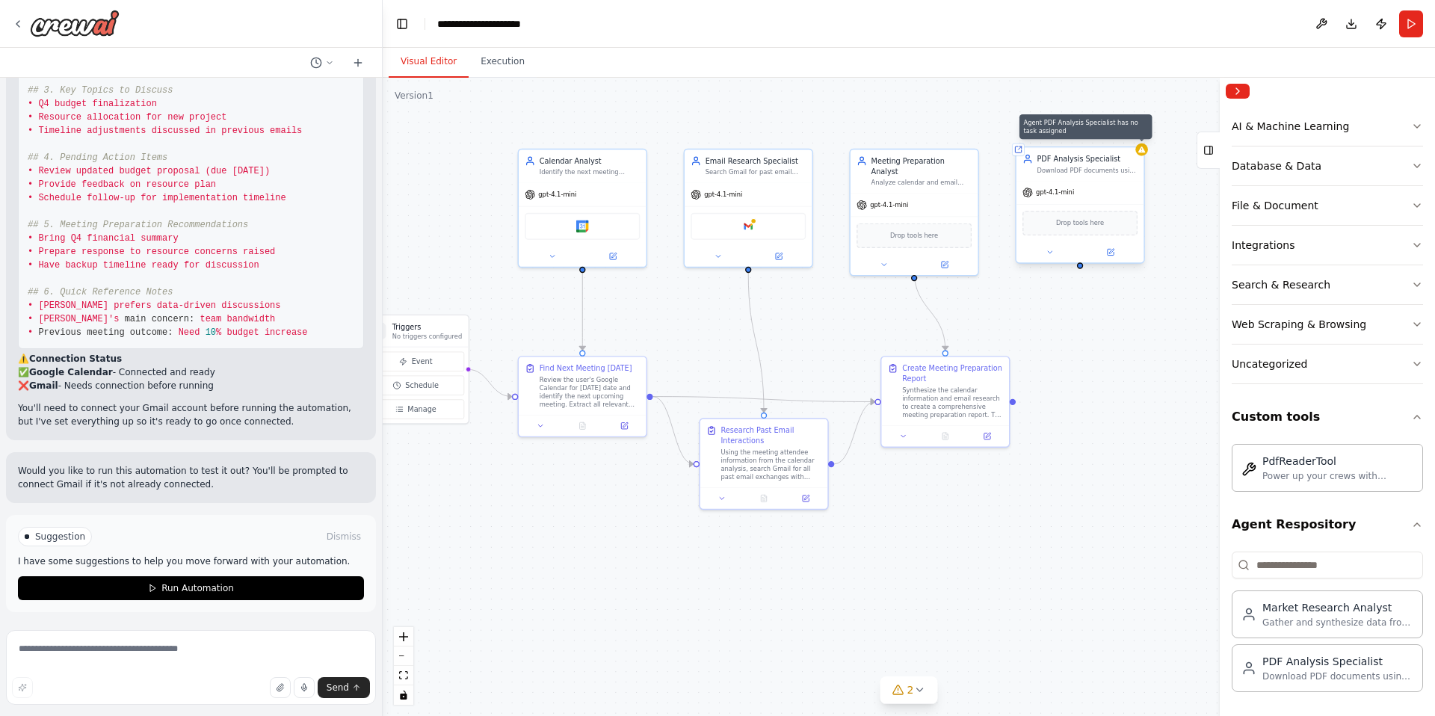
click at [1140, 152] on icon at bounding box center [1141, 149] width 7 height 6
click at [1131, 132] on icon at bounding box center [1132, 132] width 6 height 8
click at [1092, 129] on button "Confirm" at bounding box center [1089, 132] width 53 height 18
click at [1099, 129] on button "Confirm" at bounding box center [1089, 132] width 53 height 18
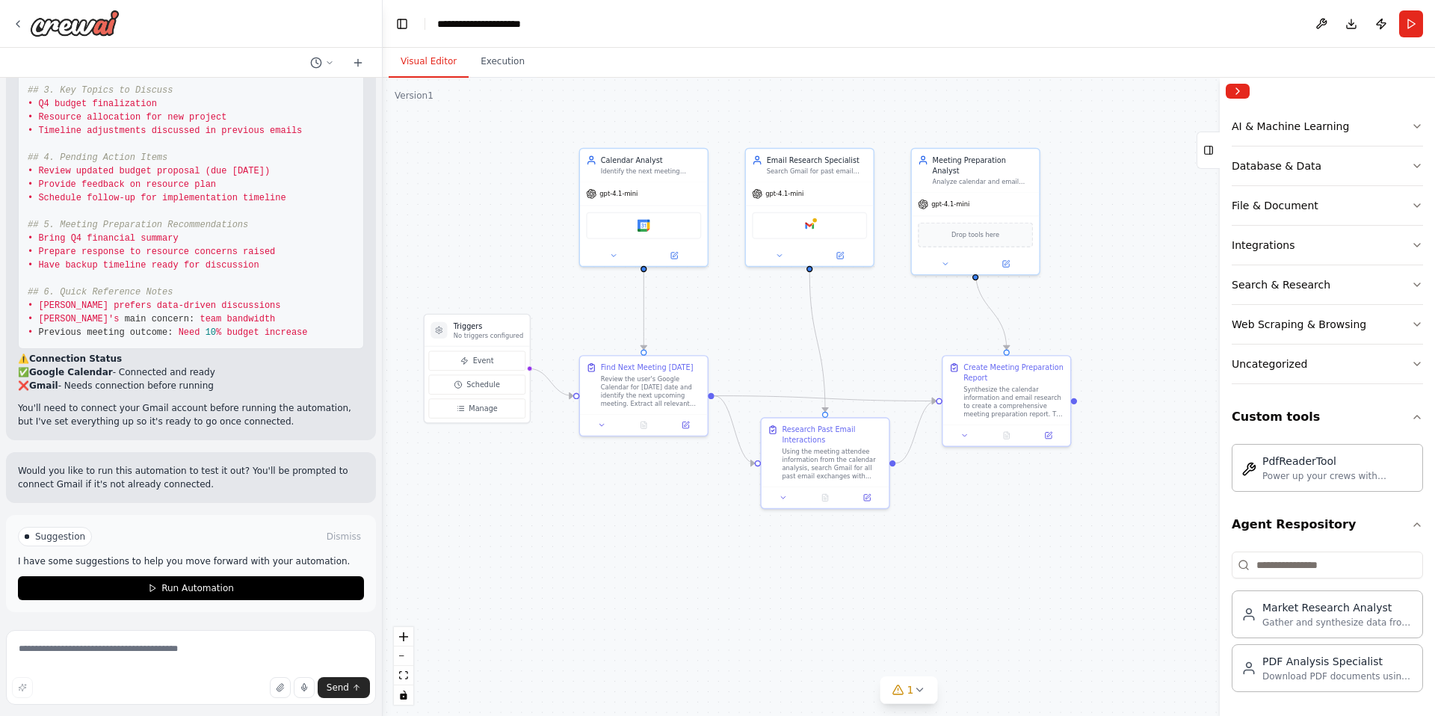
drag, startPoint x: 1084, startPoint y: 333, endPoint x: 1145, endPoint y: 333, distance: 61.3
click at [1145, 333] on div ".deletable-edge-delete-btn { width: 20px; height: 20px; border: 0px solid #ffff…" at bounding box center [909, 397] width 1052 height 638
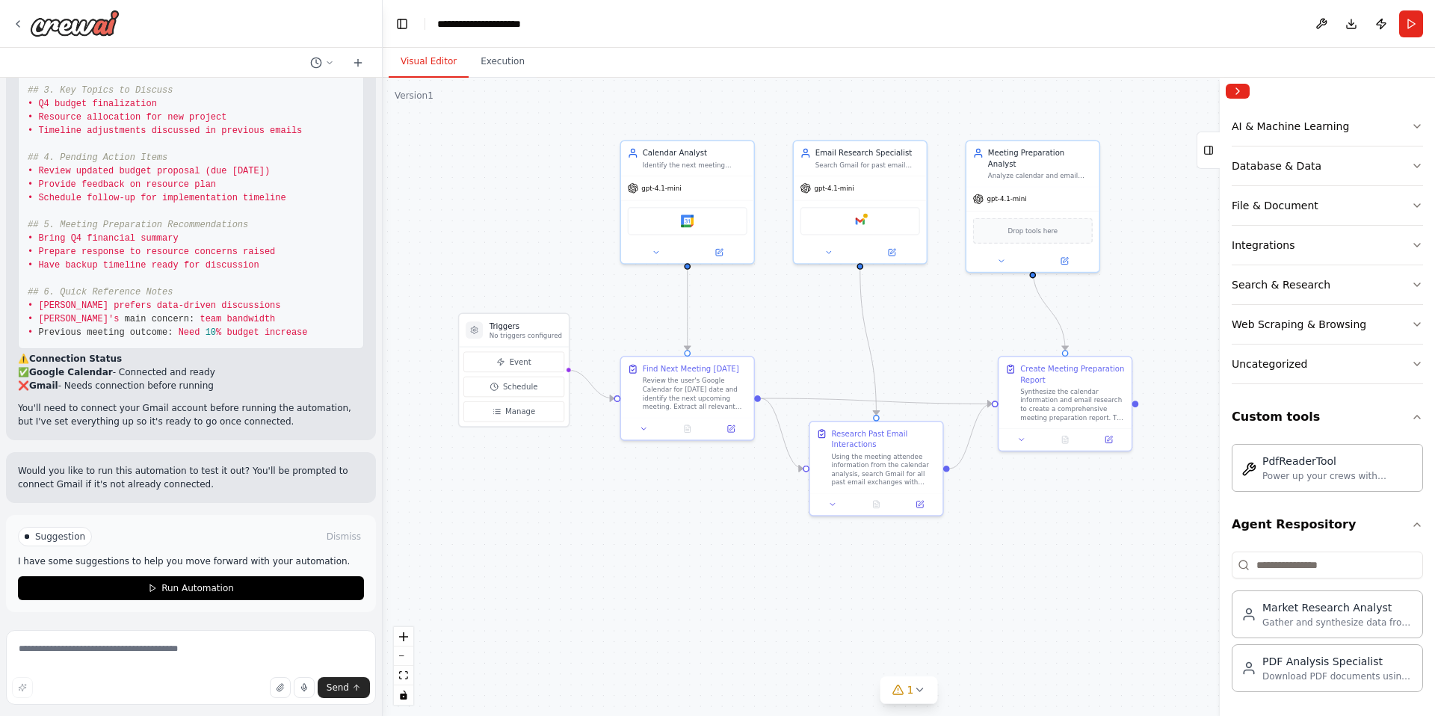
drag, startPoint x: 1145, startPoint y: 333, endPoint x: 1212, endPoint y: 333, distance: 66.5
click at [1210, 333] on div ".deletable-edge-delete-btn { width: 20px; height: 20px; border: 0px solid #ffff…" at bounding box center [909, 397] width 1052 height 638
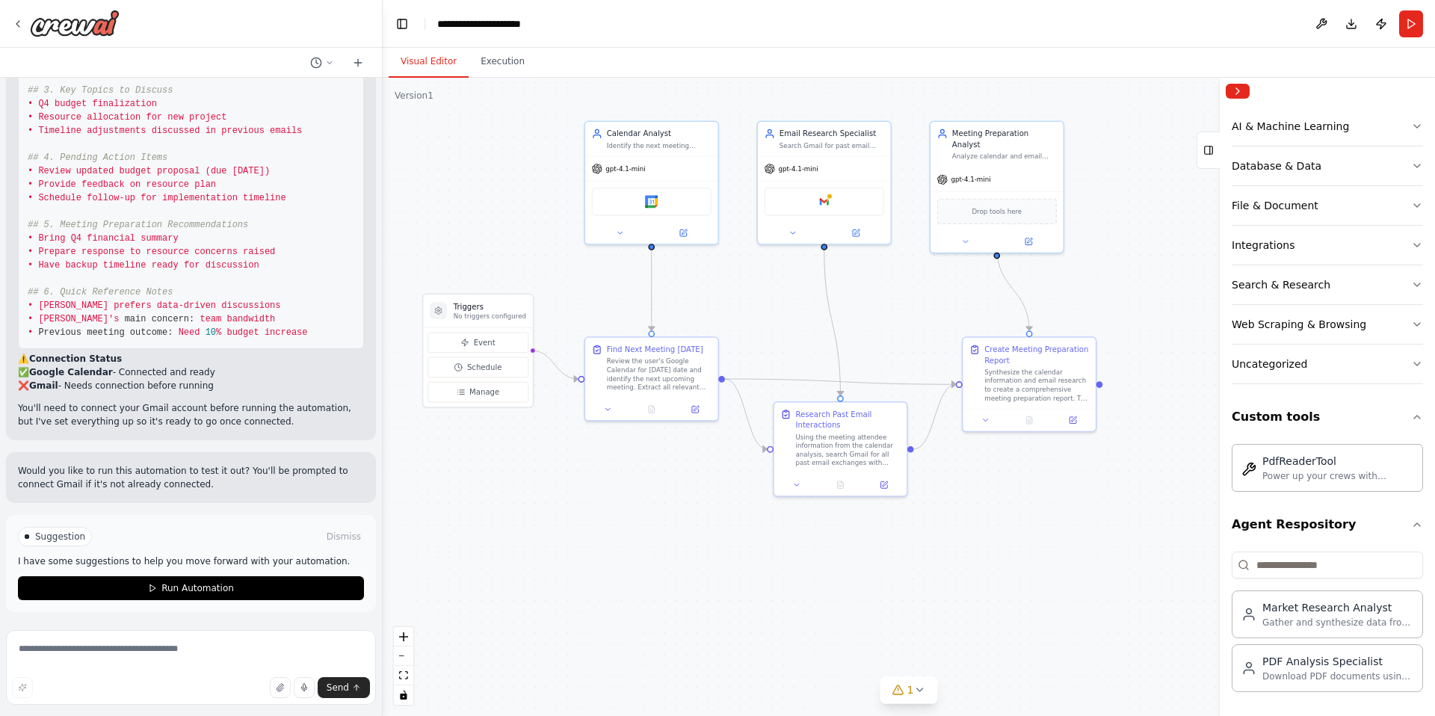
drag, startPoint x: 958, startPoint y: 315, endPoint x: 915, endPoint y: 293, distance: 47.8
click at [915, 293] on div ".deletable-edge-delete-btn { width: 20px; height: 20px; border: 0px solid #ffff…" at bounding box center [909, 397] width 1052 height 638
click at [1416, 15] on button "Run" at bounding box center [1411, 23] width 24 height 27
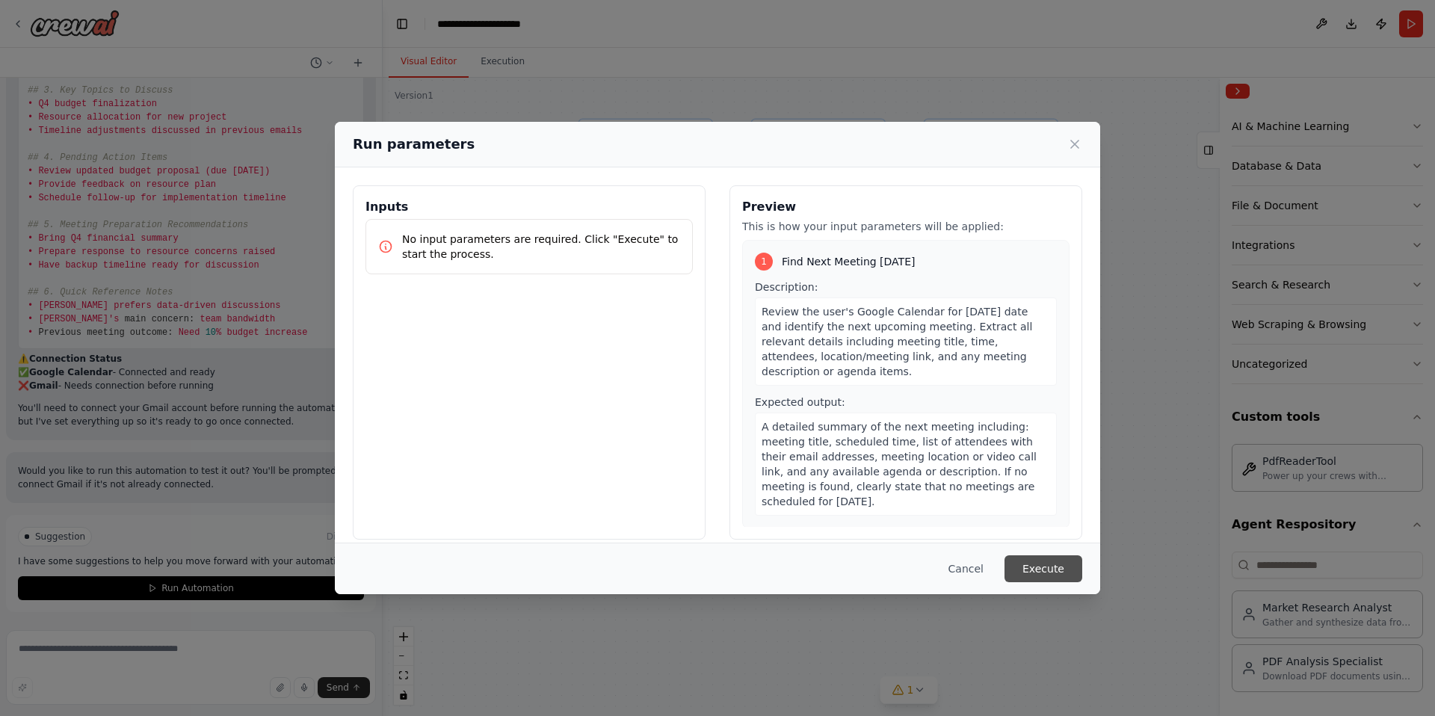
click at [1033, 568] on button "Execute" at bounding box center [1043, 568] width 78 height 27
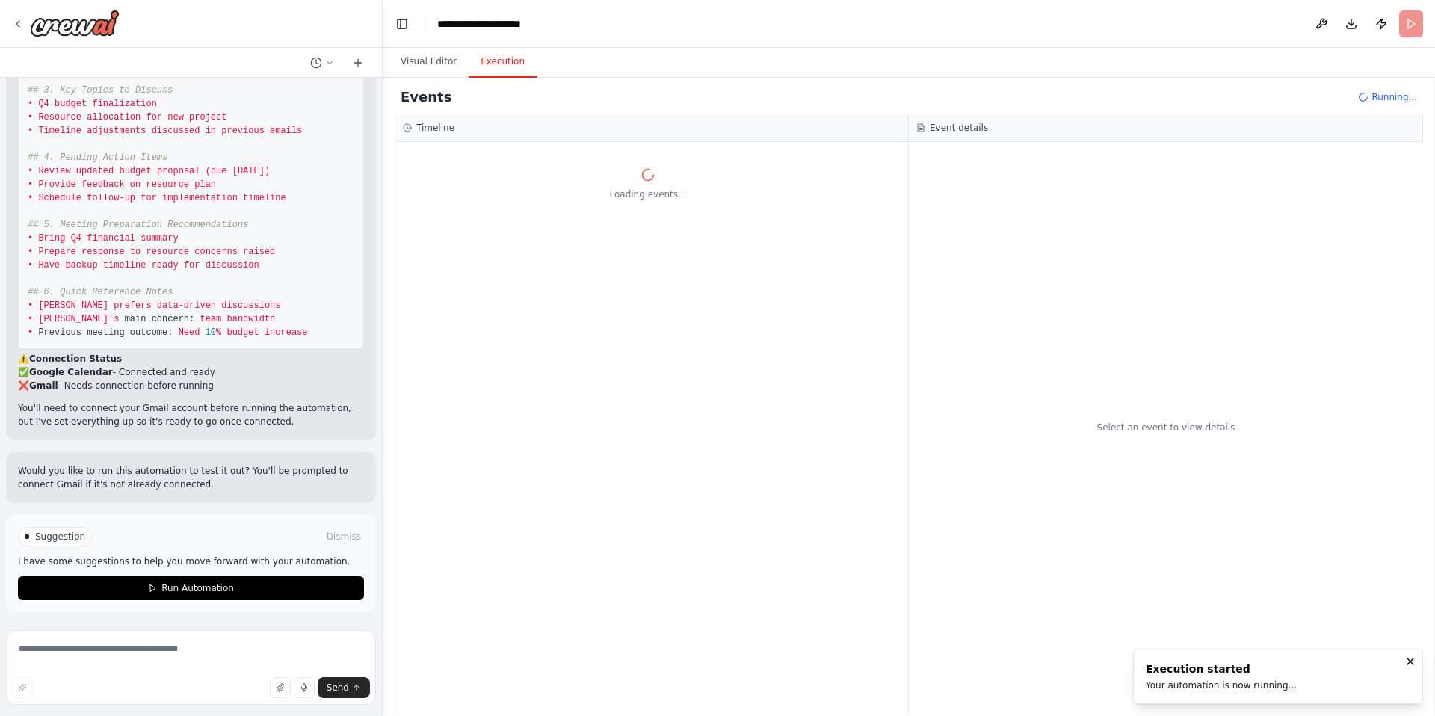
drag, startPoint x: 34, startPoint y: 384, endPoint x: 276, endPoint y: 387, distance: 241.4
click at [276, 387] on li "❌ Gmail - Needs connection before running" at bounding box center [191, 385] width 346 height 13
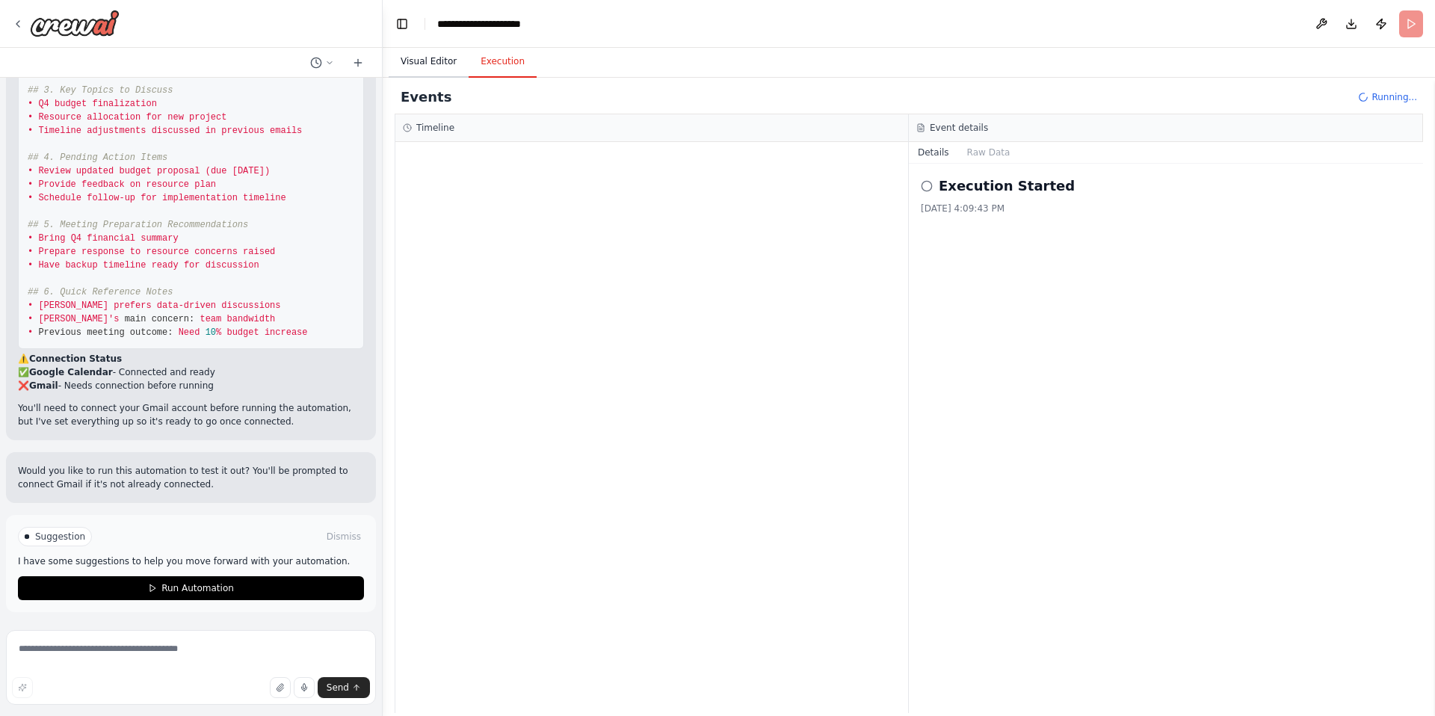
click at [424, 56] on button "Visual Editor" at bounding box center [429, 61] width 80 height 31
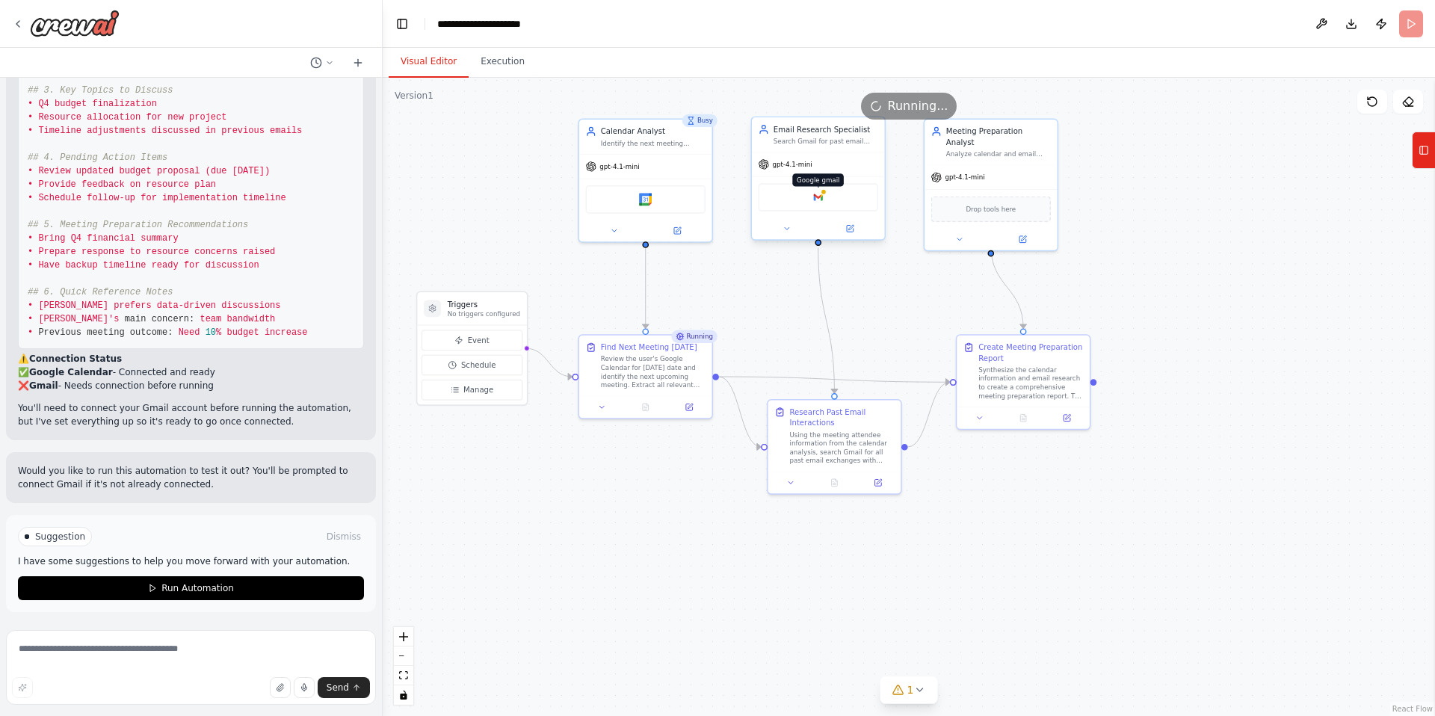
click at [821, 195] on img at bounding box center [817, 197] width 13 height 13
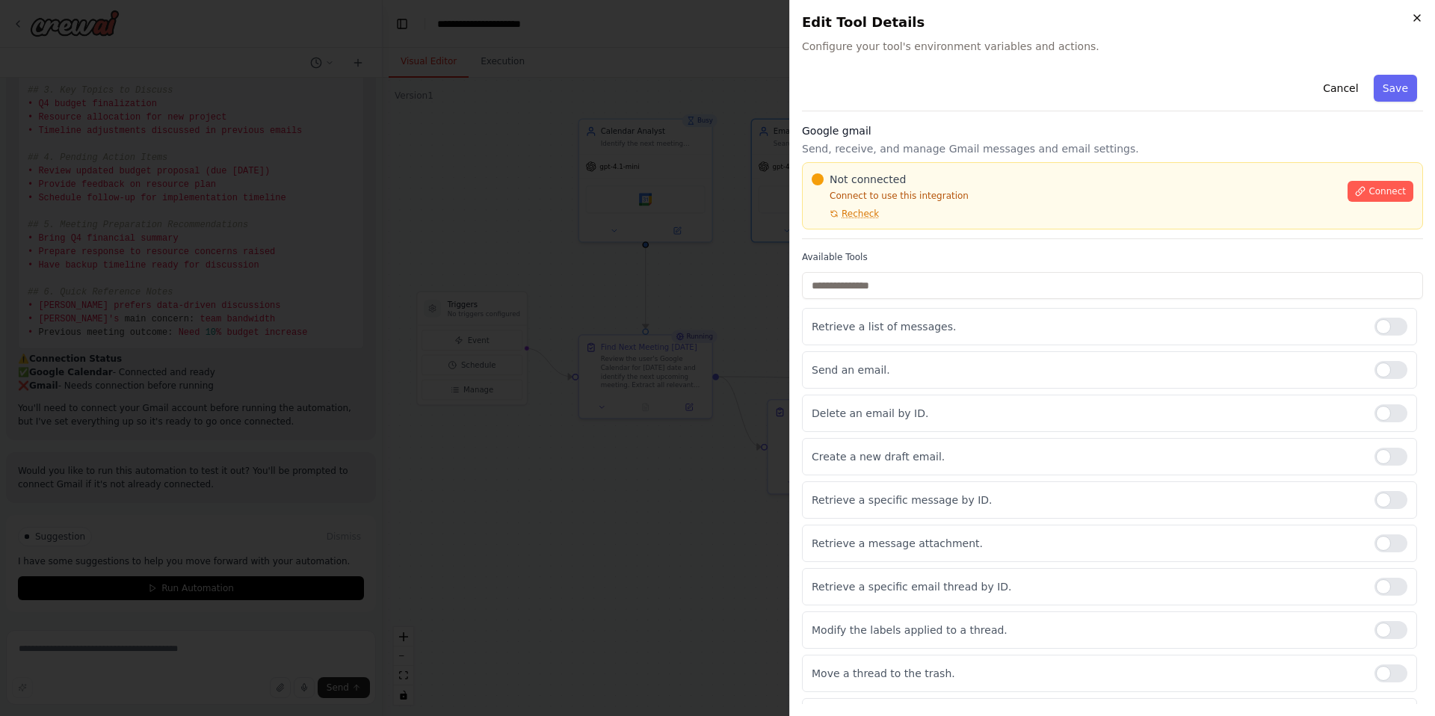
click at [1417, 20] on icon "button" at bounding box center [1417, 18] width 12 height 12
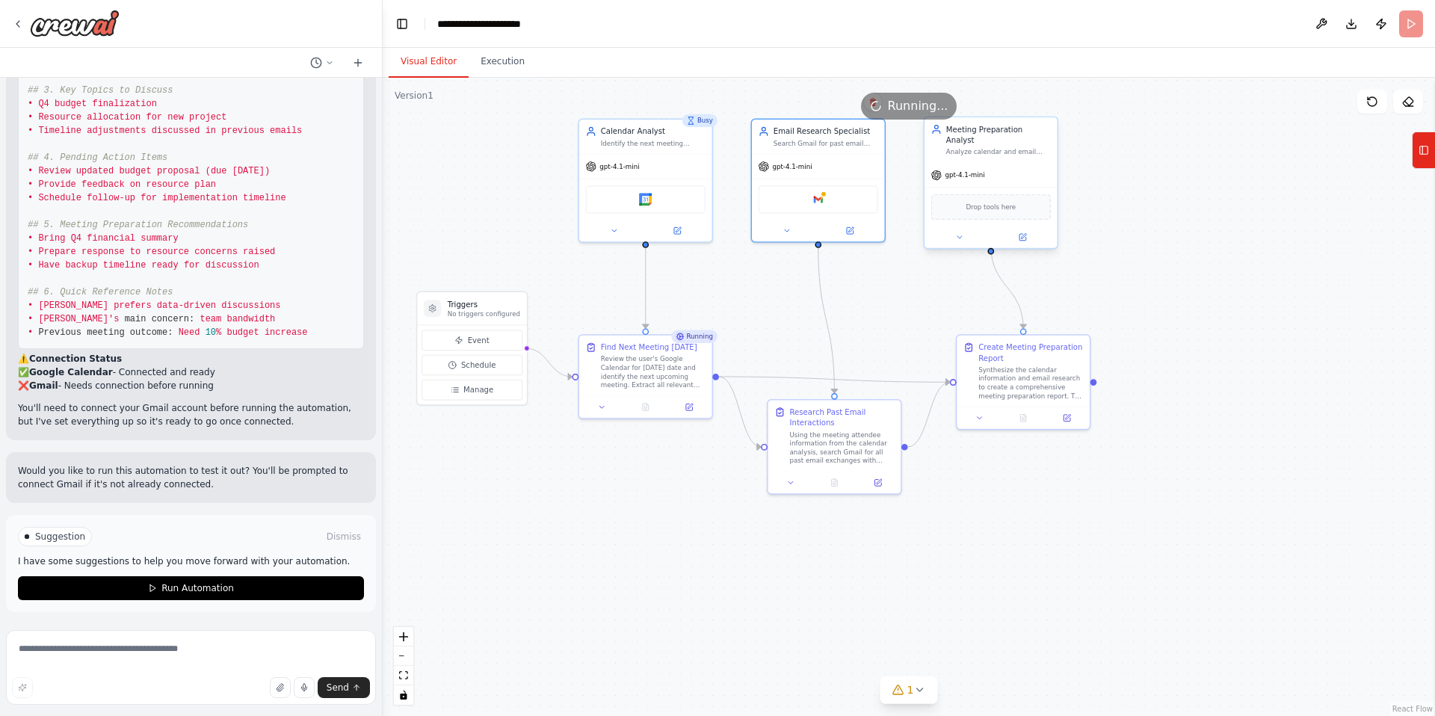
click at [1000, 167] on div "gpt-4.1-mini" at bounding box center [990, 175] width 133 height 24
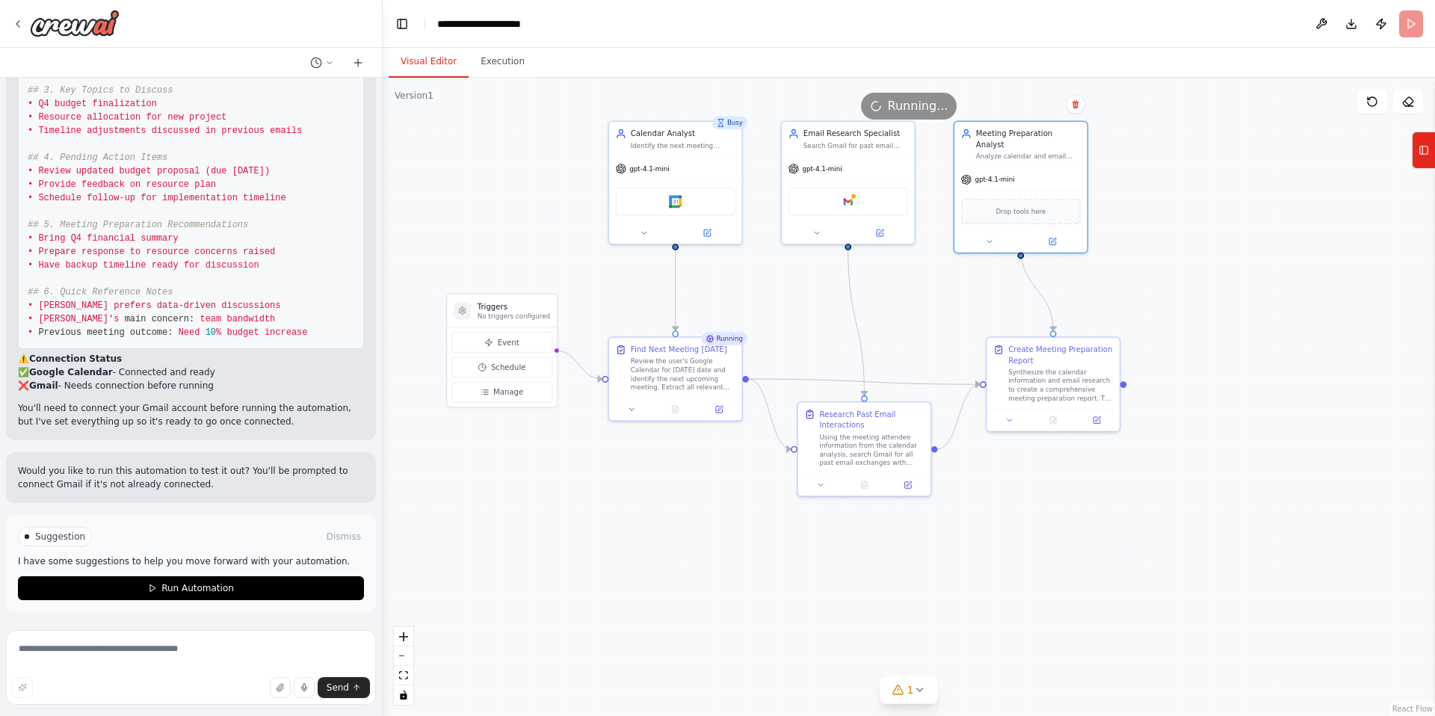
drag, startPoint x: 924, startPoint y: 315, endPoint x: 935, endPoint y: 315, distance: 11.2
click at [935, 315] on div ".deletable-edge-delete-btn { width: 20px; height: 20px; border: 0px solid #ffff…" at bounding box center [909, 397] width 1052 height 638
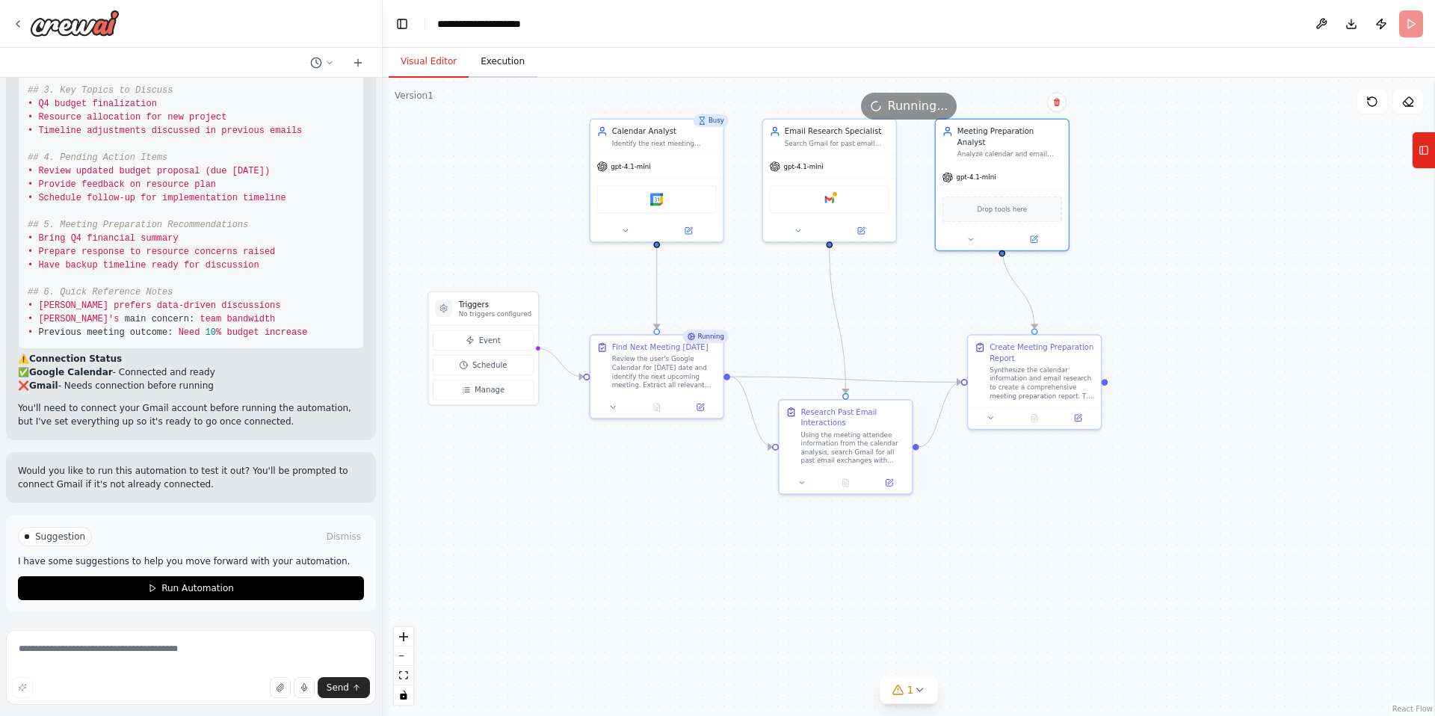
click at [492, 66] on button "Execution" at bounding box center [502, 61] width 68 height 31
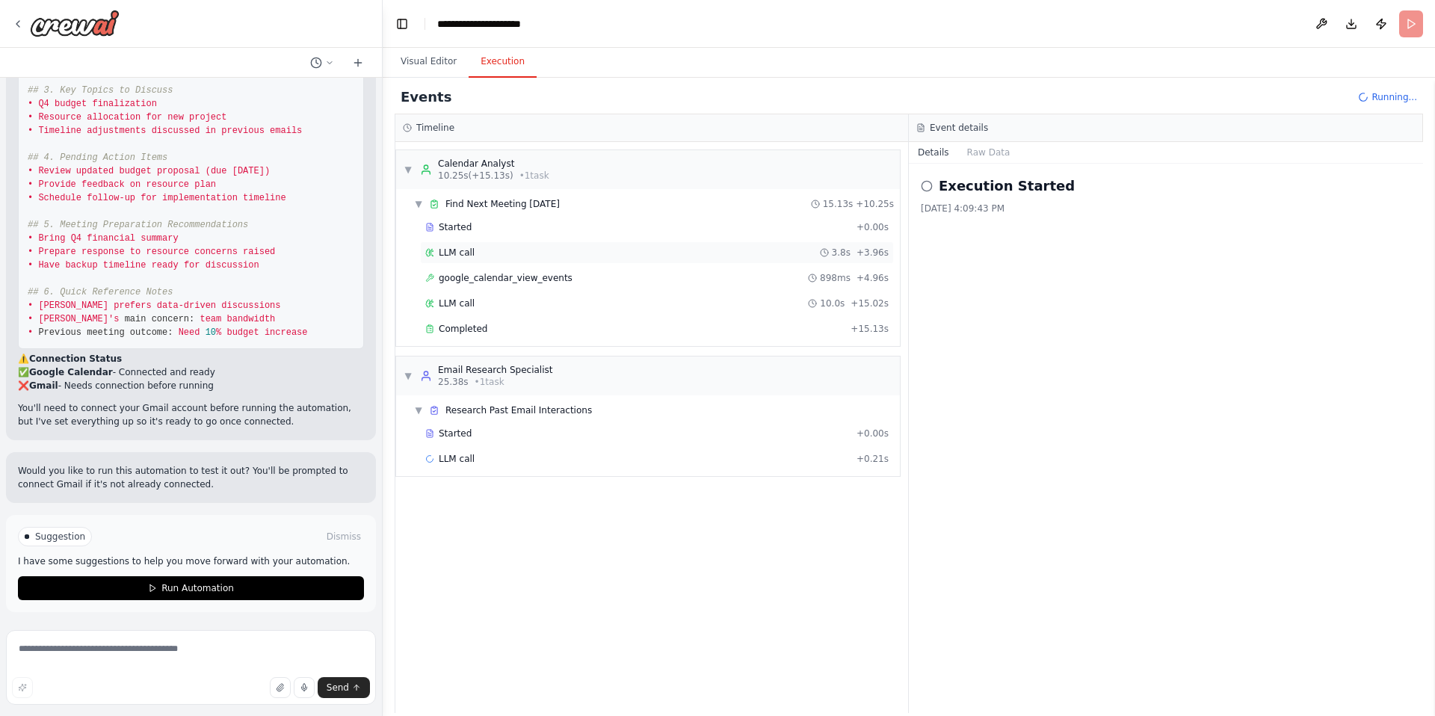
click at [546, 250] on div "LLM call 3.8s + 3.96s" at bounding box center [656, 253] width 463 height 12
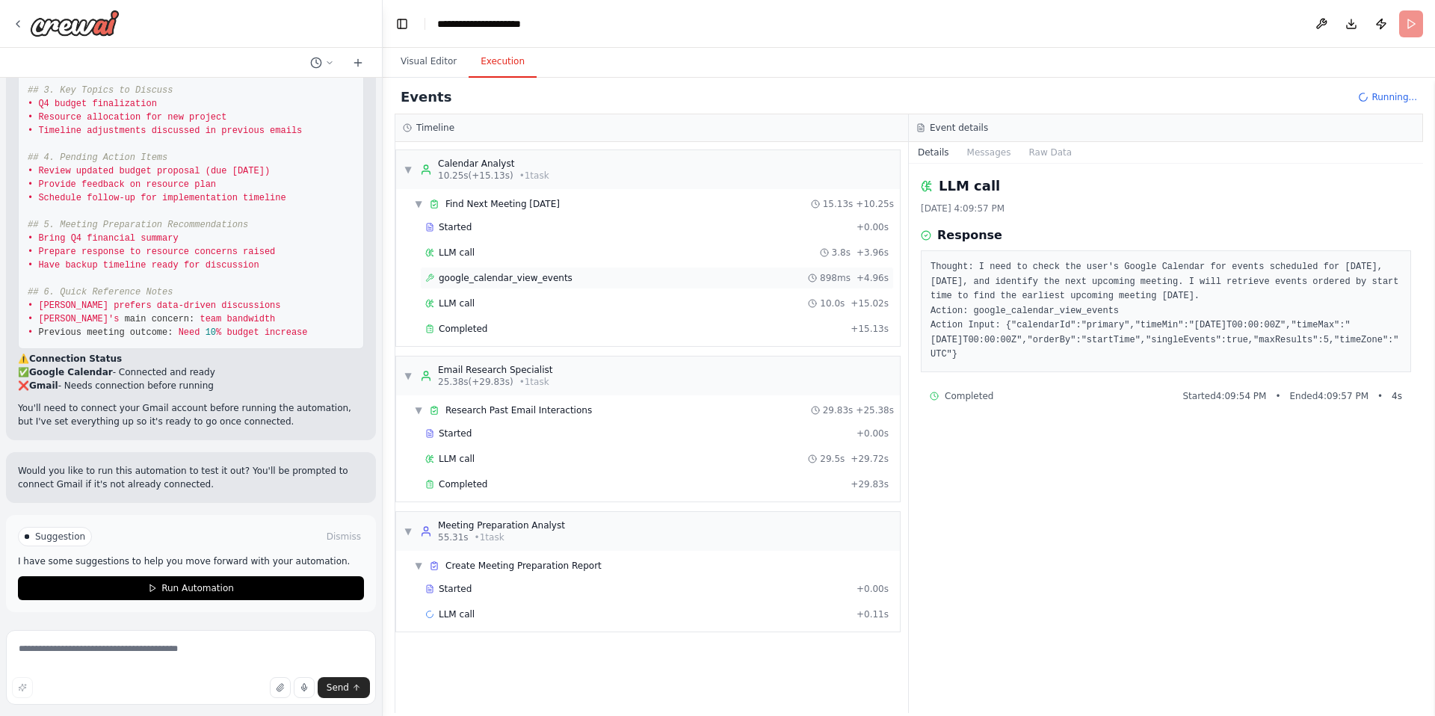
click at [450, 279] on span "google_calendar_view_events" at bounding box center [506, 278] width 134 height 12
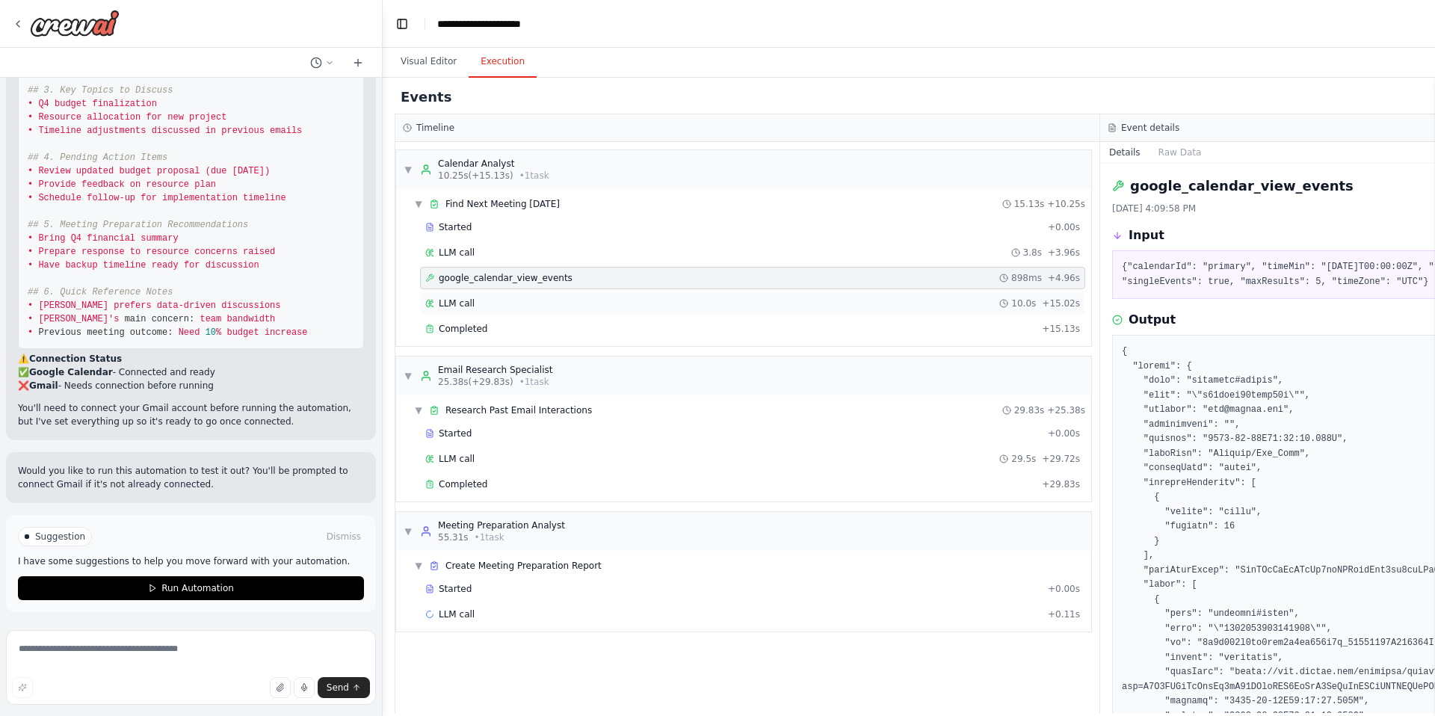
click at [480, 308] on div "LLM call 10.0s + 15.02s" at bounding box center [752, 303] width 655 height 12
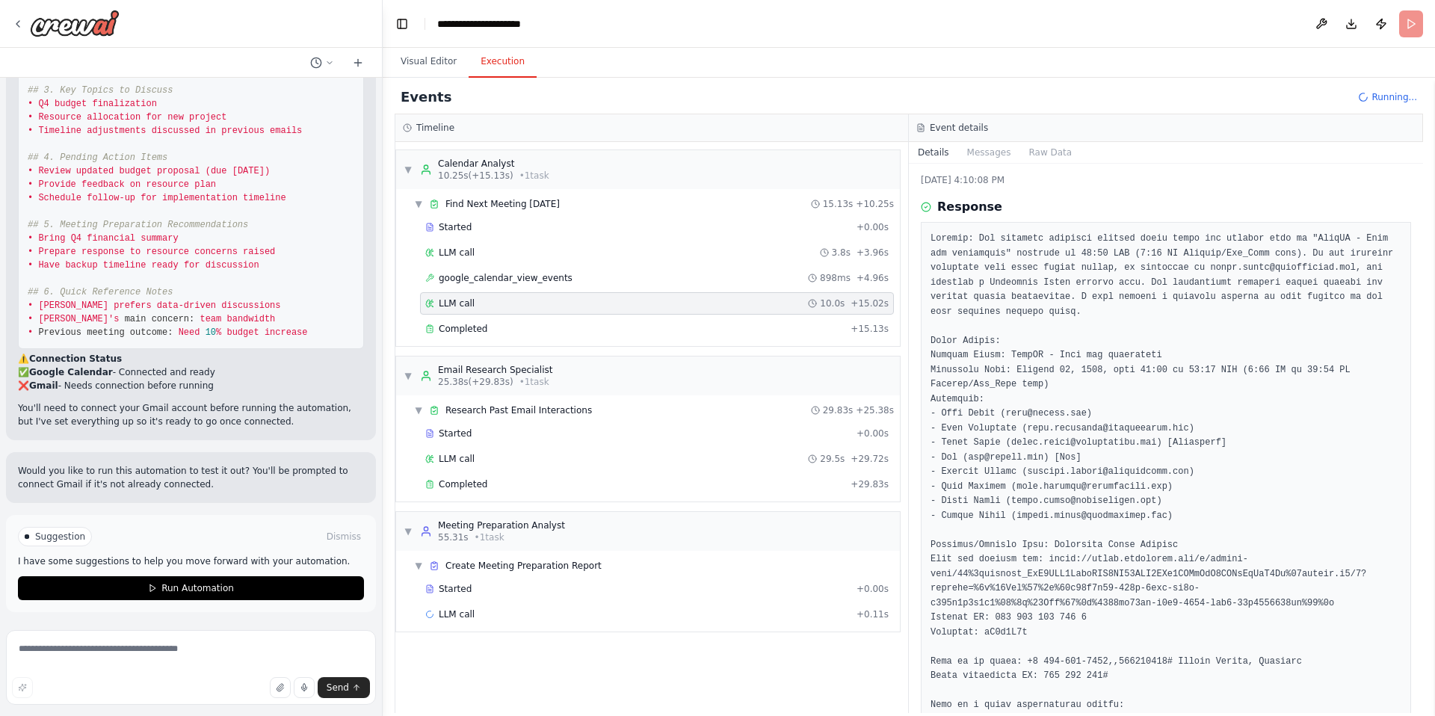
scroll to position [0, 0]
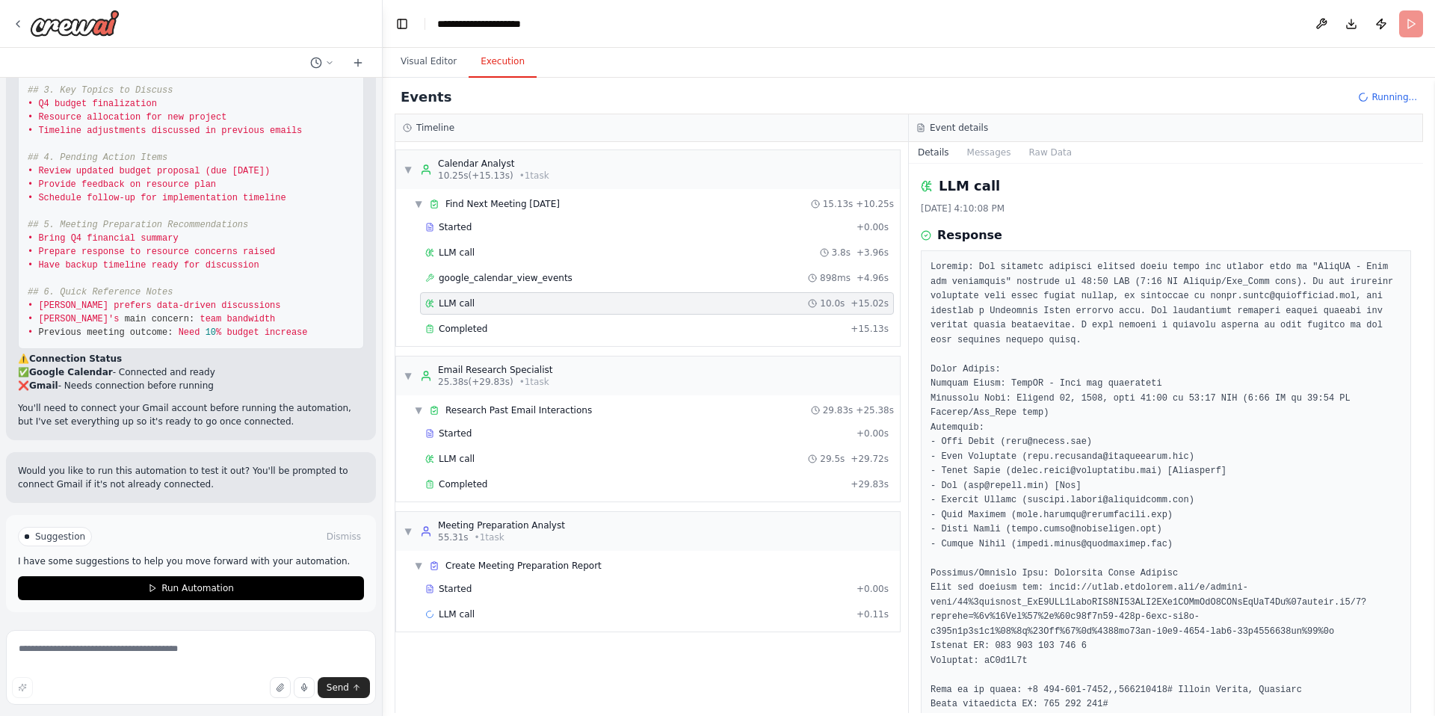
click at [962, 311] on pre at bounding box center [1165, 624] width 471 height 729
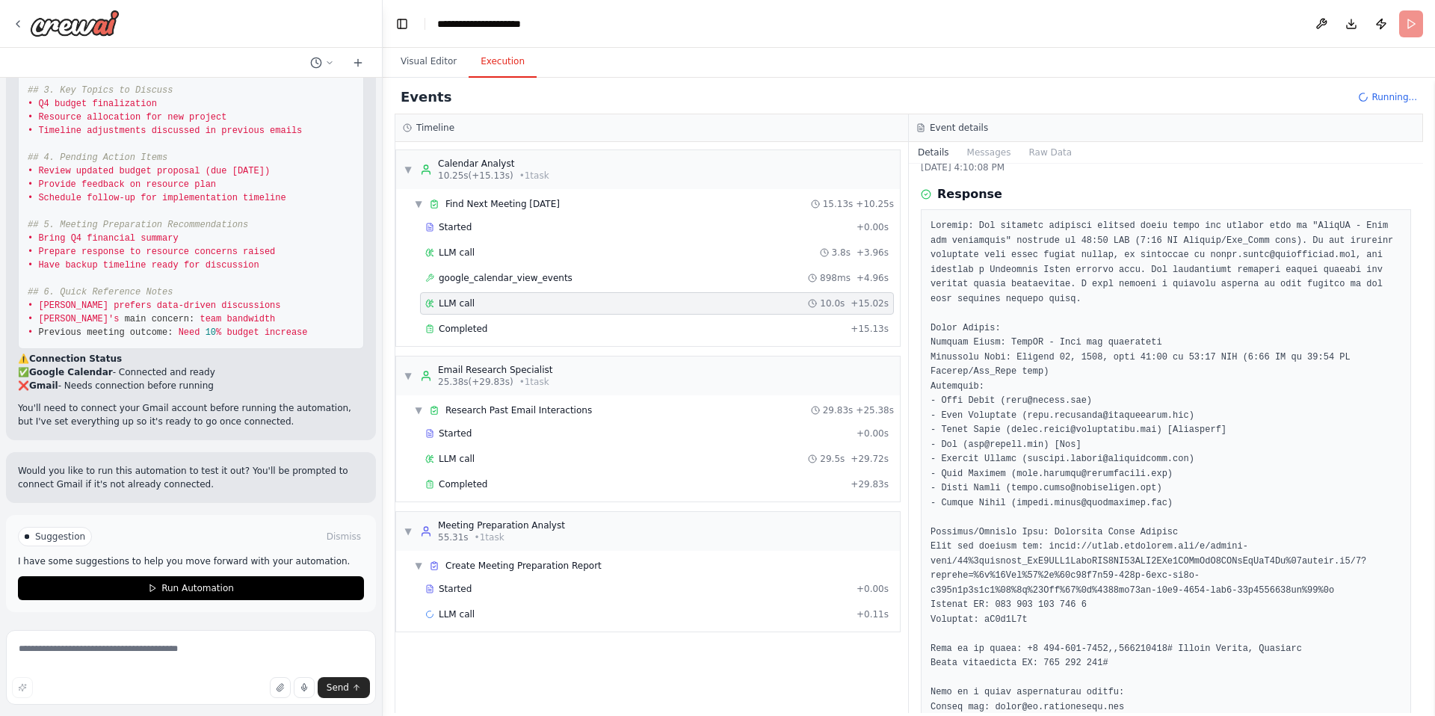
scroll to position [43, 0]
click at [1017, 437] on pre at bounding box center [1165, 581] width 471 height 729
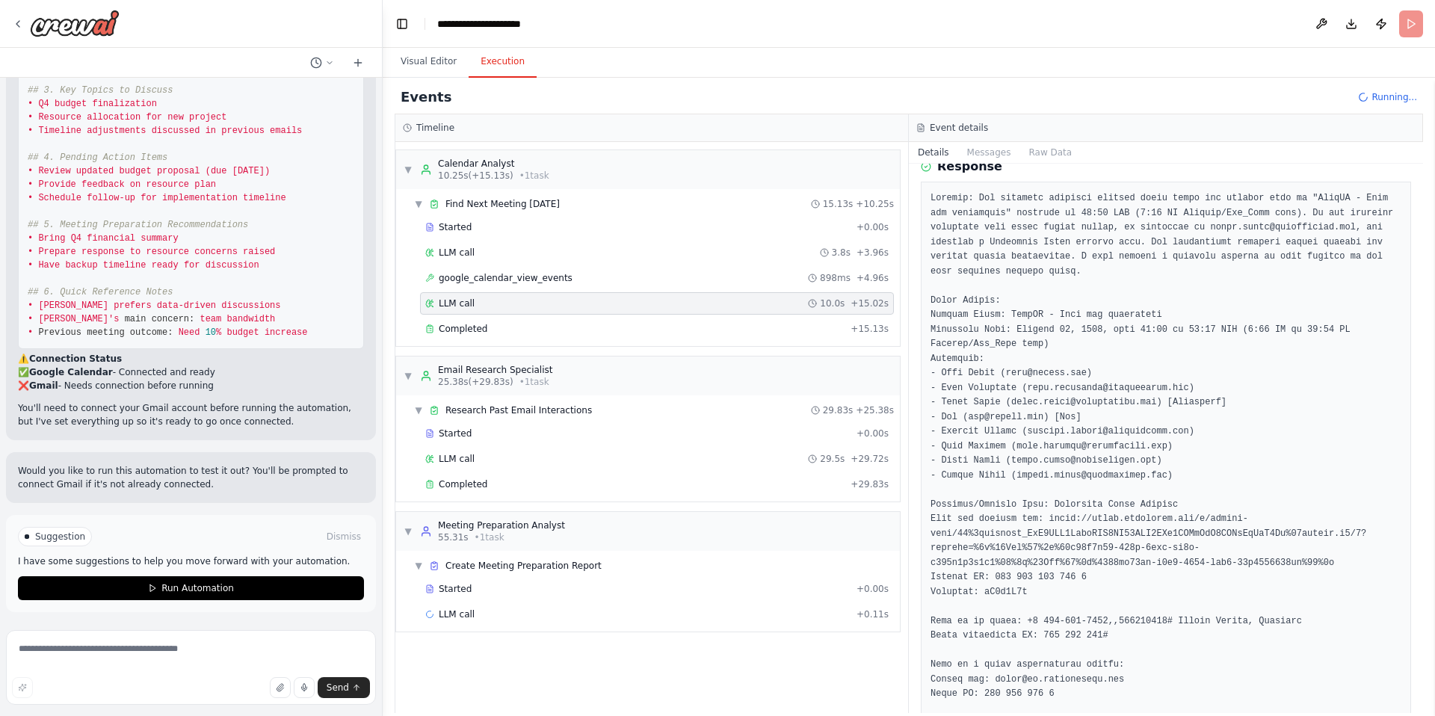
scroll to position [73, 0]
drag, startPoint x: 1145, startPoint y: 324, endPoint x: 1162, endPoint y: 321, distance: 16.6
click at [1162, 321] on pre at bounding box center [1165, 551] width 471 height 729
drag, startPoint x: 1248, startPoint y: 324, endPoint x: 1285, endPoint y: 323, distance: 37.4
click at [1285, 323] on pre at bounding box center [1165, 551] width 471 height 729
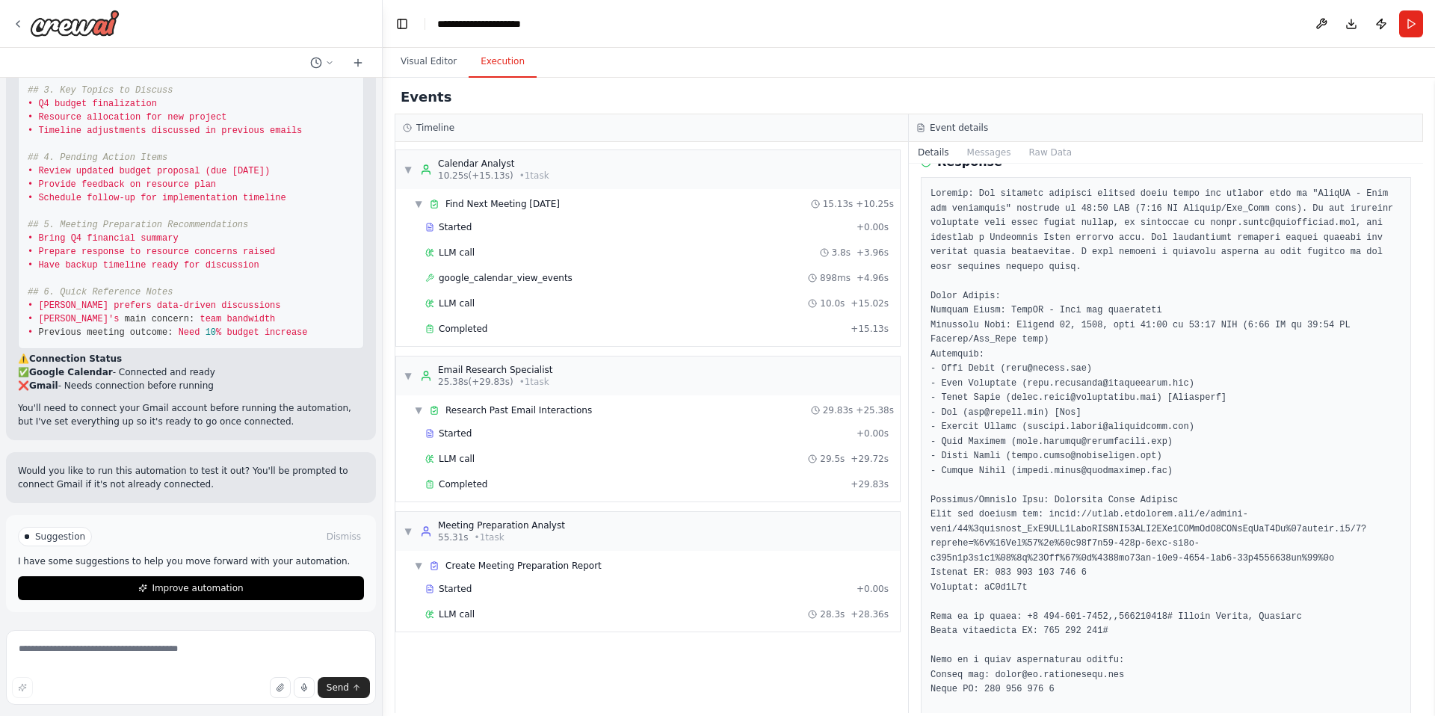
click at [1198, 466] on pre at bounding box center [1165, 551] width 471 height 729
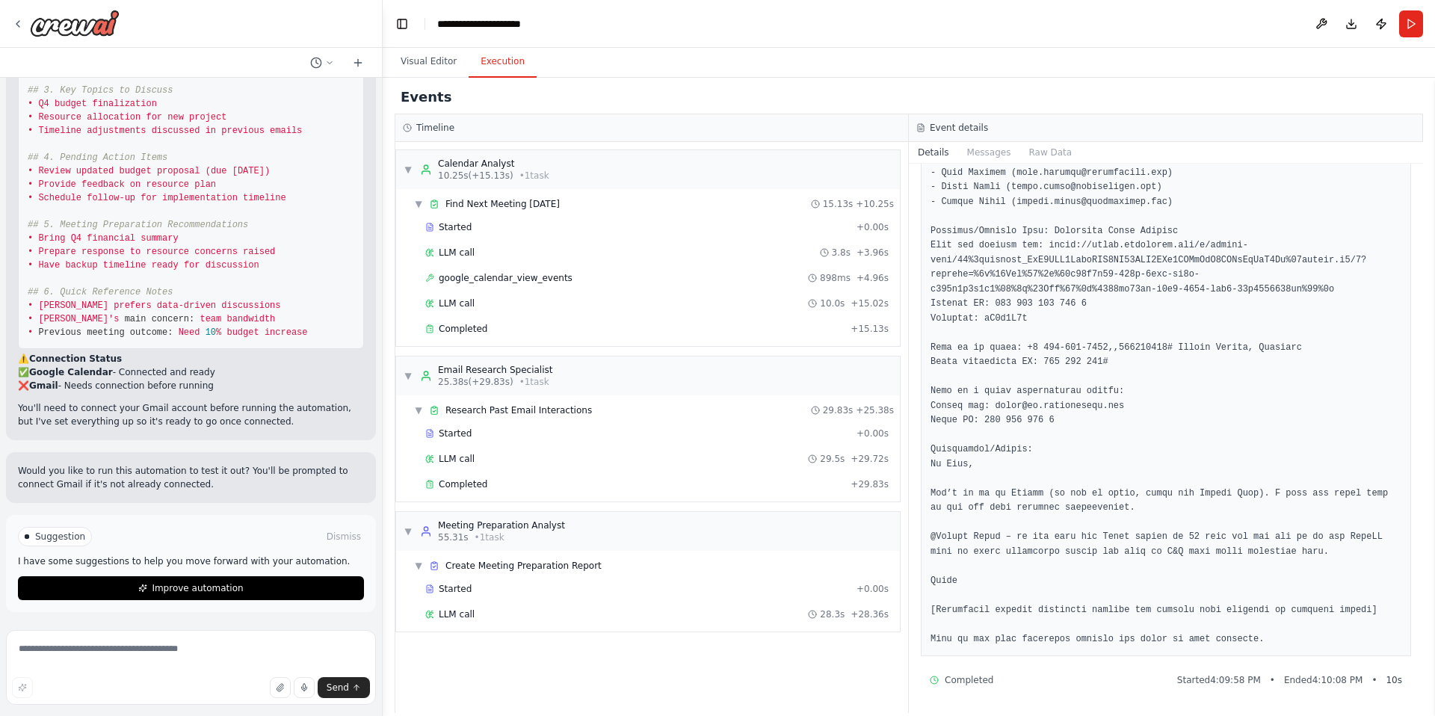
scroll to position [0, 0]
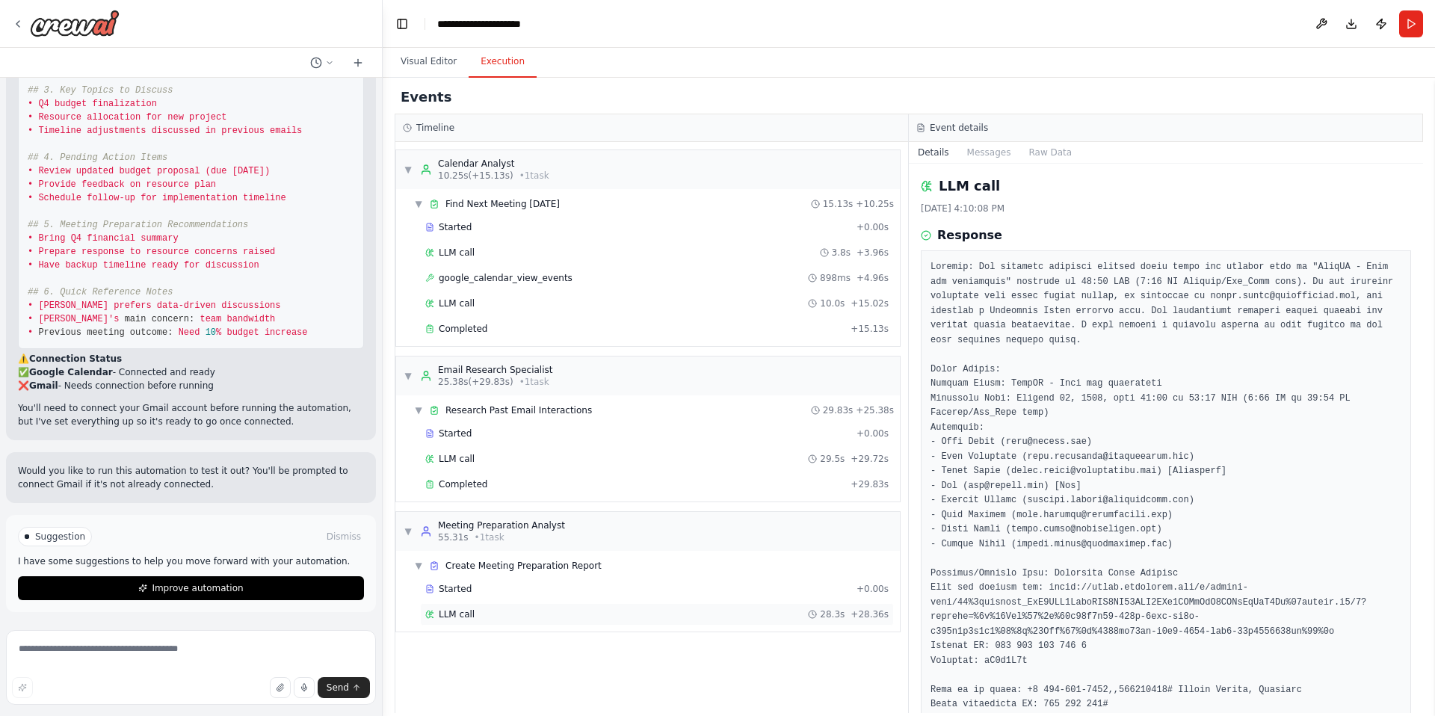
click at [536, 615] on div "LLM call 28.3s + 28.36s" at bounding box center [656, 614] width 463 height 12
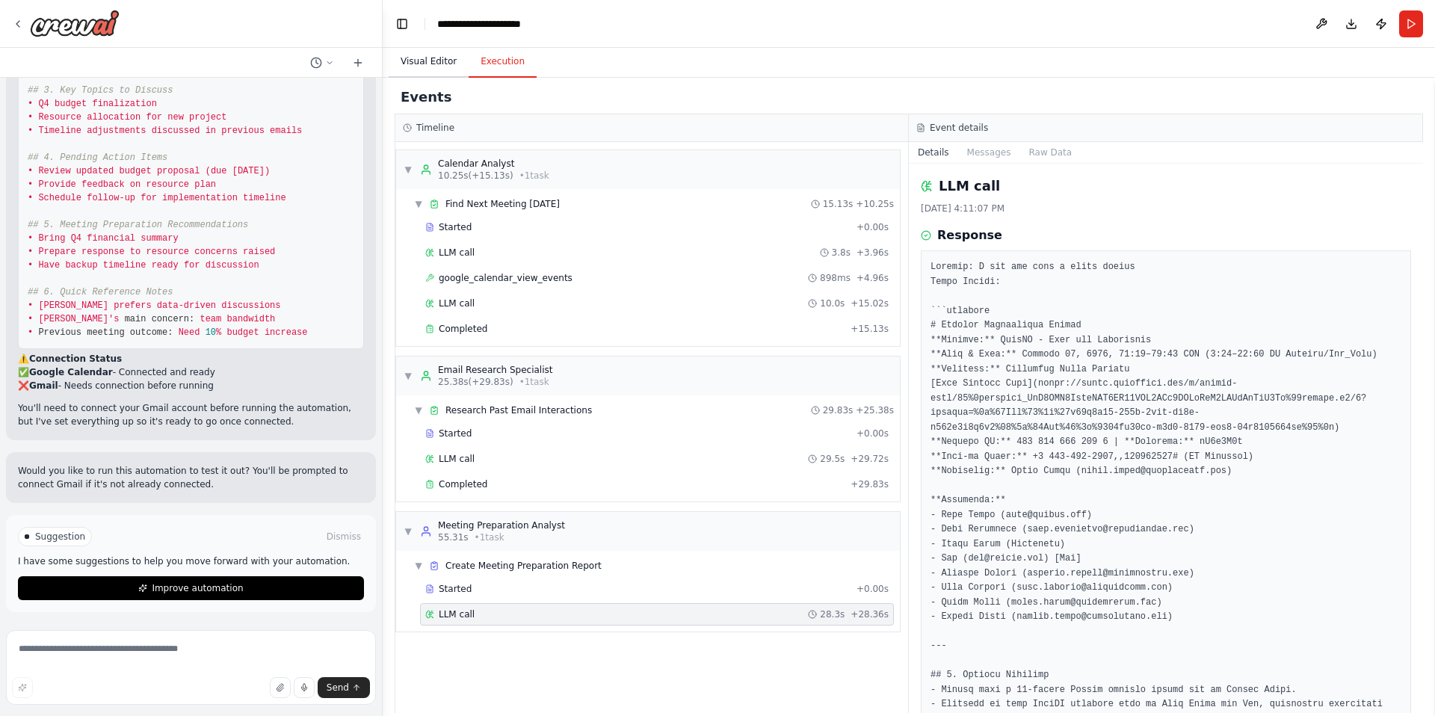
click at [430, 66] on button "Visual Editor" at bounding box center [429, 61] width 80 height 31
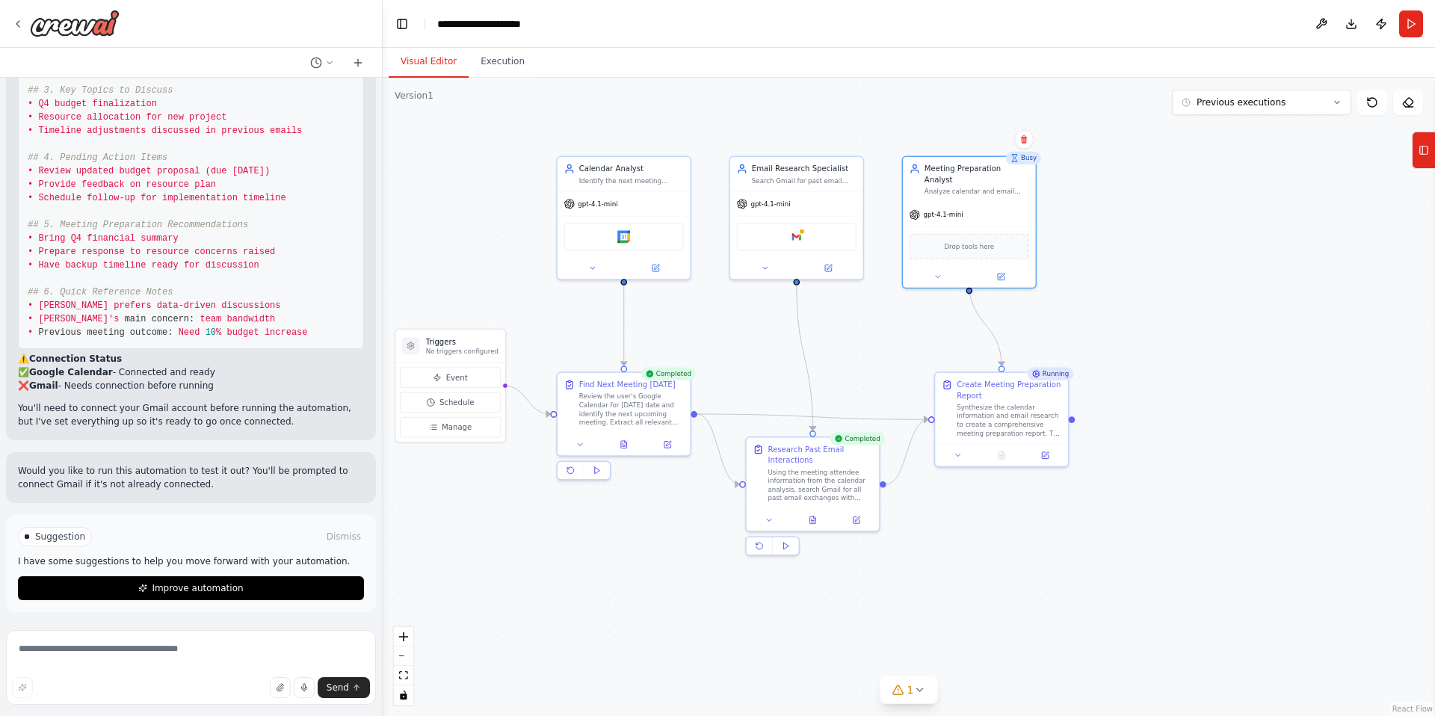
drag, startPoint x: 964, startPoint y: 303, endPoint x: 931, endPoint y: 341, distance: 49.8
click at [931, 341] on div ".deletable-edge-delete-btn { width: 20px; height: 20px; border: 0px solid #ffff…" at bounding box center [909, 397] width 1052 height 638
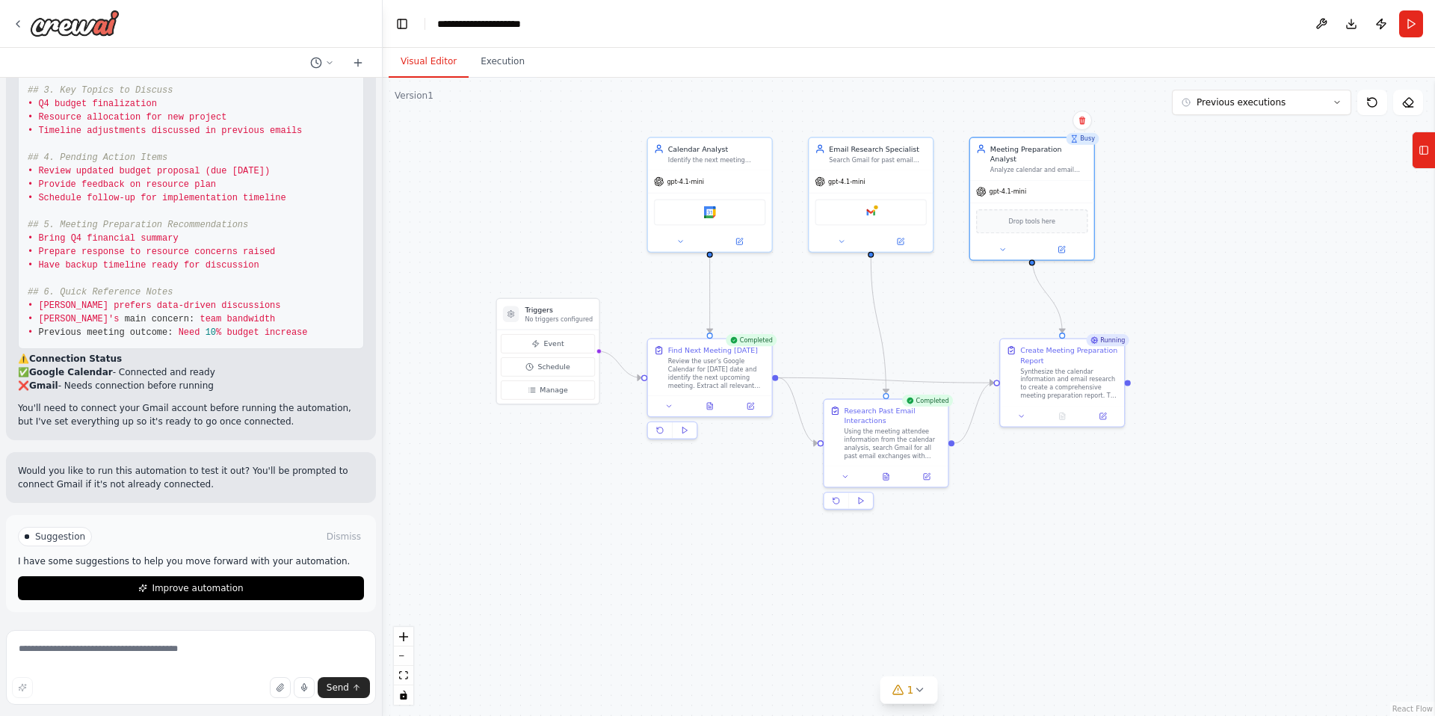
drag, startPoint x: 906, startPoint y: 330, endPoint x: 972, endPoint y: 300, distance: 73.2
click at [972, 300] on div ".deletable-edge-delete-btn { width: 20px; height: 20px; border: 0px solid #ffff…" at bounding box center [909, 397] width 1052 height 638
click at [12, 28] on icon at bounding box center [18, 24] width 12 height 12
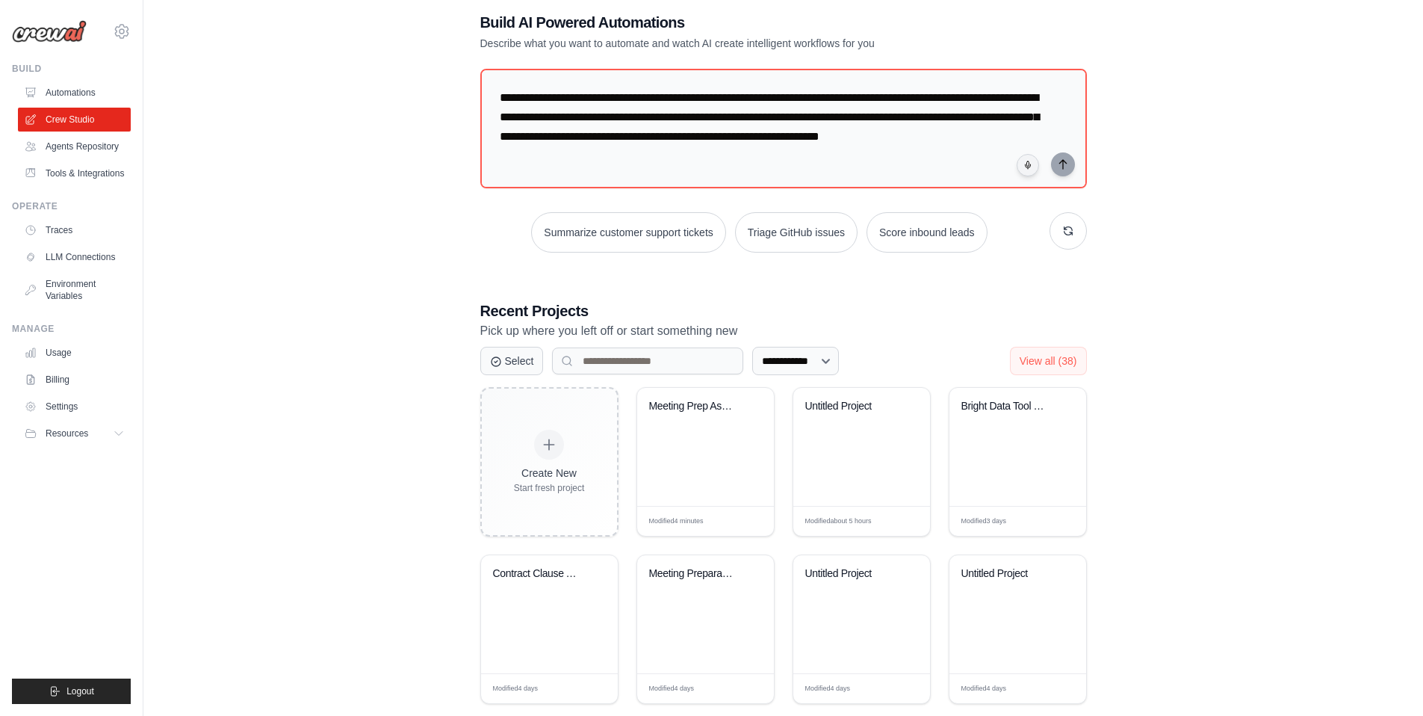
scroll to position [28, 0]
click at [725, 433] on div "Meeting Prep Assistant" at bounding box center [705, 446] width 137 height 118
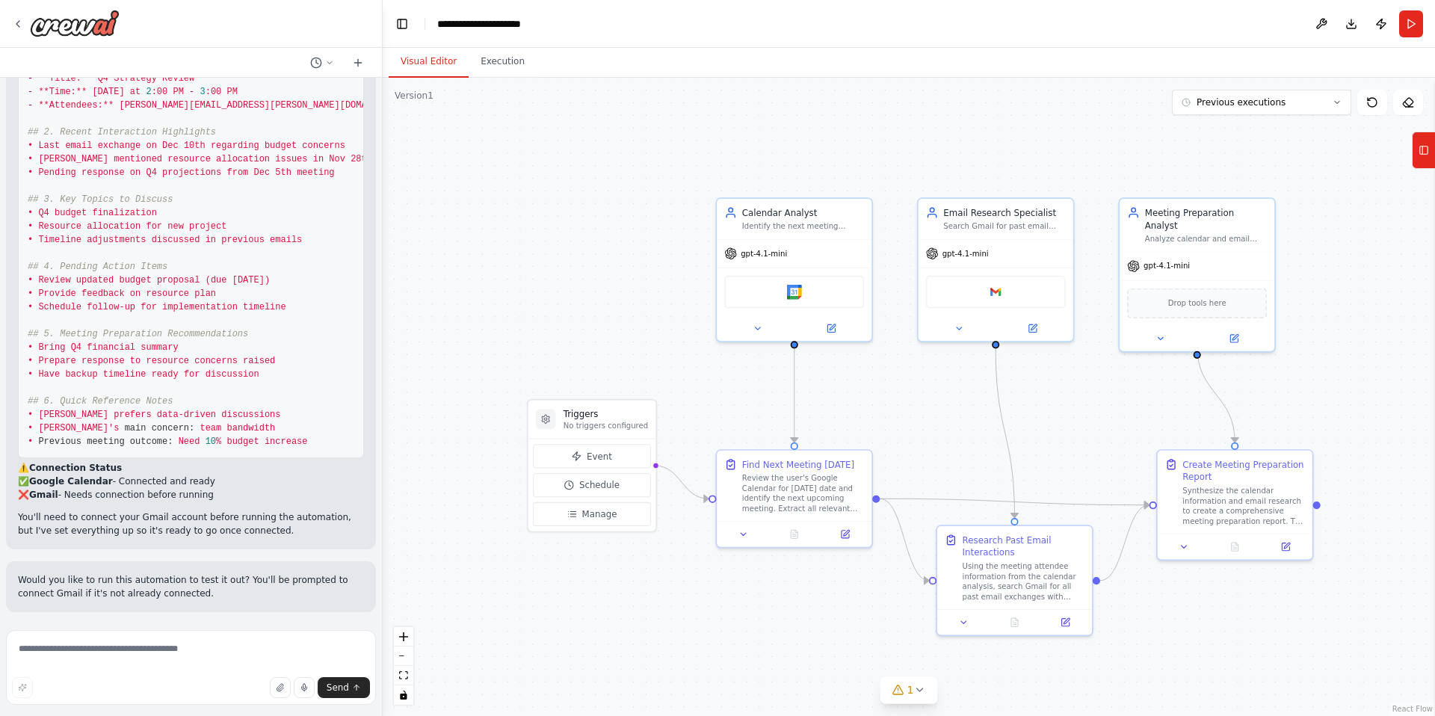
scroll to position [1364, 0]
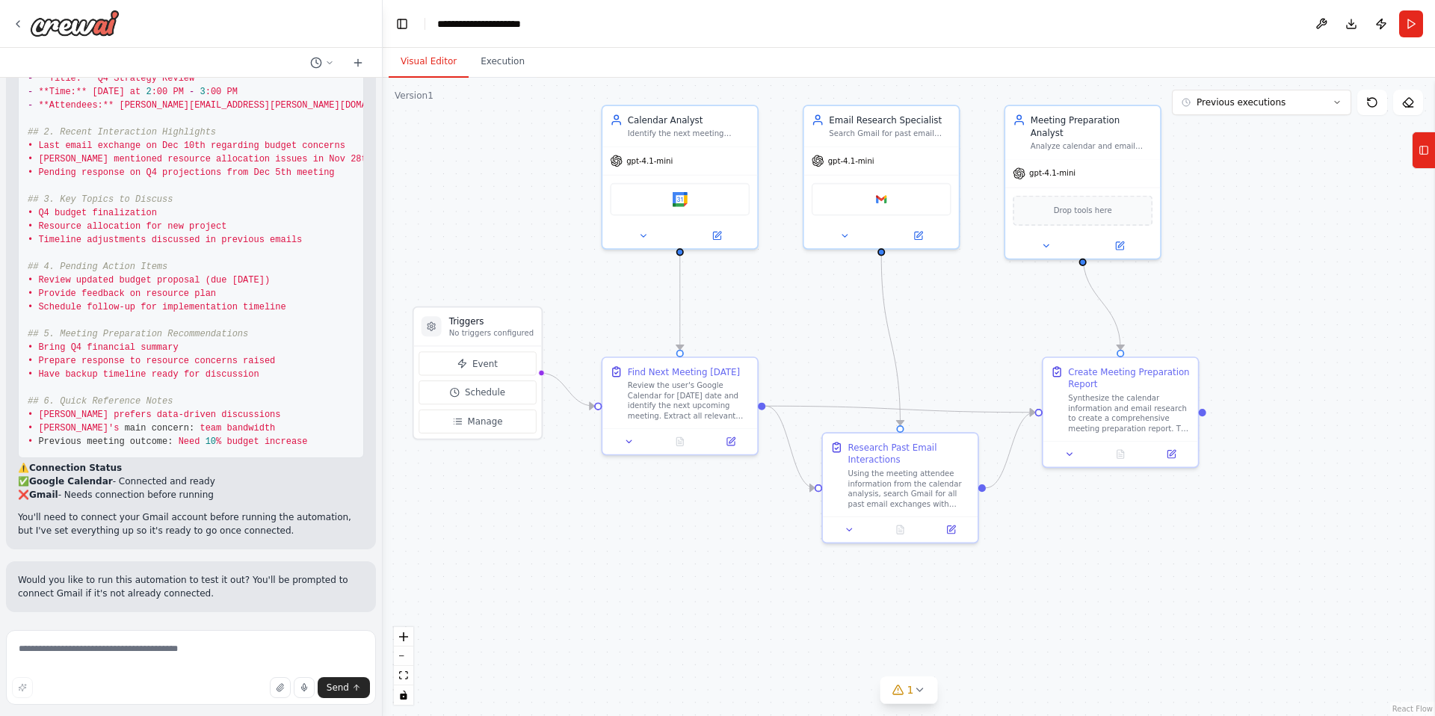
drag, startPoint x: 962, startPoint y: 449, endPoint x: 847, endPoint y: 356, distance: 148.2
click at [847, 356] on div ".deletable-edge-delete-btn { width: 20px; height: 20px; border: 0px solid #ffff…" at bounding box center [909, 397] width 1052 height 638
click at [399, 22] on button "Toggle Left Sidebar" at bounding box center [402, 23] width 21 height 21
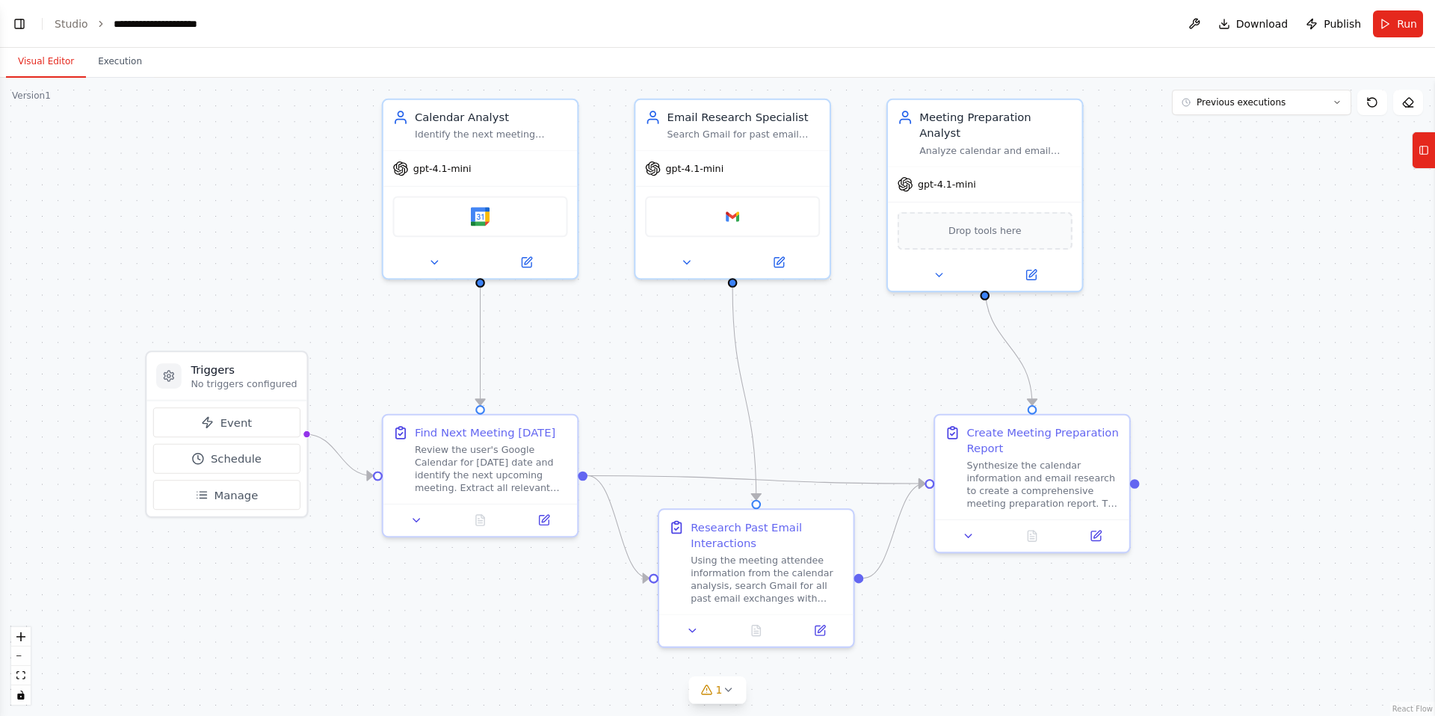
drag, startPoint x: 533, startPoint y: 301, endPoint x: 773, endPoint y: 347, distance: 244.3
click at [773, 347] on div ".deletable-edge-delete-btn { width: 20px; height: 20px; border: 0px solid #ffff…" at bounding box center [717, 397] width 1435 height 638
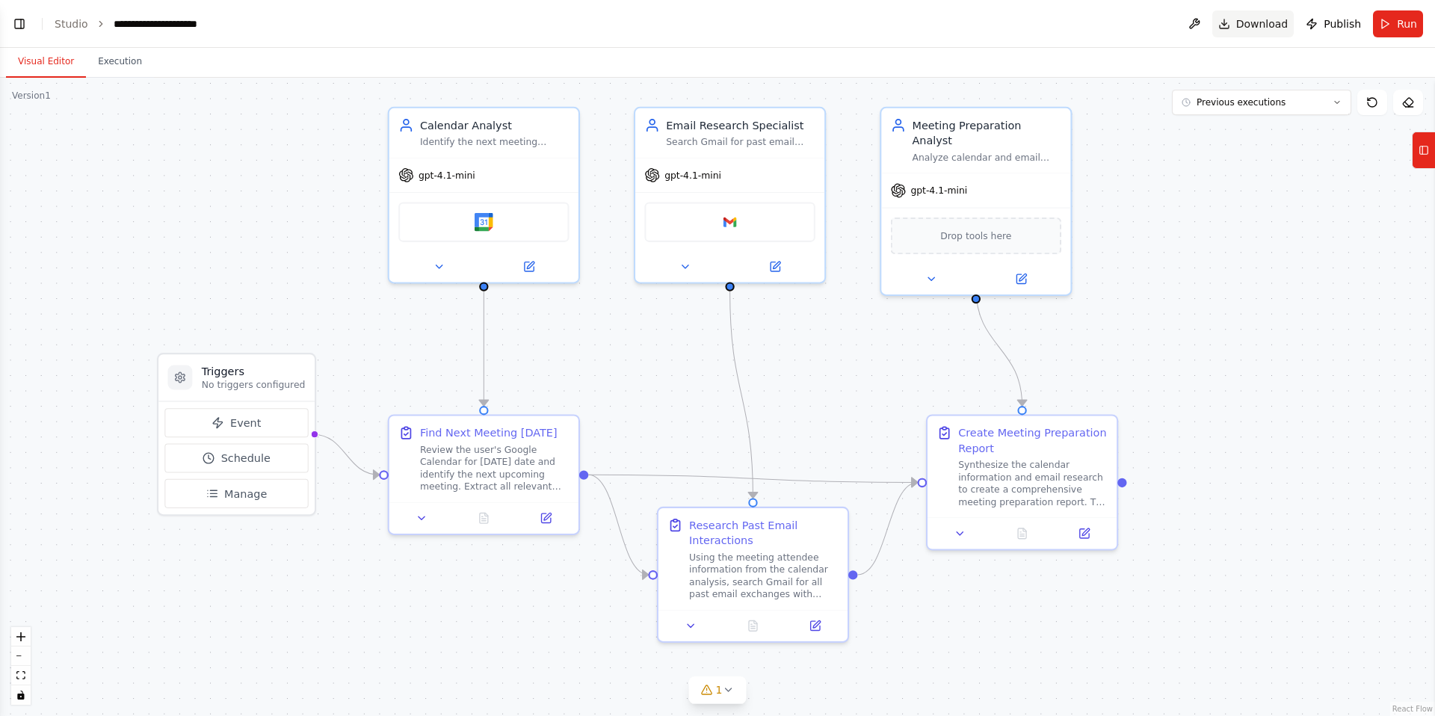
click at [1243, 26] on span "Download" at bounding box center [1262, 23] width 52 height 15
click at [1193, 669] on div "Downloading..." at bounding box center [1236, 668] width 182 height 15
click at [1422, 149] on icon at bounding box center [1422, 150] width 0 height 8
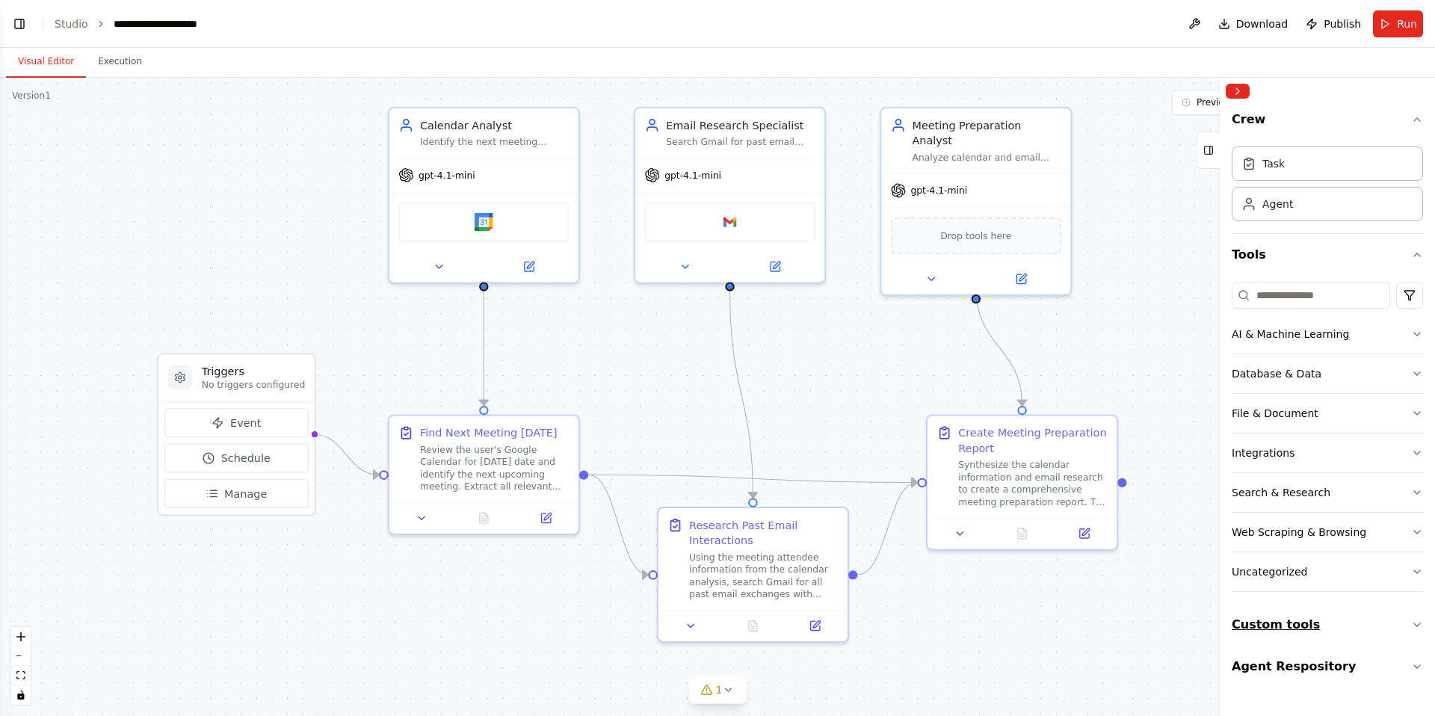
click at [1336, 641] on button "Custom tools" at bounding box center [1326, 625] width 191 height 42
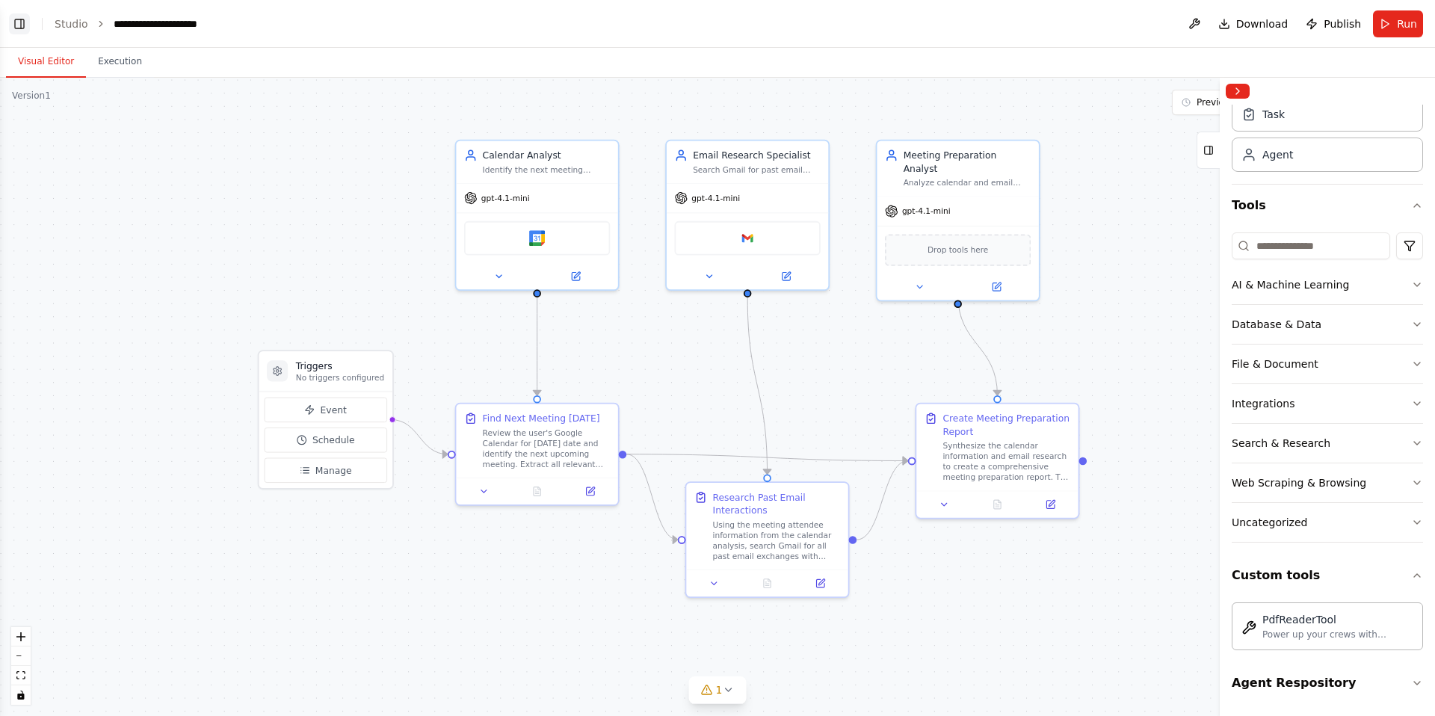
click at [19, 28] on button "Toggle Left Sidebar" at bounding box center [19, 23] width 21 height 21
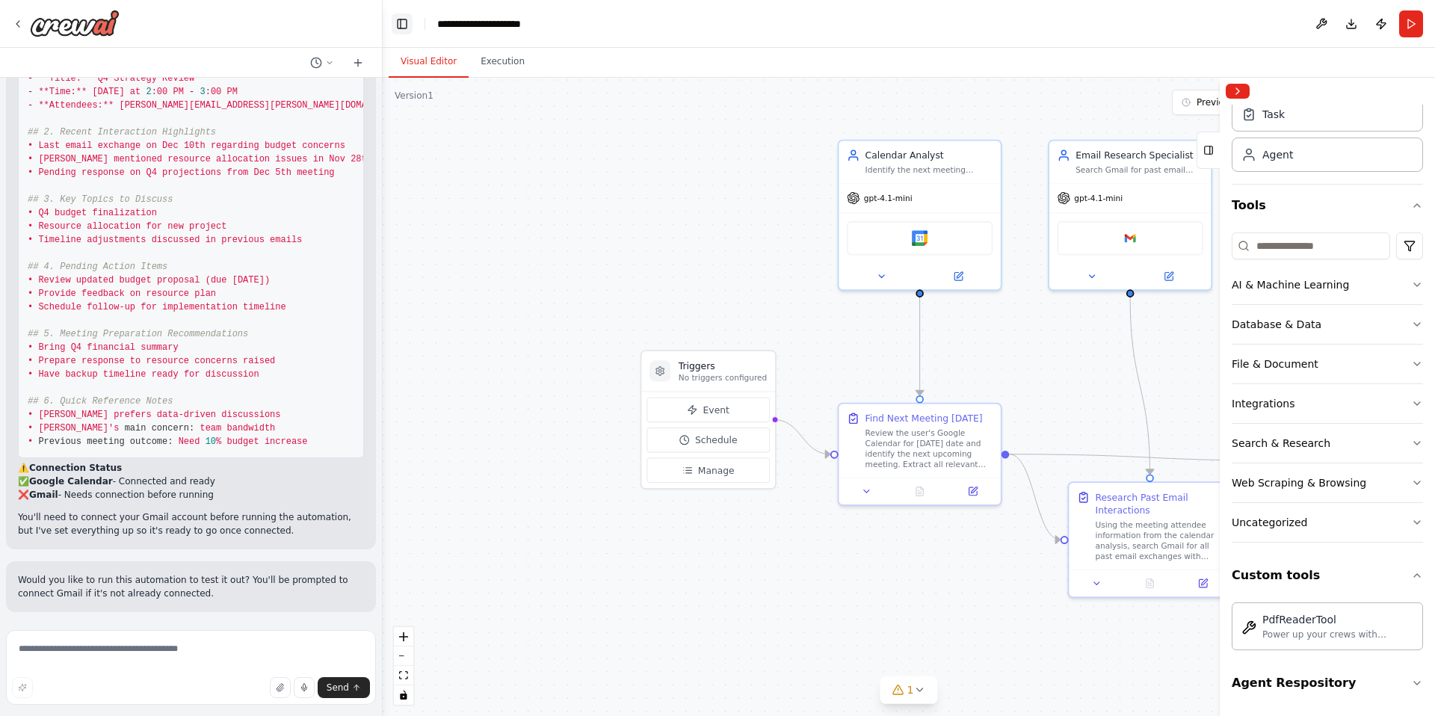
click at [19, 28] on icon at bounding box center [18, 24] width 12 height 12
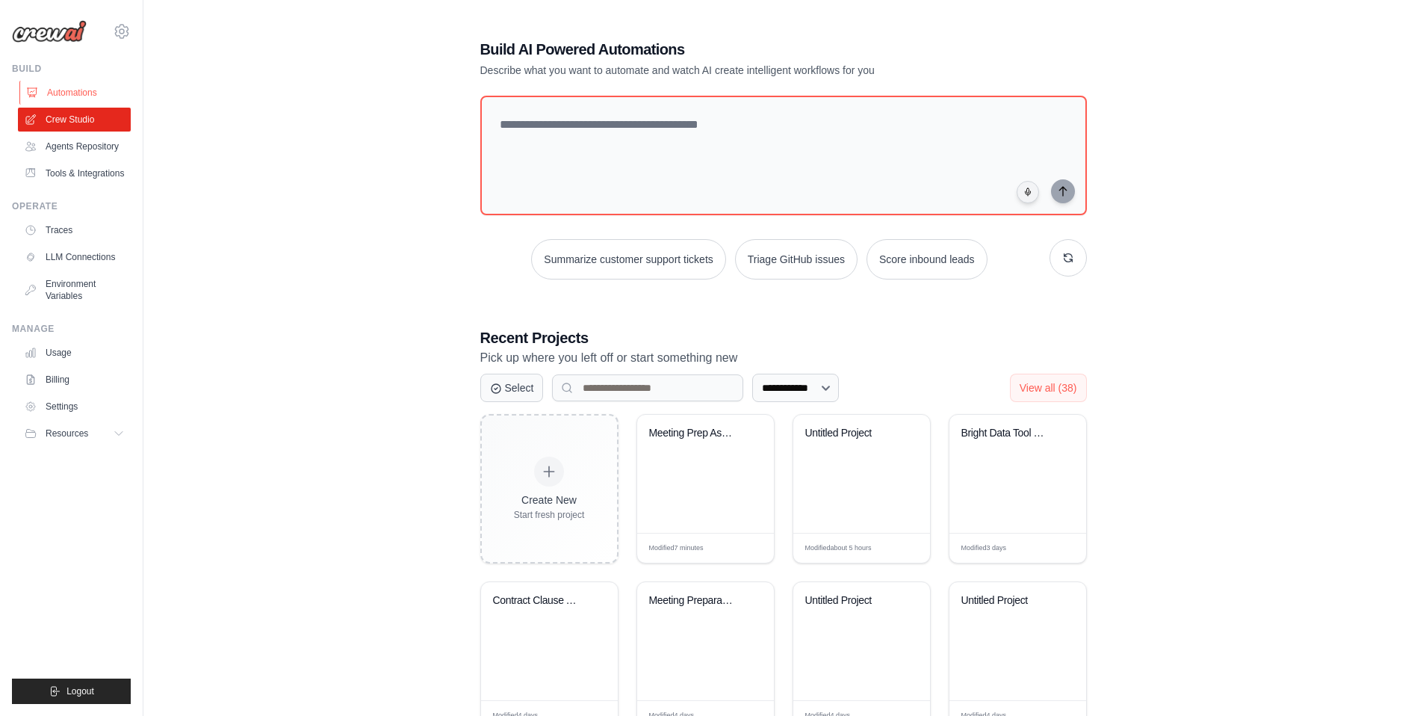
click at [89, 94] on link "Automations" at bounding box center [75, 93] width 113 height 24
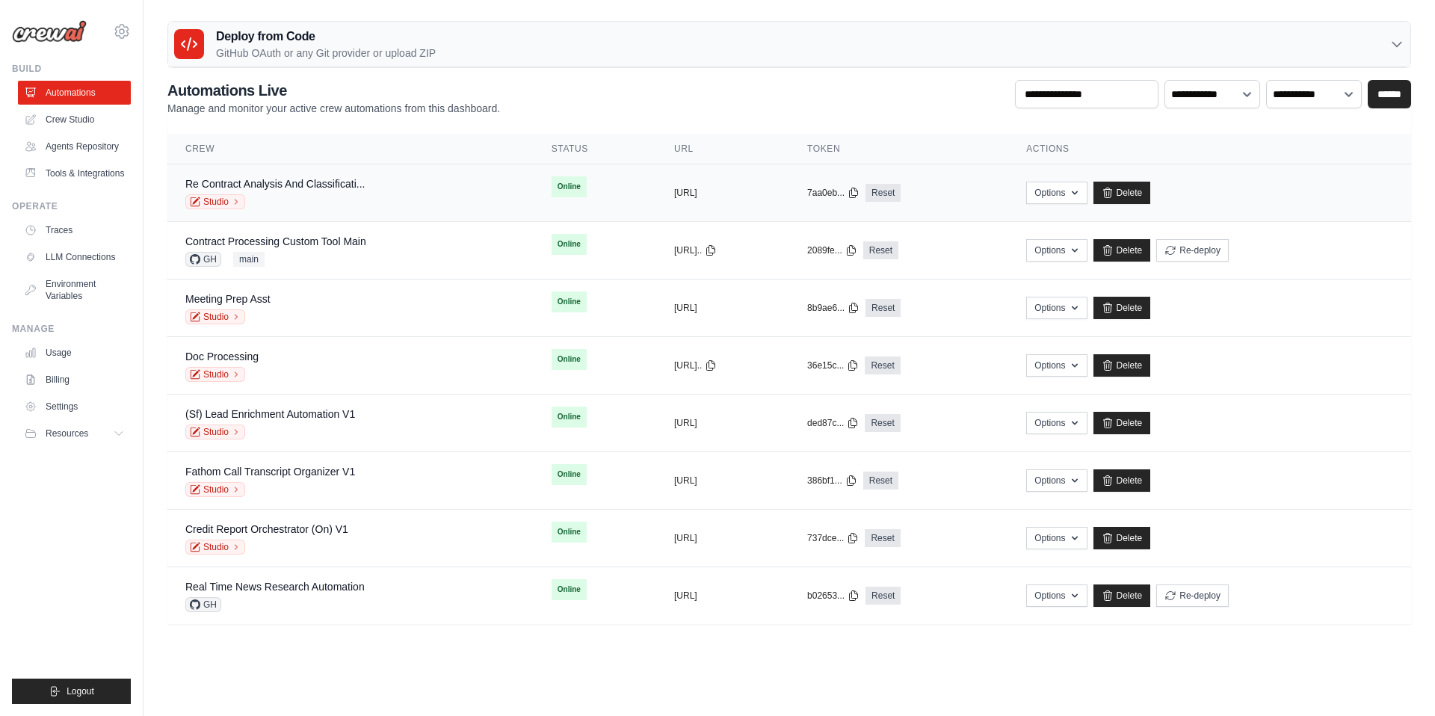
click at [425, 185] on div "Re Contract Analysis And Classificati... Studio" at bounding box center [350, 192] width 330 height 33
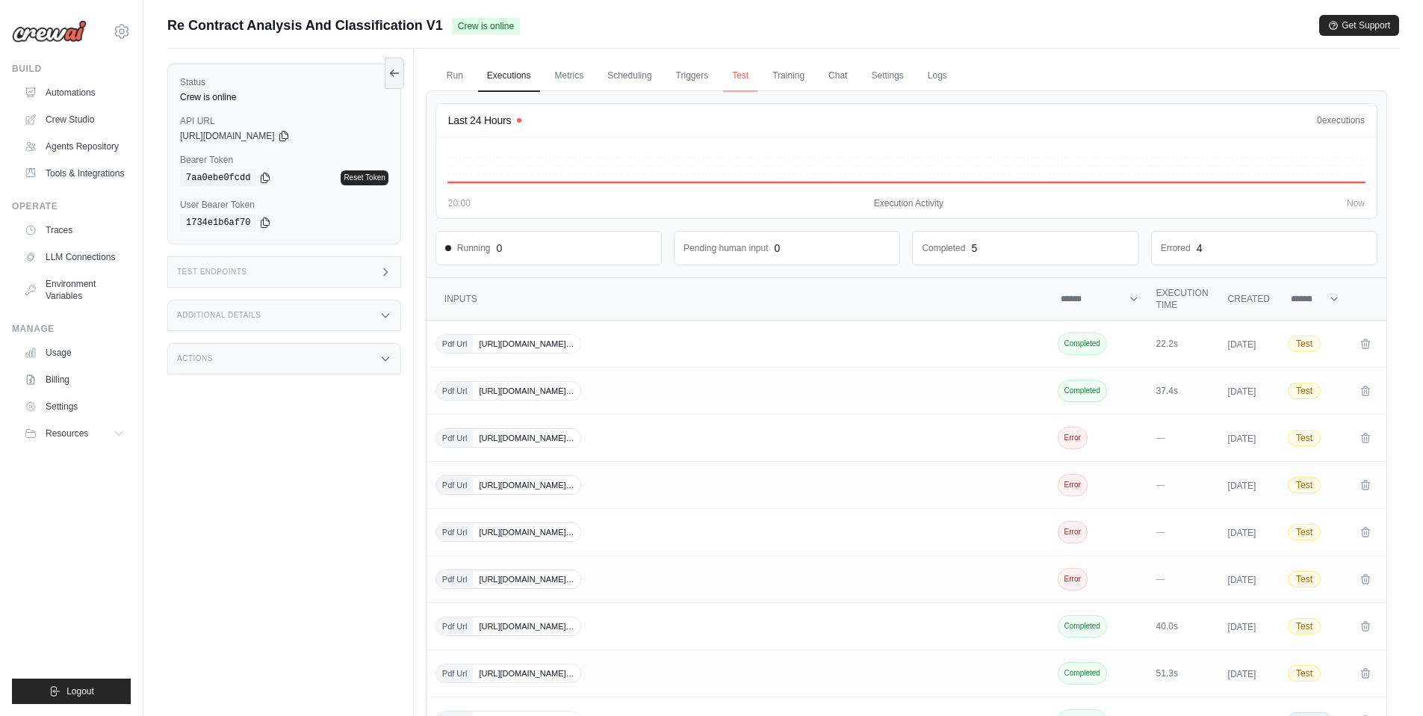
click at [753, 76] on link "Test" at bounding box center [740, 76] width 34 height 31
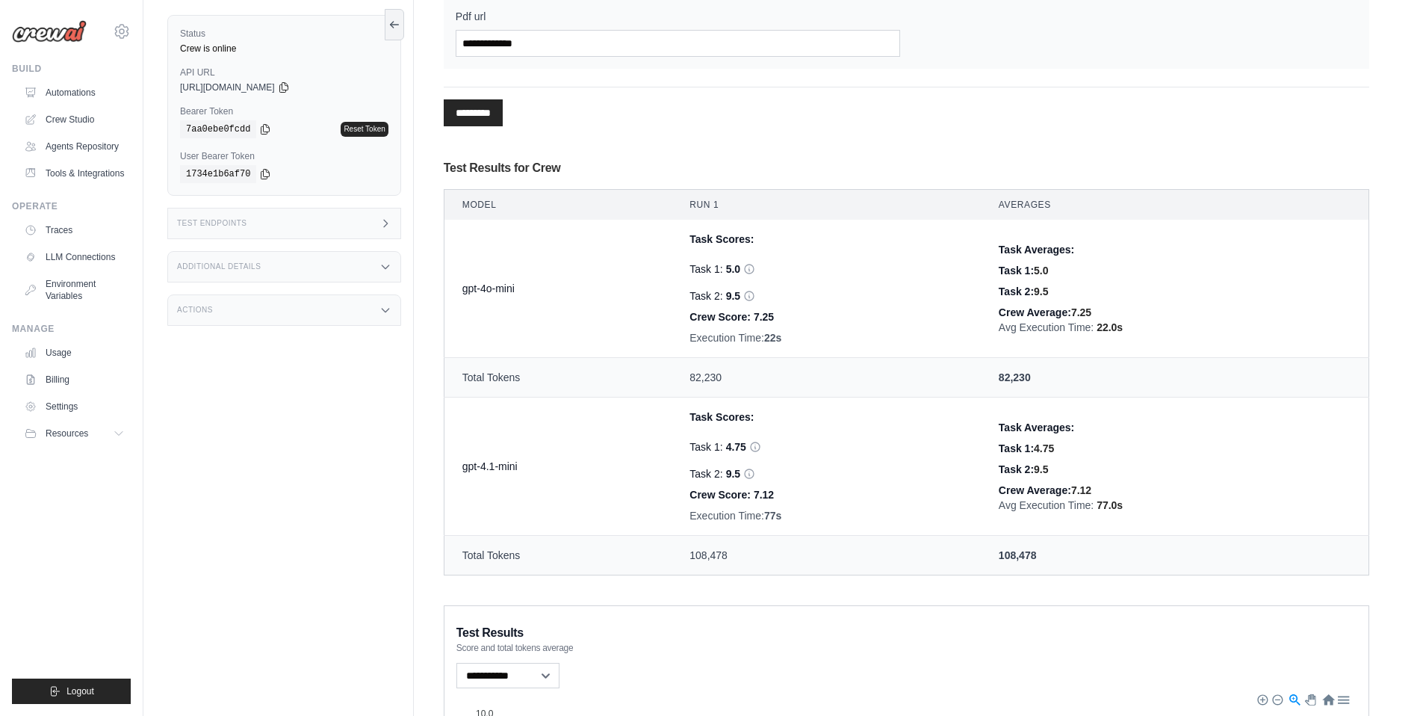
scroll to position [303, 0]
